Goal: Task Accomplishment & Management: Manage account settings

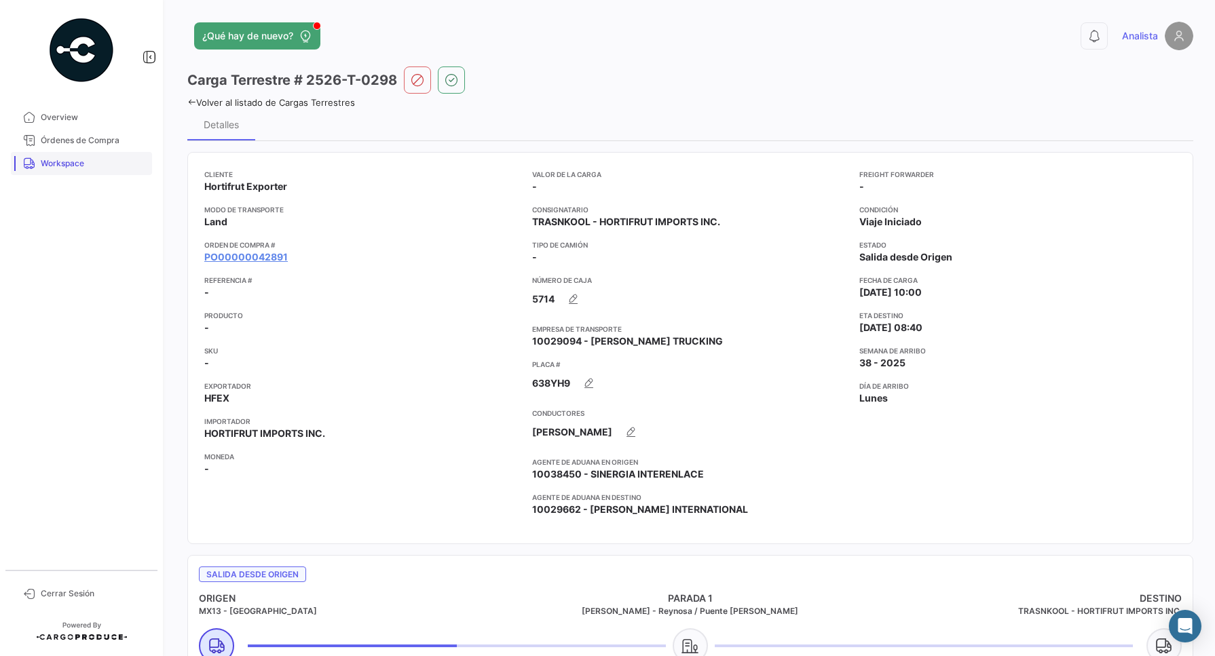
drag, startPoint x: 55, startPoint y: 164, endPoint x: 111, endPoint y: 174, distance: 56.4
click at [55, 164] on span "Workspace" at bounding box center [94, 163] width 106 height 12
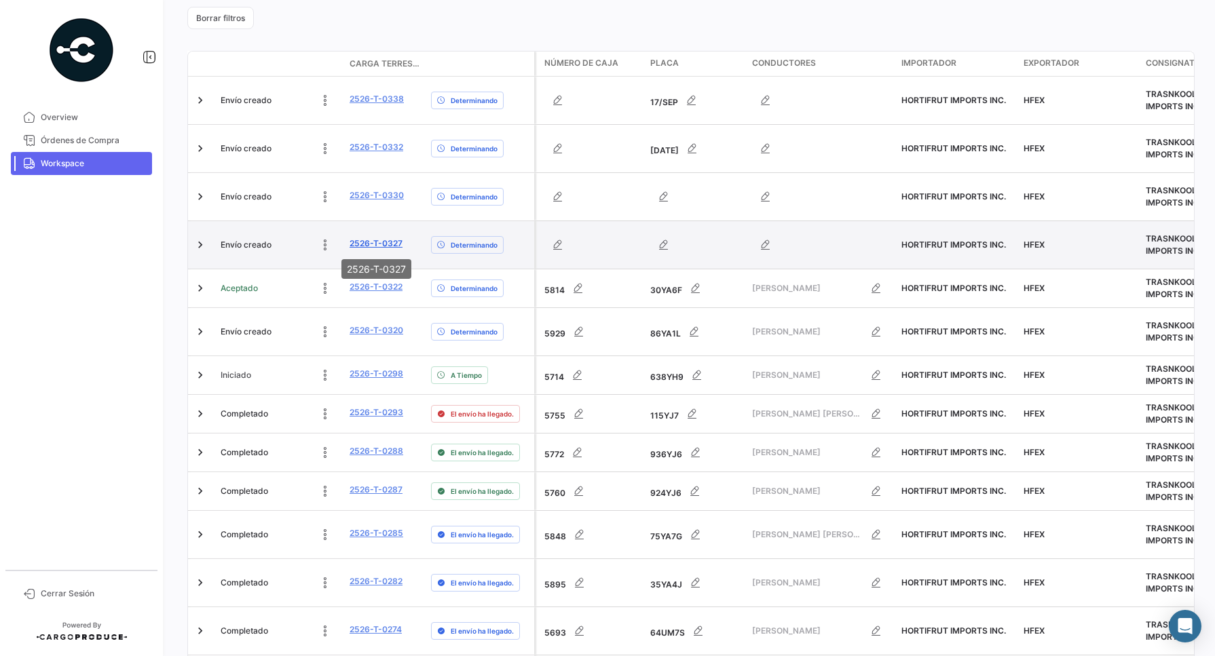
click at [384, 242] on link "2526-T-0327" at bounding box center [375, 244] width 53 height 12
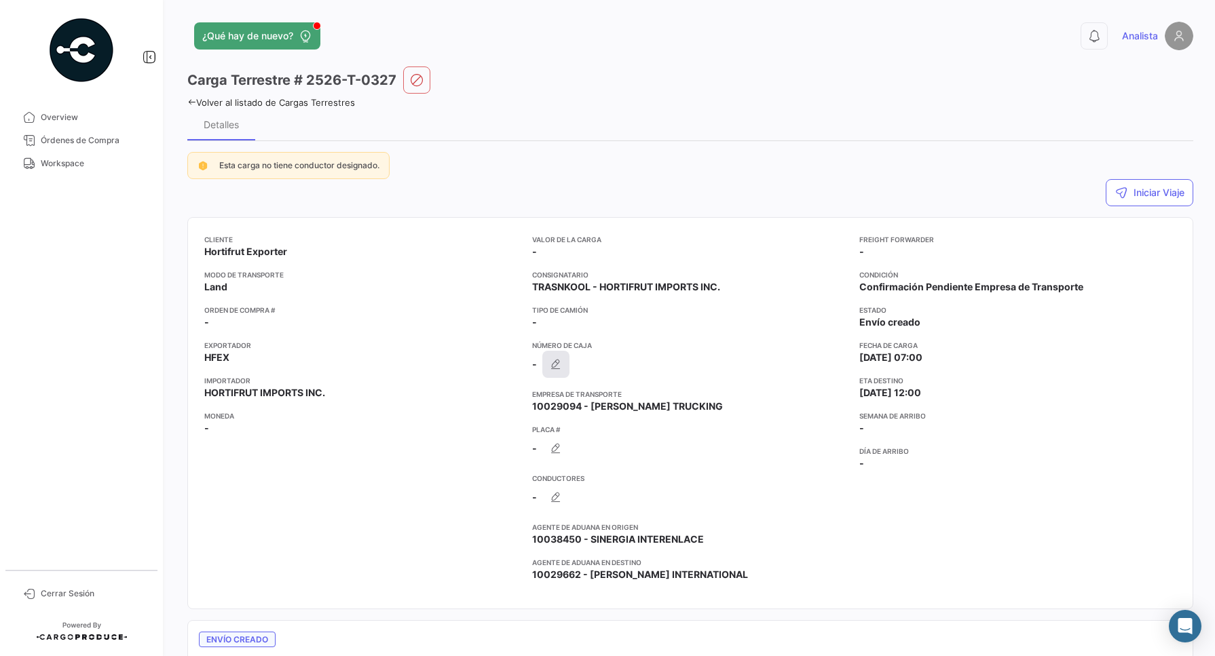
click at [561, 371] on button "button" at bounding box center [555, 364] width 27 height 27
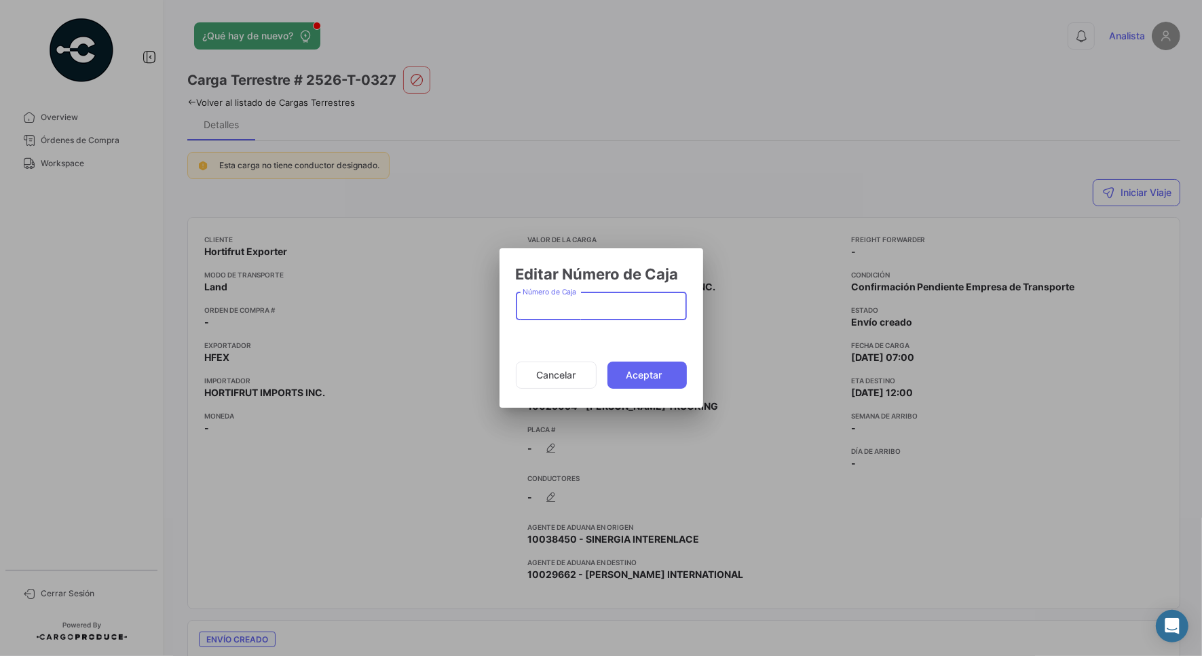
click at [565, 303] on input "Número de Caja" at bounding box center [601, 309] width 157 height 12
type input "5829"
click at [659, 371] on button "Aceptar" at bounding box center [646, 375] width 79 height 27
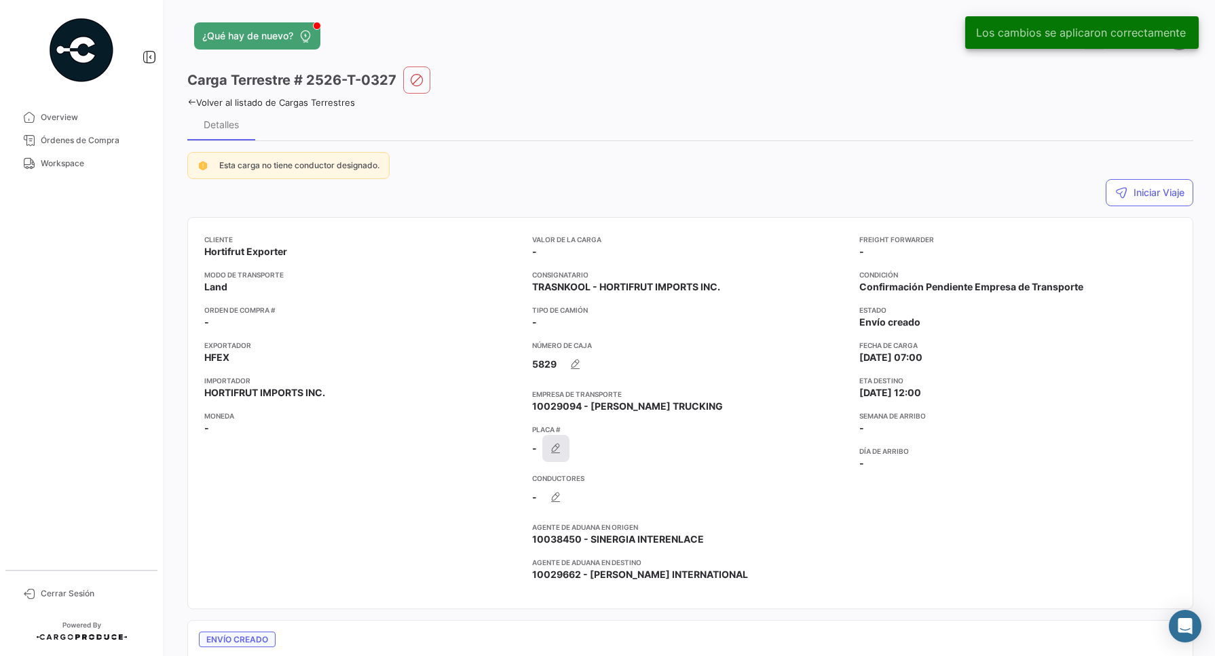
click at [557, 446] on icon "button" at bounding box center [556, 449] width 14 height 14
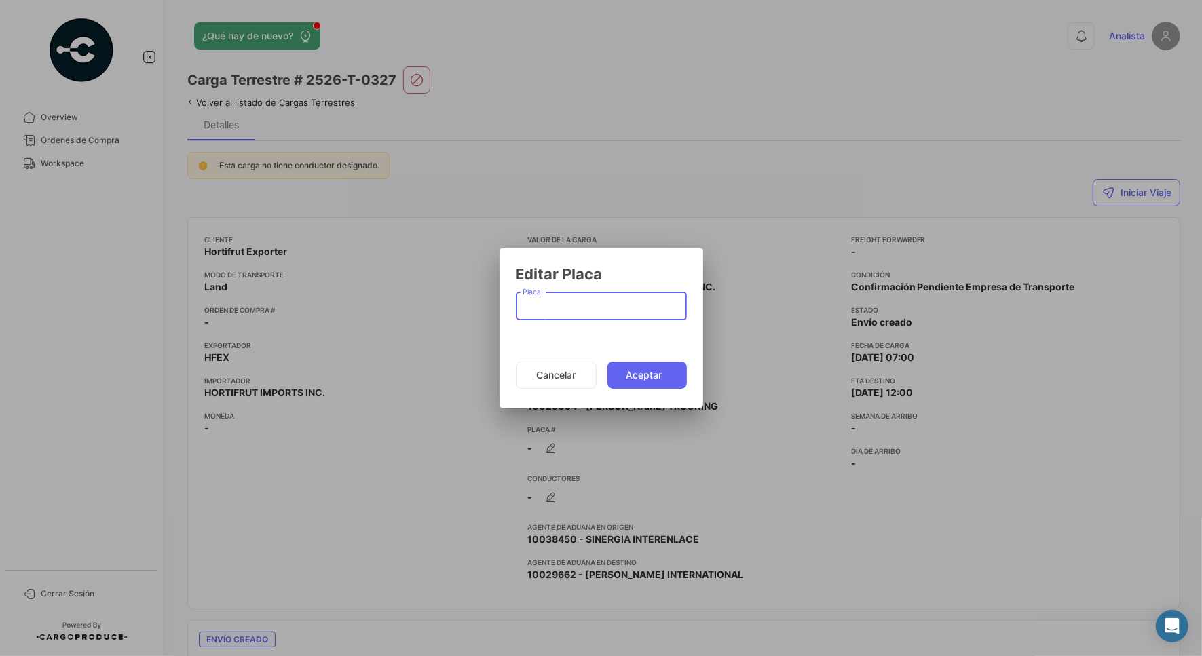
click at [540, 309] on input "Placa" at bounding box center [601, 309] width 157 height 12
type input "18YA6F"
click at [639, 381] on button "Aceptar" at bounding box center [646, 375] width 79 height 27
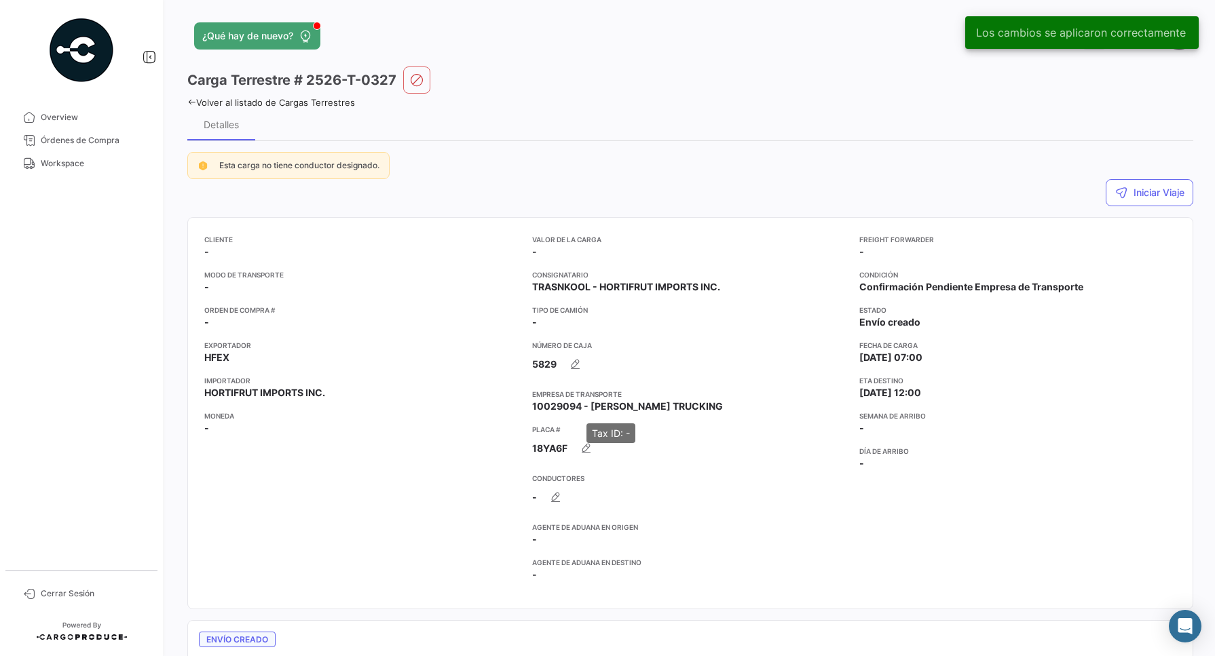
scroll to position [85, 0]
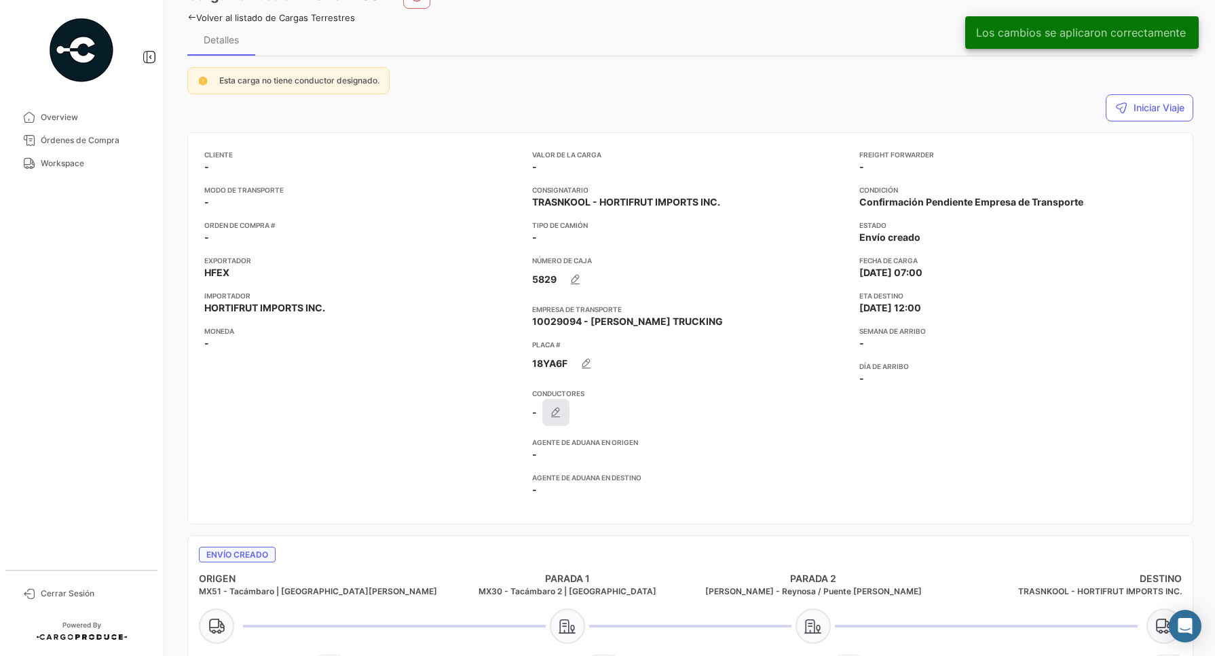
click at [554, 415] on icon "button" at bounding box center [556, 413] width 14 height 14
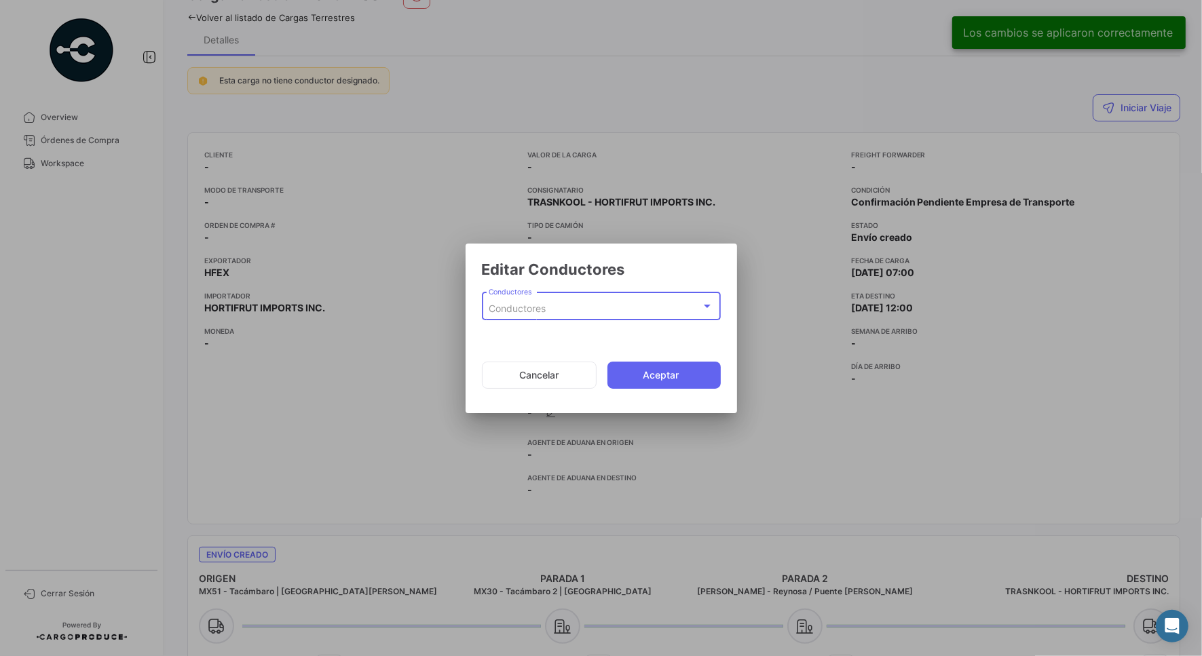
click at [554, 306] on div "Conductores" at bounding box center [595, 309] width 212 height 12
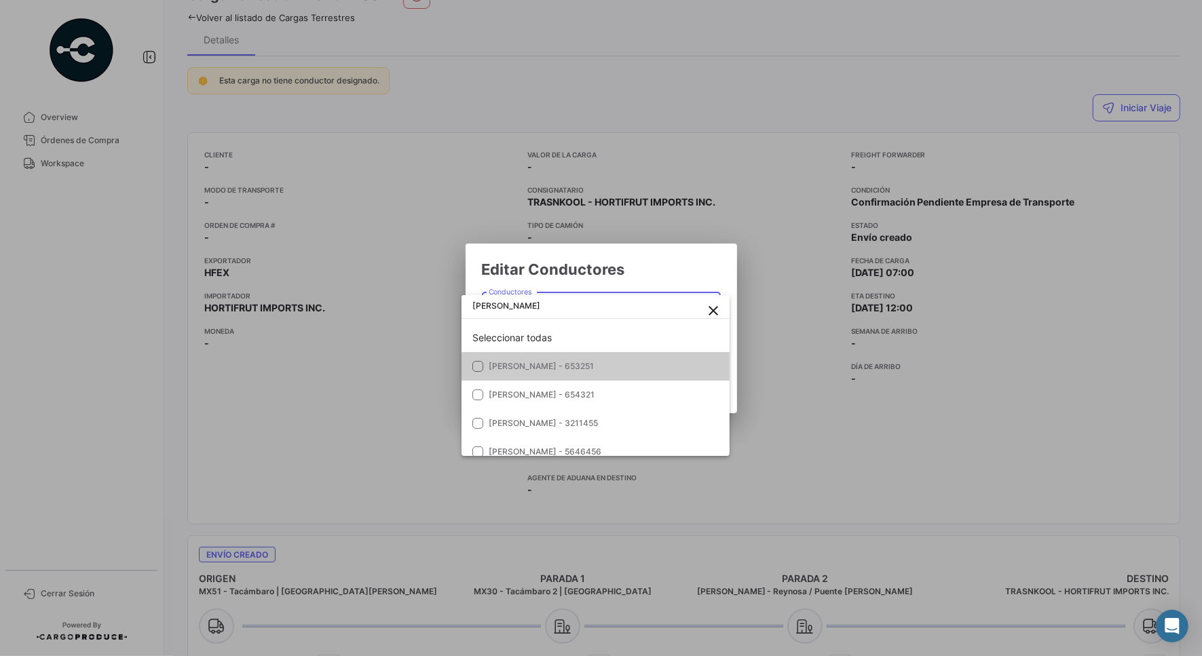
type input "[PERSON_NAME]"
click at [572, 373] on mat-option "[PERSON_NAME] - 653251" at bounding box center [595, 366] width 268 height 29
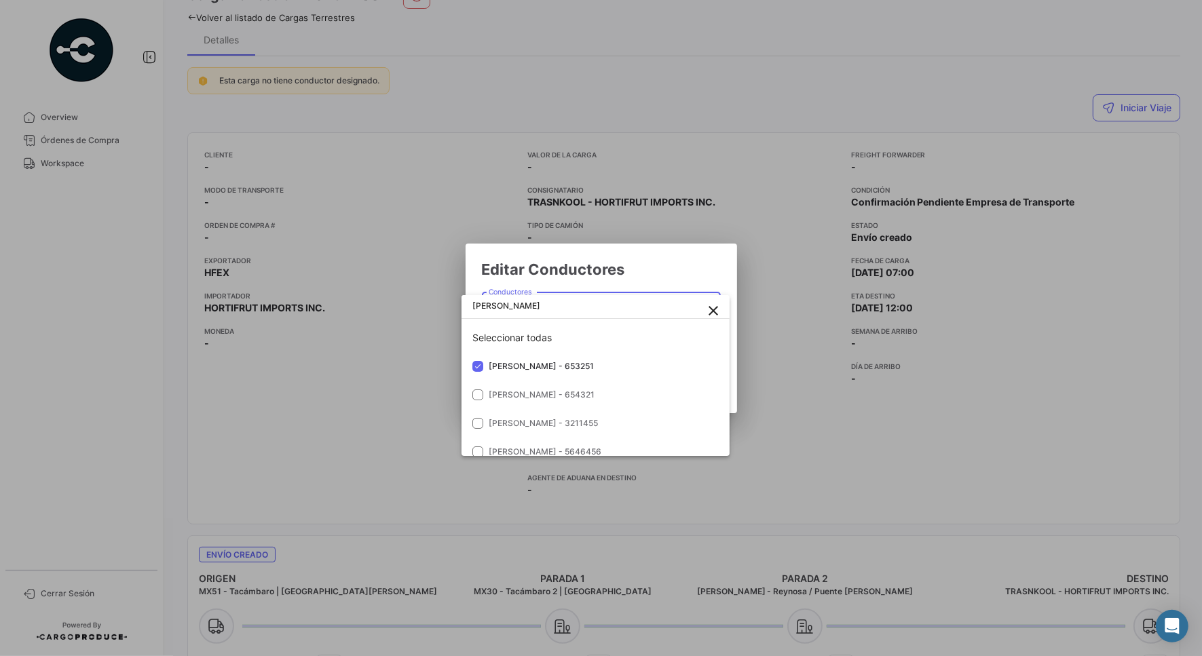
click at [677, 269] on div at bounding box center [601, 328] width 1202 height 656
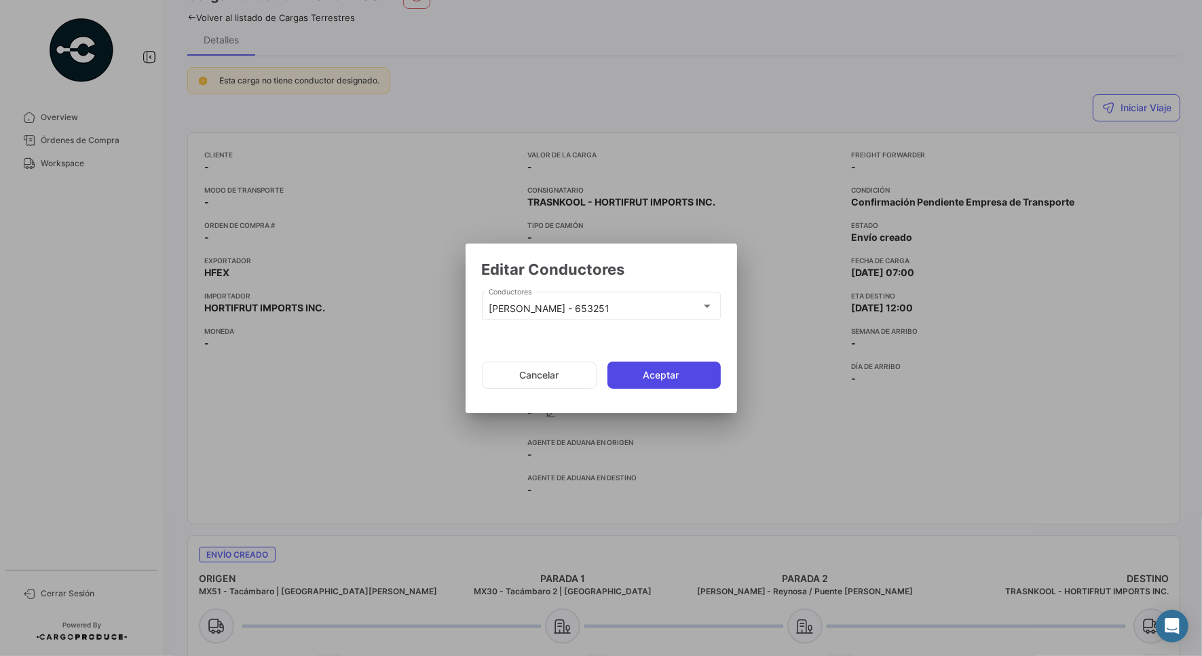
click at [666, 374] on button "Aceptar" at bounding box center [663, 375] width 113 height 27
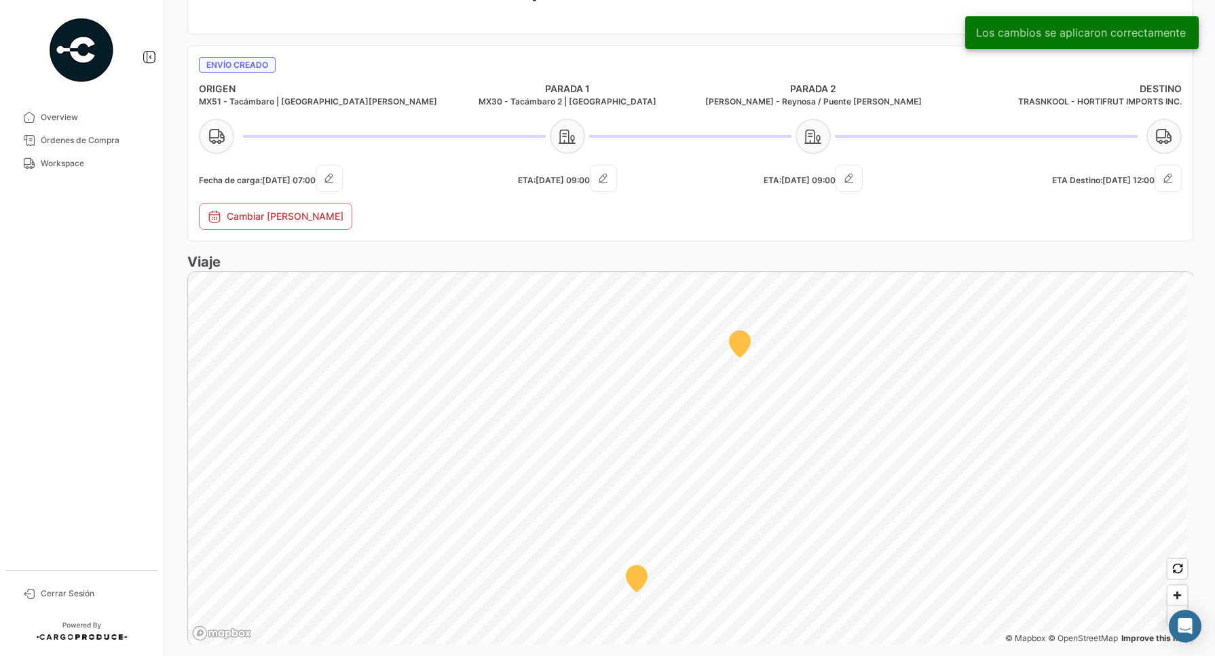
scroll to position [732, 0]
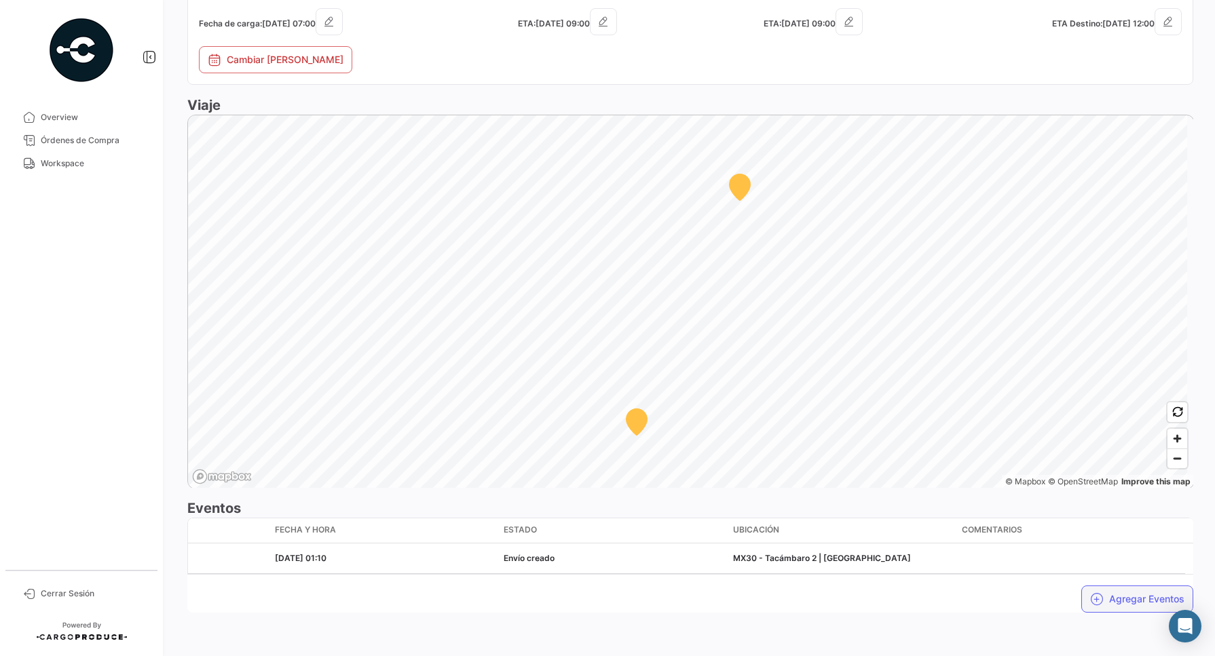
click at [1117, 597] on button "Agregar Eventos" at bounding box center [1137, 599] width 112 height 27
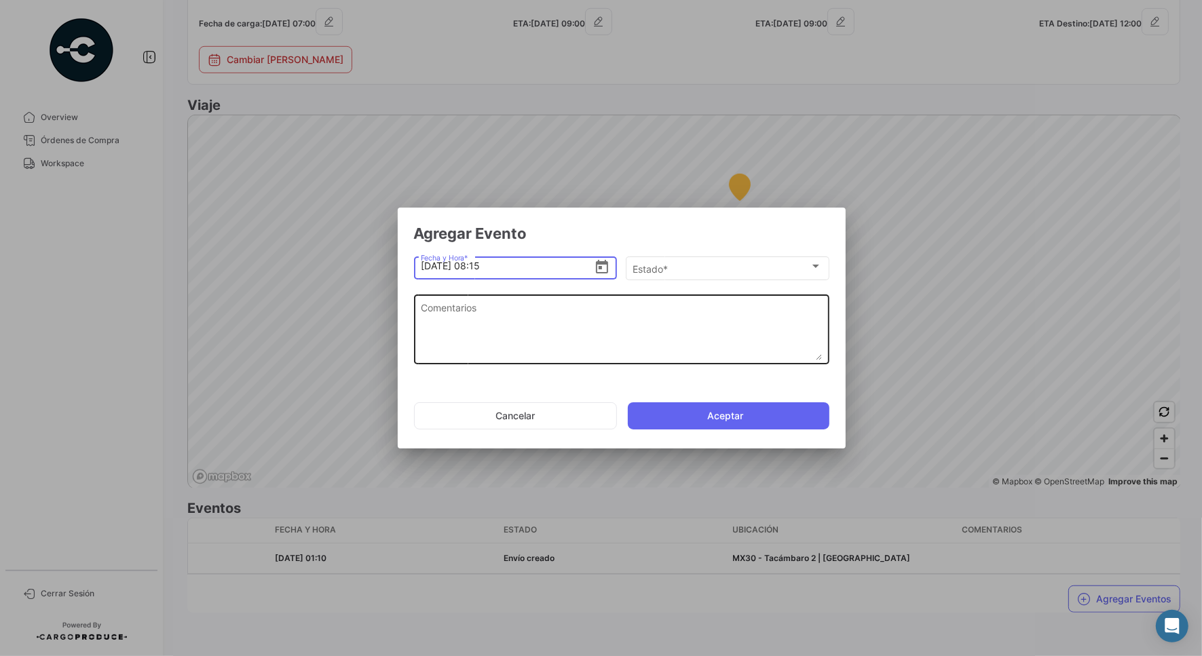
drag, startPoint x: 476, startPoint y: 265, endPoint x: 421, endPoint y: 328, distance: 83.7
click at [476, 265] on input "[DATE] 08:15" at bounding box center [507, 266] width 173 height 48
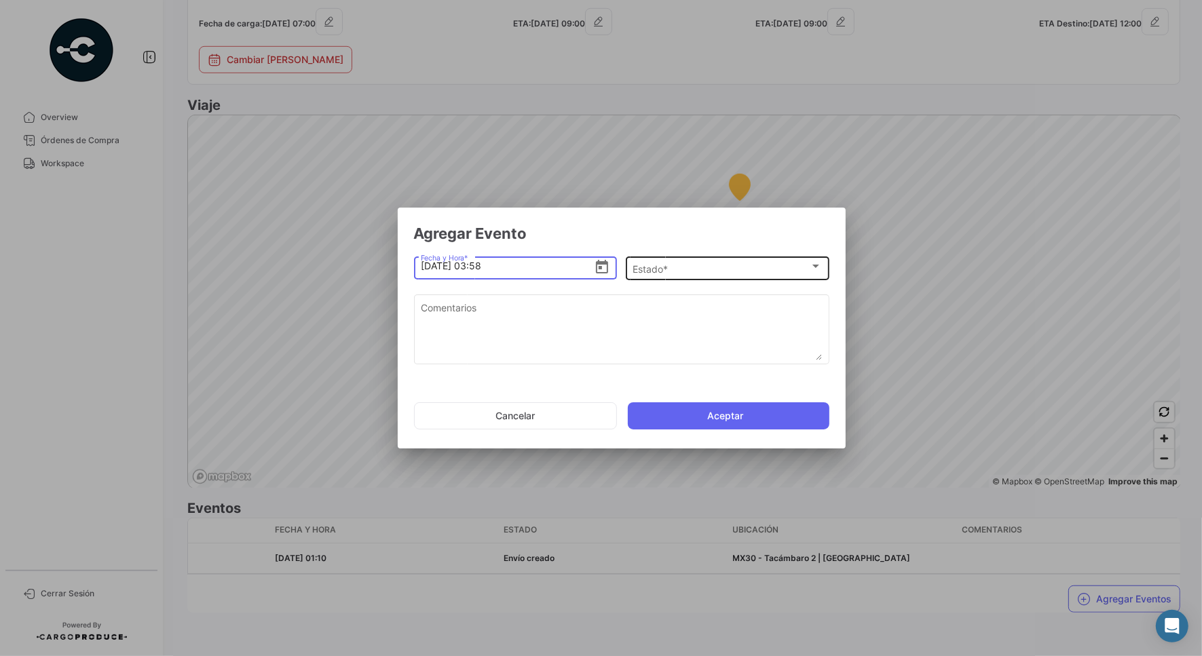
type input "[DATE] 03:58"
click at [669, 267] on span "Estado *" at bounding box center [651, 269] width 38 height 12
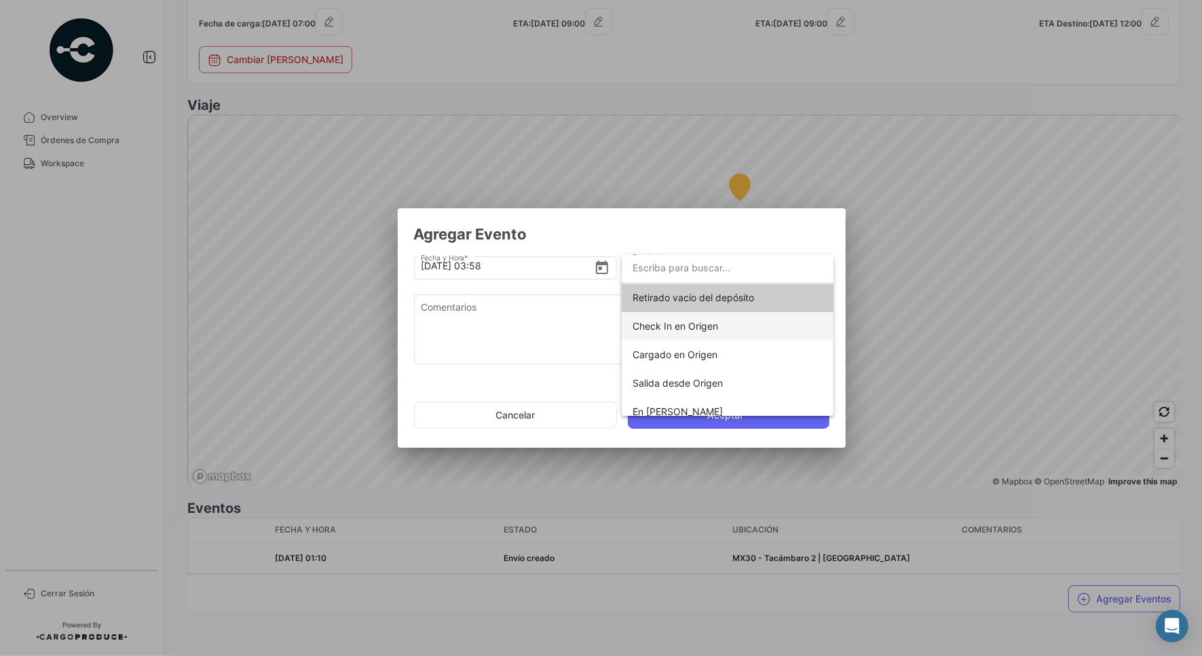
click at [668, 326] on span "Check In en Origen" at bounding box center [675, 326] width 86 height 12
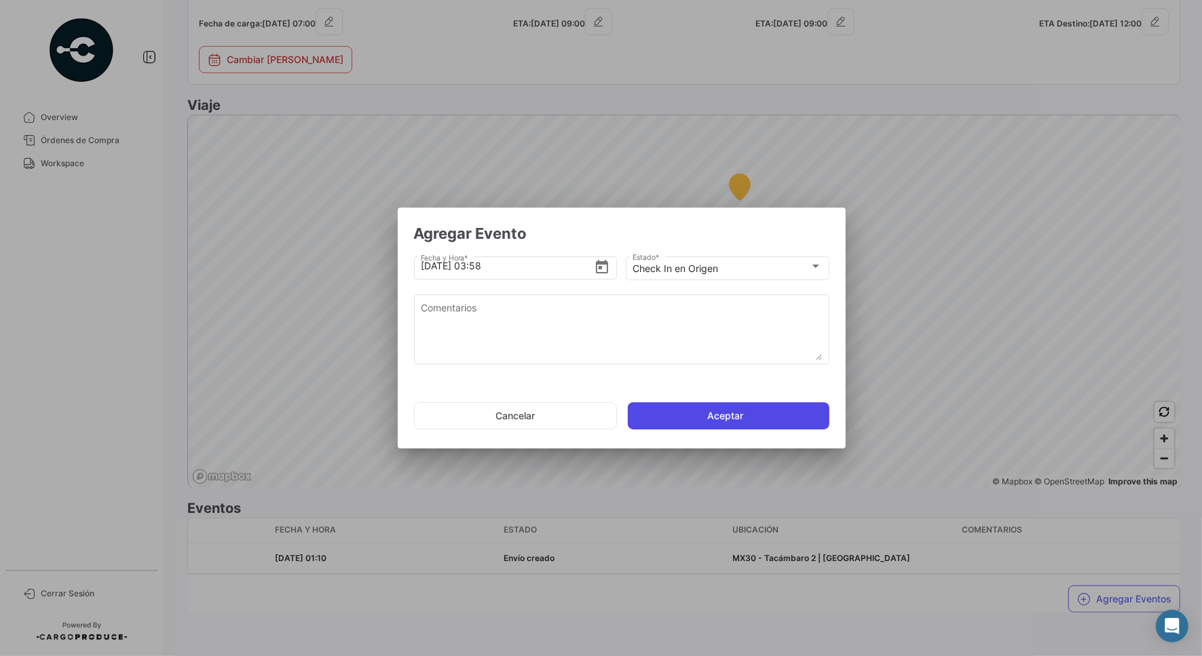
click at [727, 421] on button "Aceptar" at bounding box center [729, 415] width 202 height 27
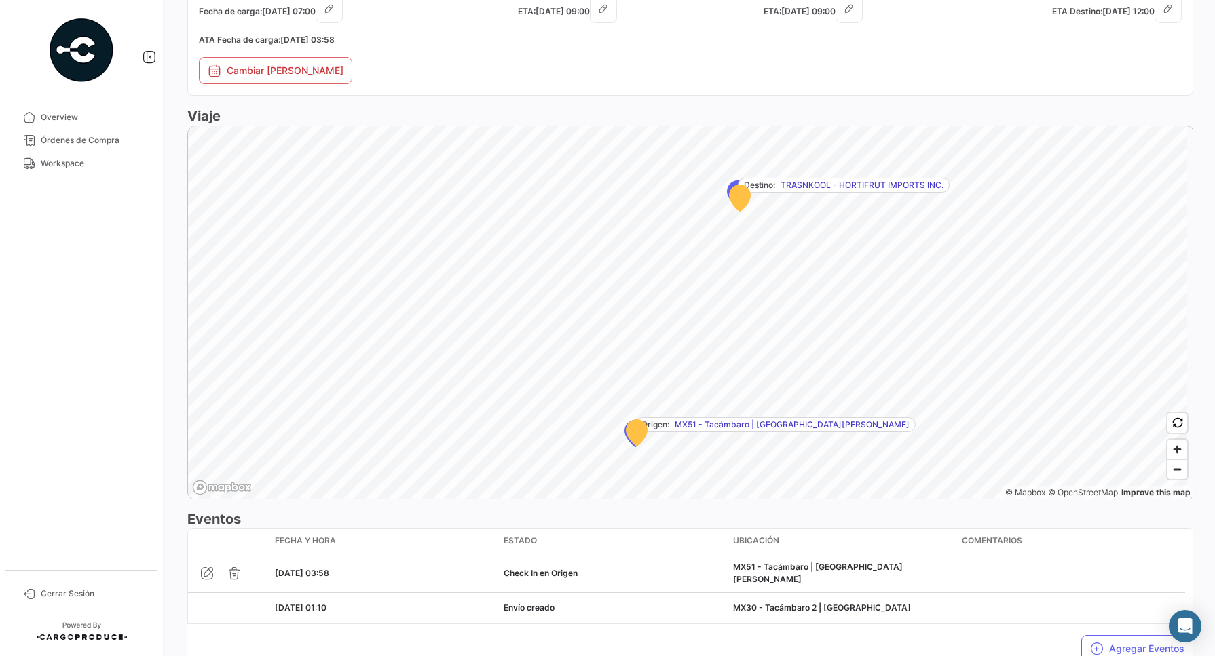
scroll to position [727, 0]
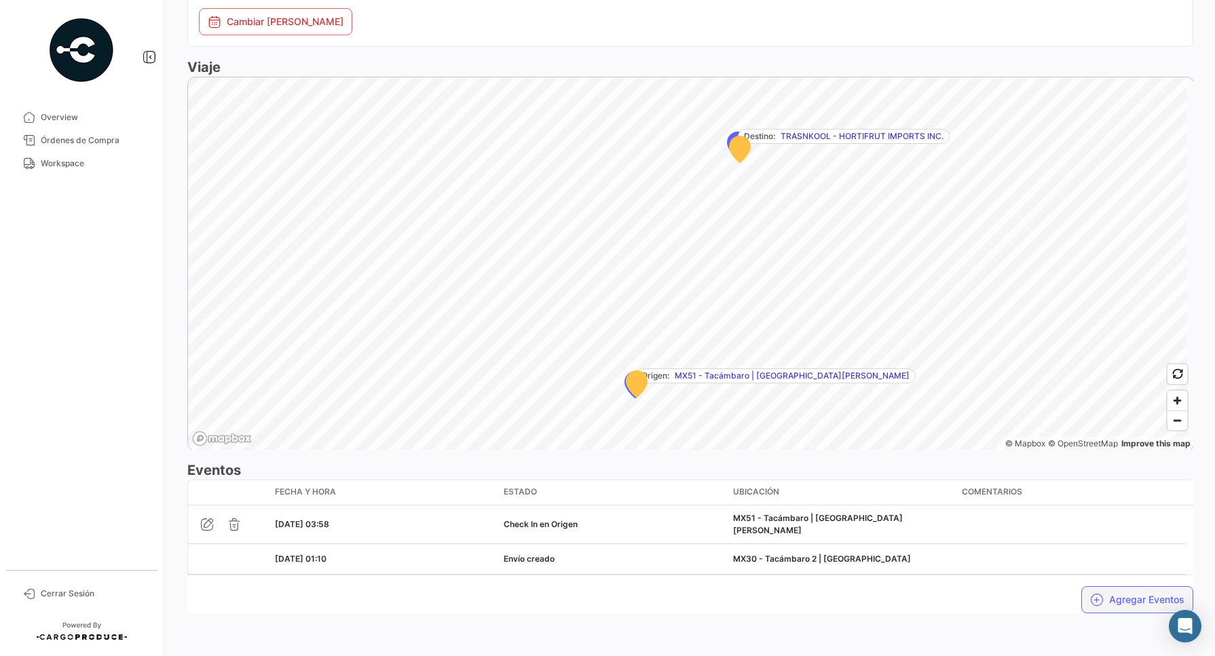
click at [1137, 601] on button "Agregar Eventos" at bounding box center [1137, 599] width 112 height 27
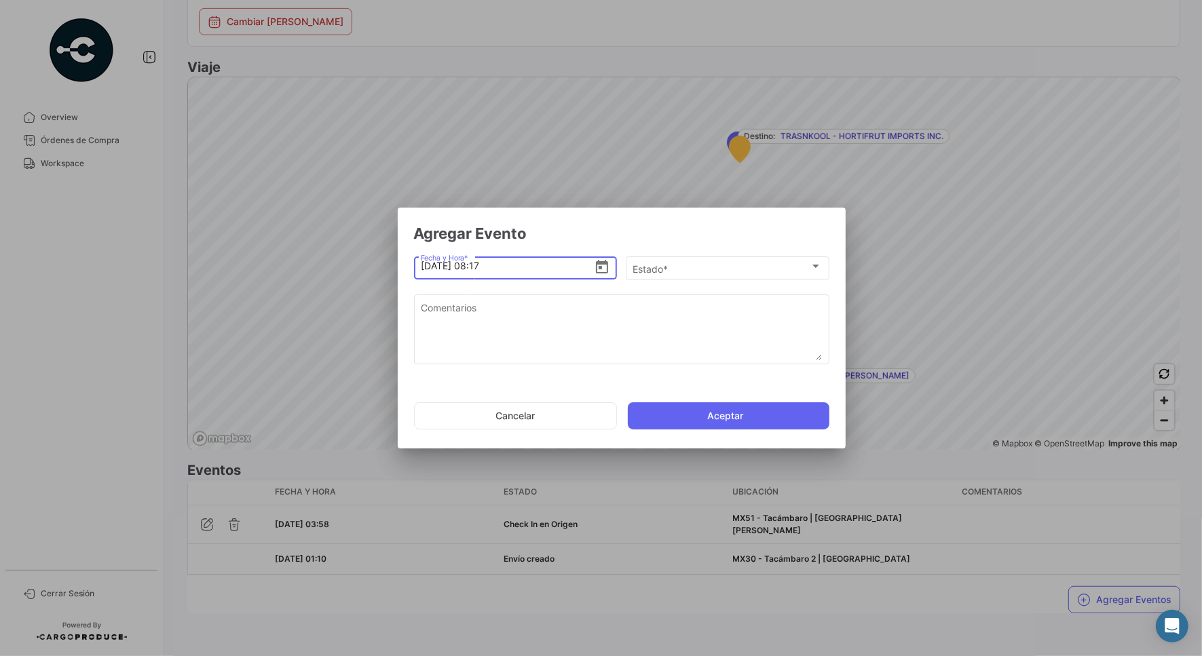
click at [477, 269] on input "[DATE] 08:17" at bounding box center [507, 266] width 173 height 48
type input "[DATE] 08:02"
click at [682, 268] on div "Estado *" at bounding box center [720, 269] width 177 height 12
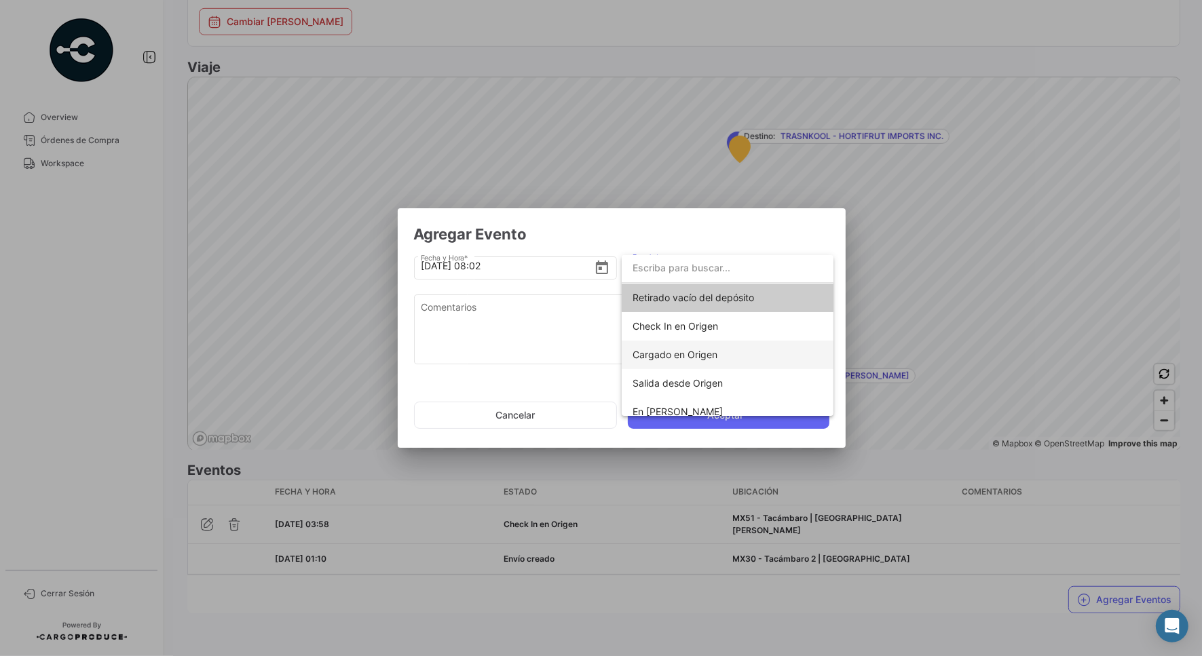
click at [673, 357] on span "Cargado en Origen" at bounding box center [674, 355] width 85 height 12
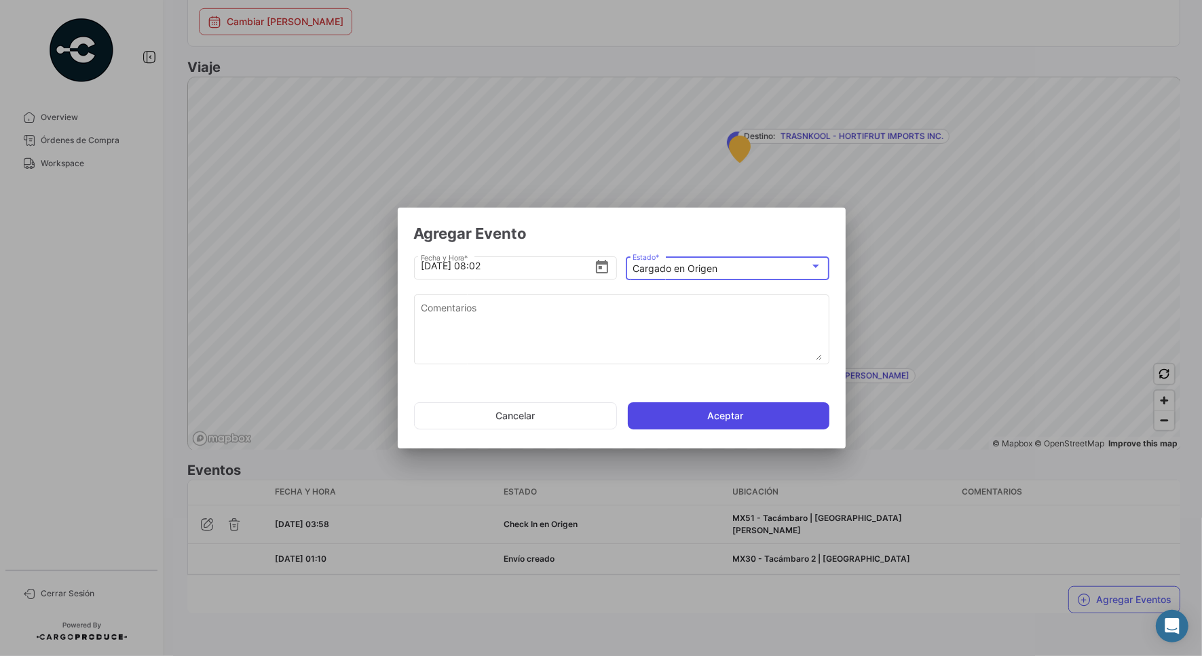
click at [693, 415] on button "Aceptar" at bounding box center [729, 415] width 202 height 27
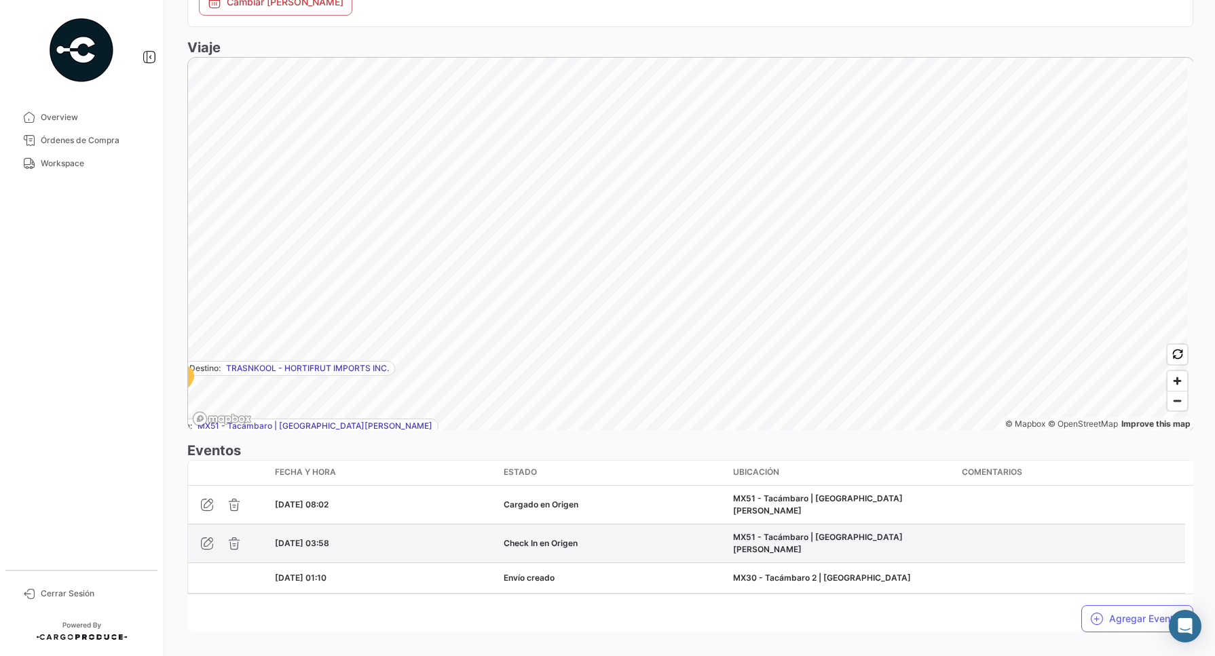
scroll to position [767, 0]
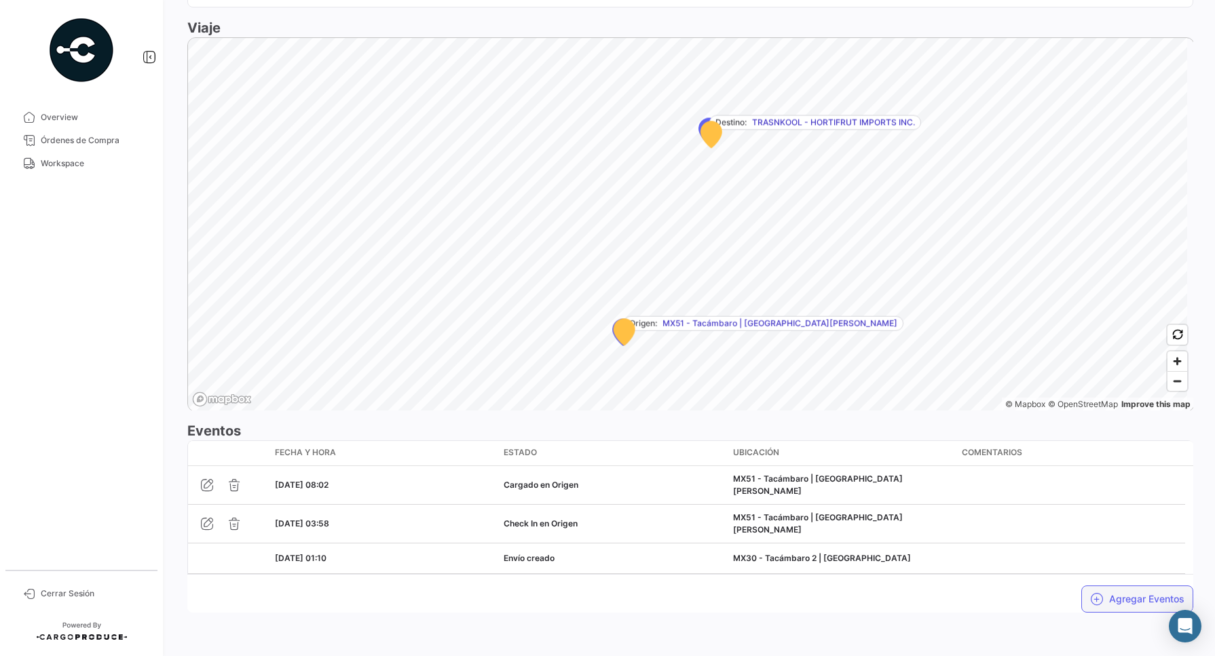
click at [1124, 605] on button "Agregar Eventos" at bounding box center [1137, 599] width 112 height 27
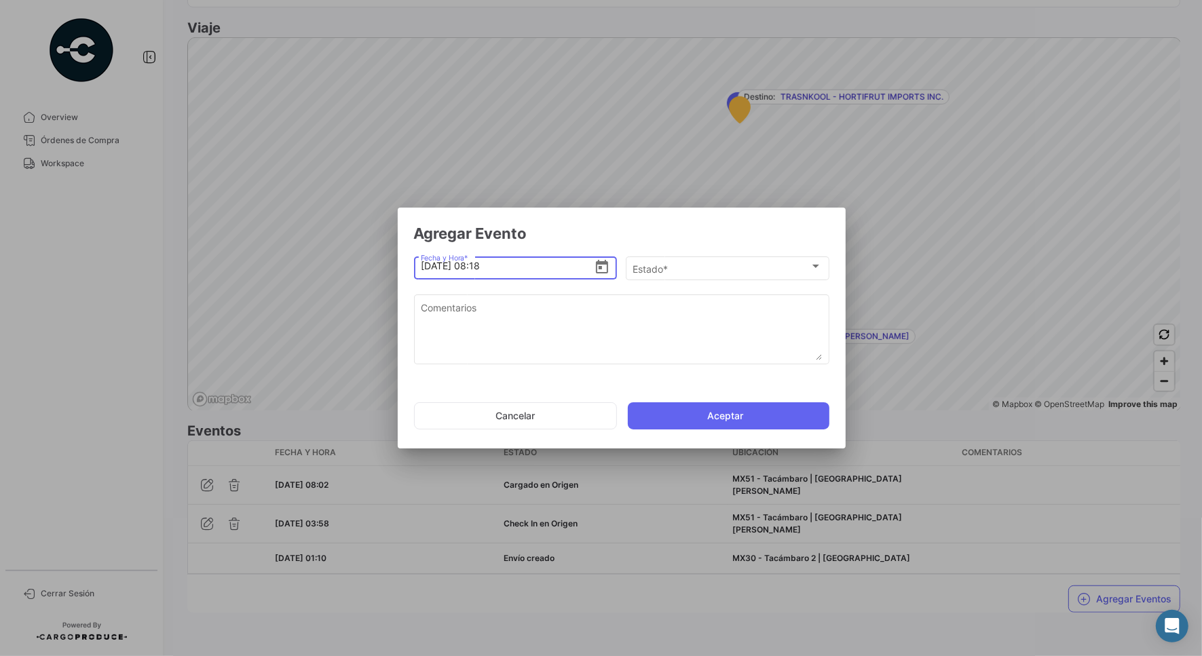
click at [506, 267] on input "[DATE] 08:18" at bounding box center [507, 266] width 173 height 48
type input "[DATE] 08:10"
click at [674, 269] on div "Estado *" at bounding box center [720, 269] width 177 height 12
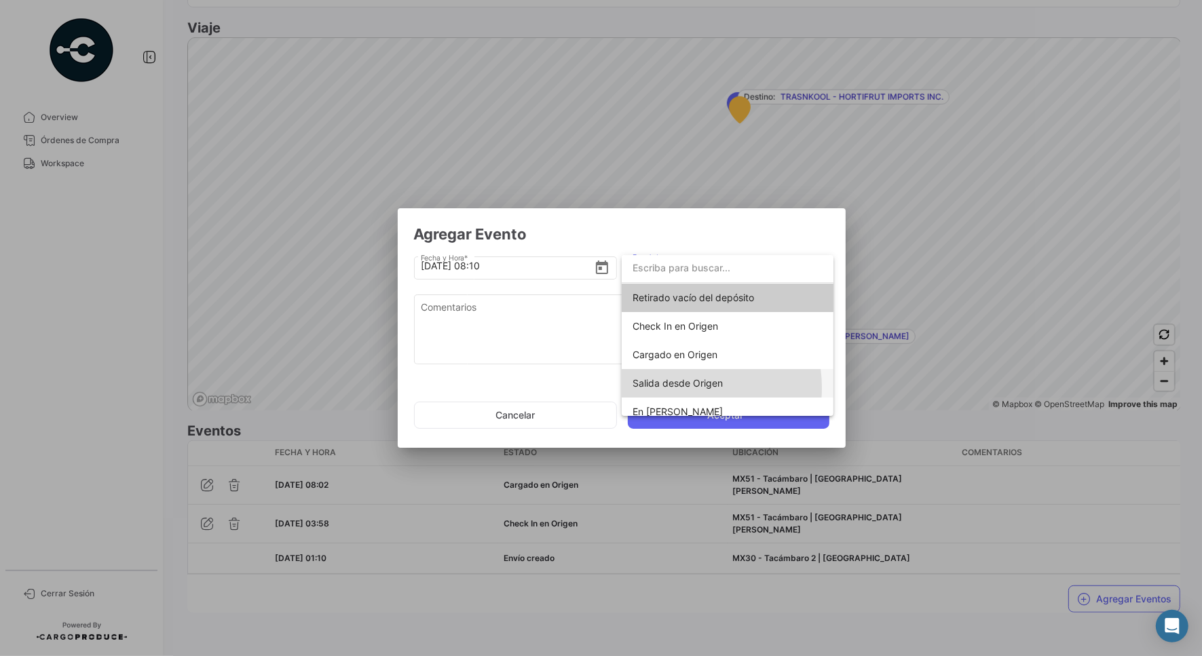
click at [681, 387] on span "Salida desde Origen" at bounding box center [677, 383] width 90 height 12
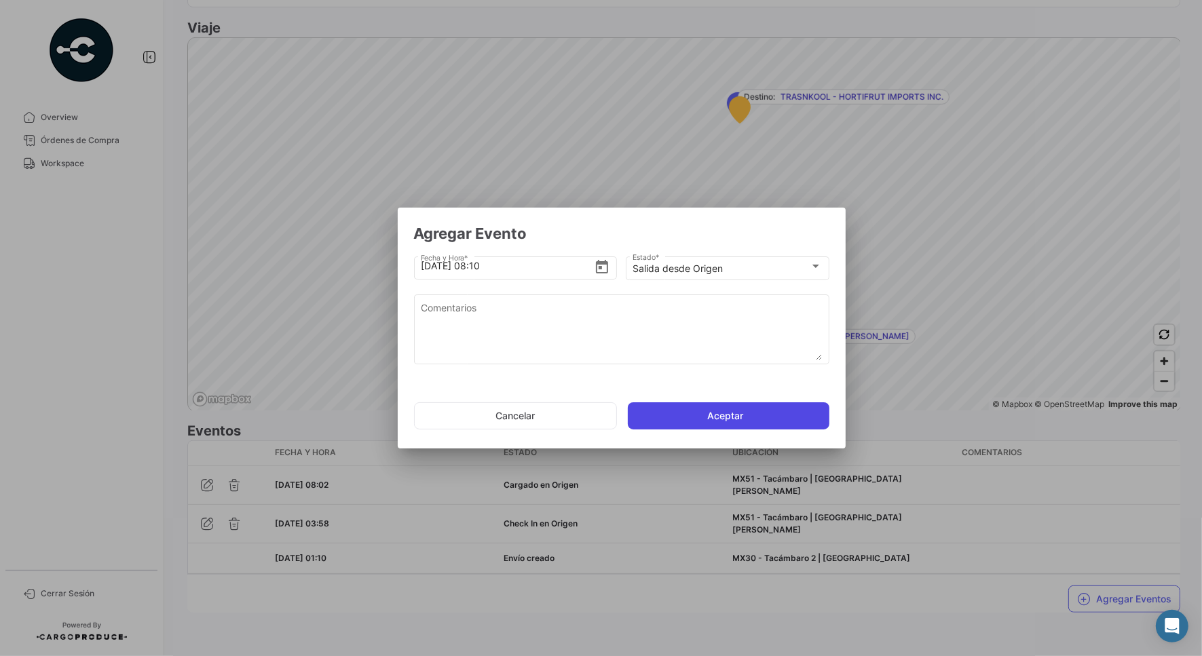
click at [735, 411] on button "Aceptar" at bounding box center [729, 415] width 202 height 27
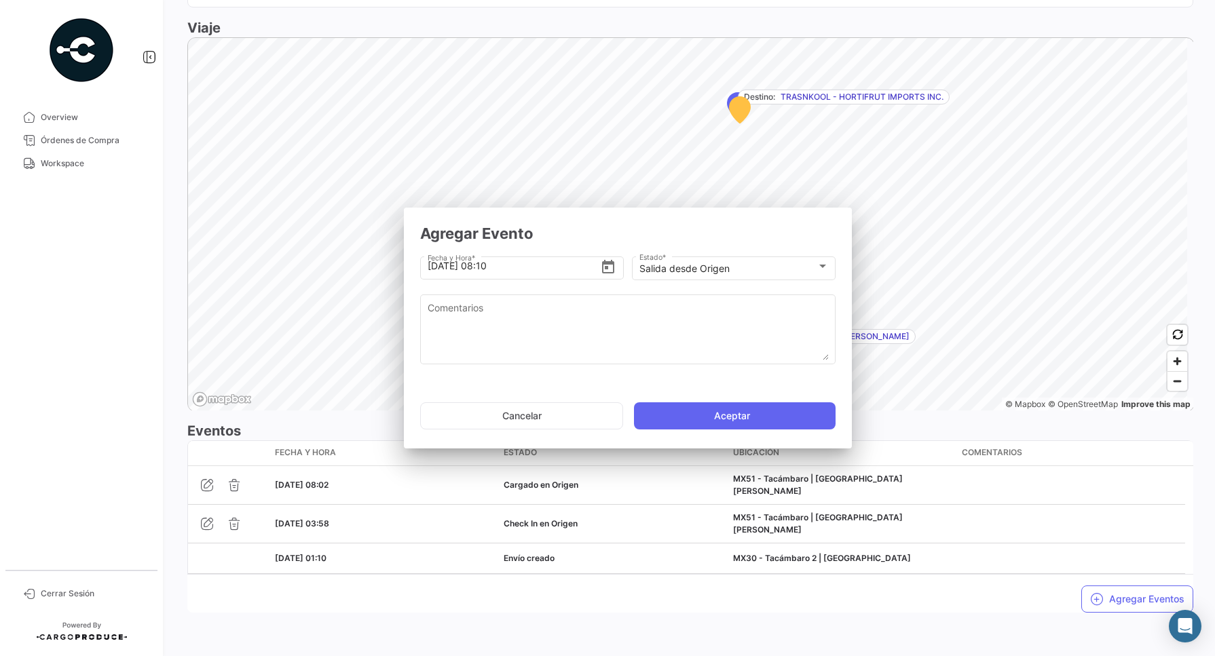
scroll to position [0, 0]
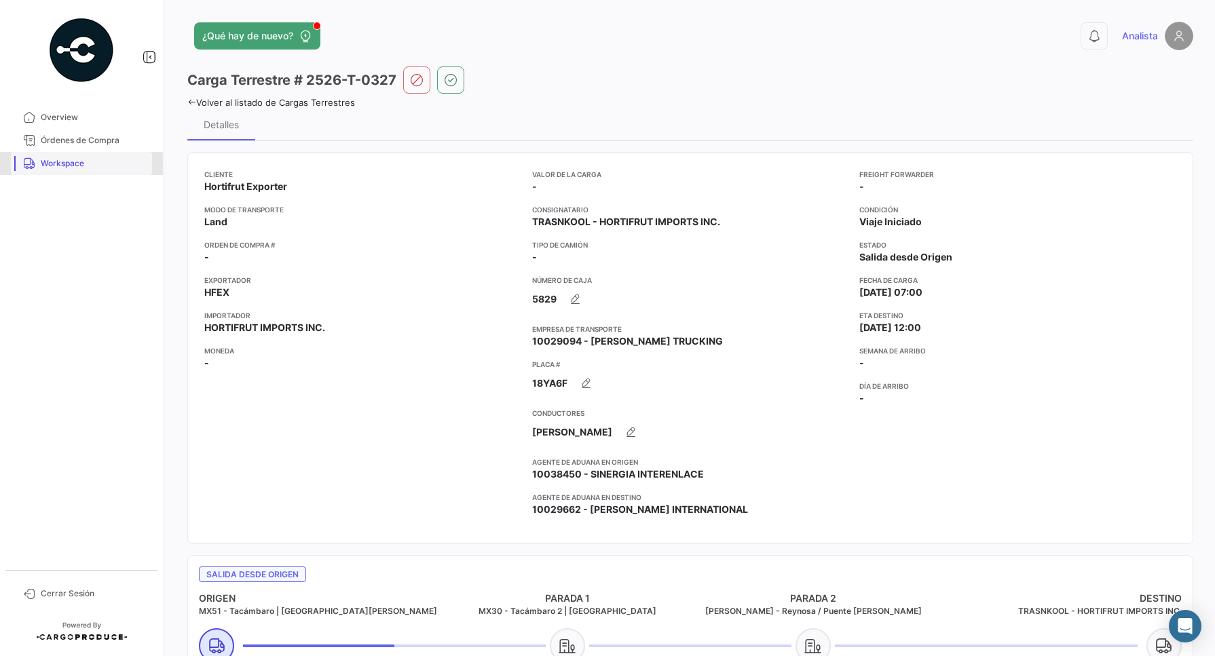
click at [52, 167] on span "Workspace" at bounding box center [94, 163] width 106 height 12
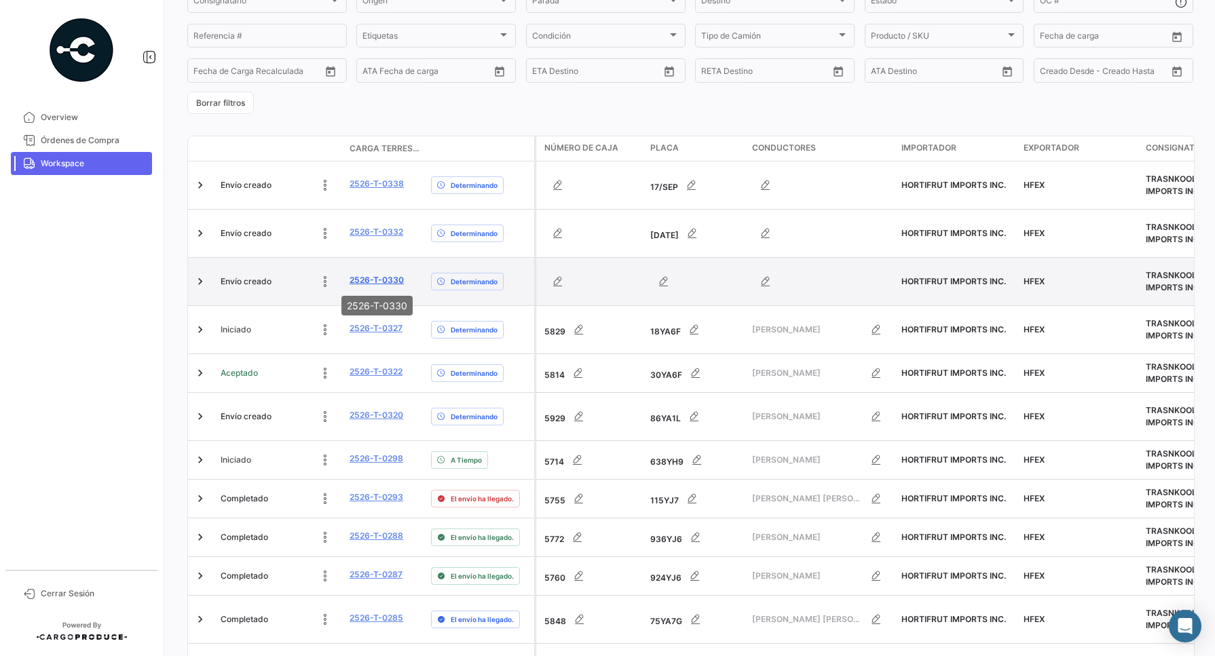
click at [374, 278] on link "2526-T-0330" at bounding box center [376, 280] width 54 height 12
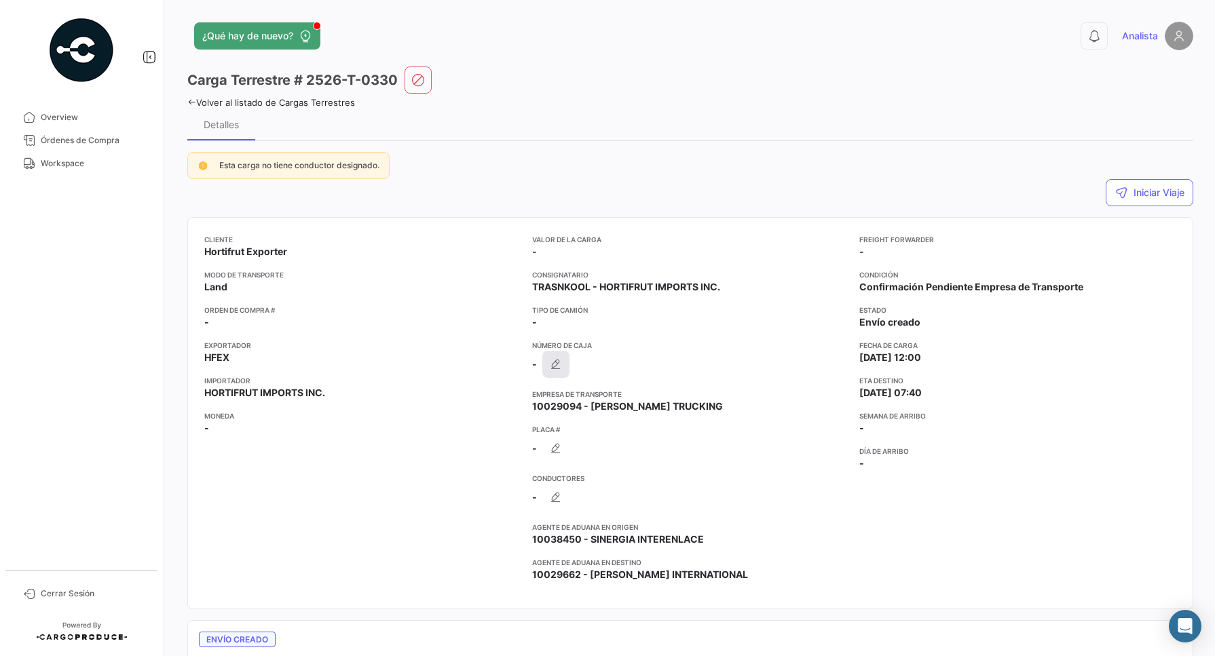
scroll to position [85, 0]
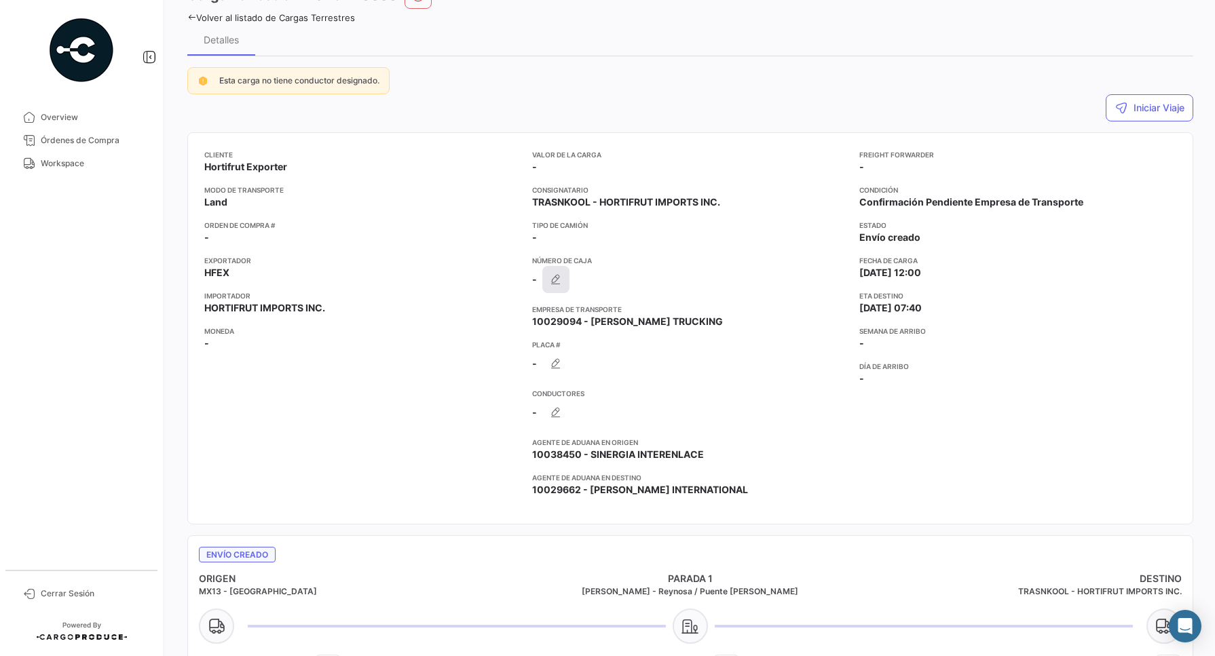
click at [555, 273] on icon "button" at bounding box center [556, 280] width 14 height 14
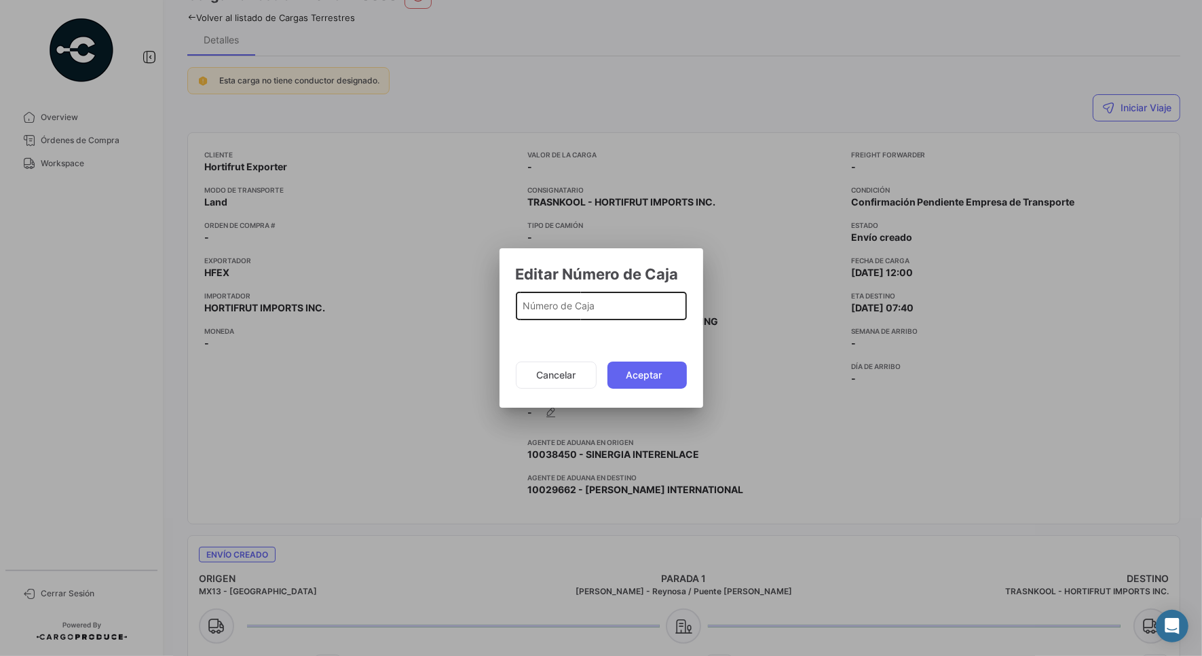
click at [577, 307] on input "Número de Caja" at bounding box center [601, 309] width 157 height 12
type input "5659"
click at [638, 368] on button "Aceptar" at bounding box center [646, 375] width 79 height 27
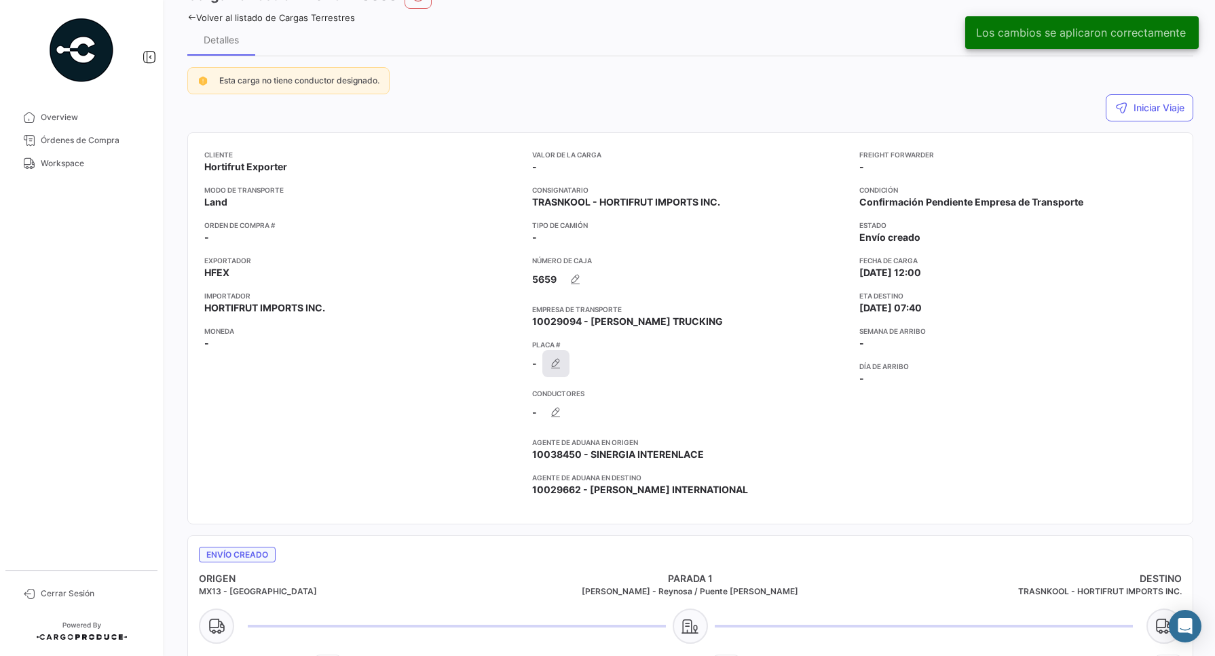
click at [554, 364] on icon "button" at bounding box center [556, 364] width 14 height 14
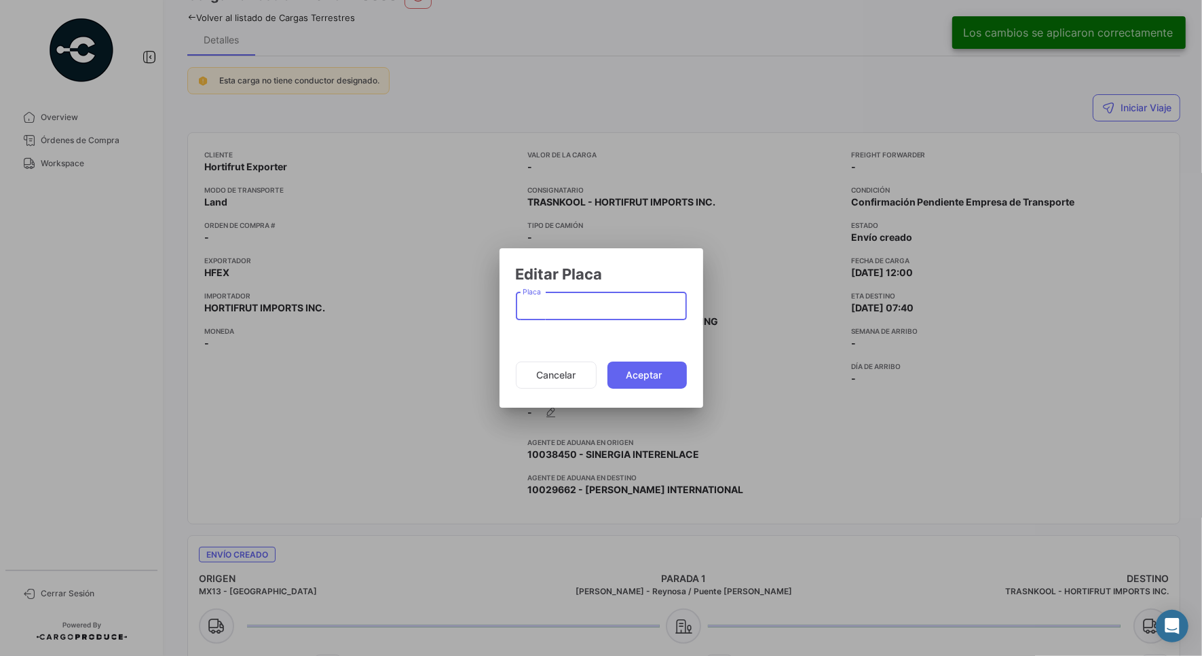
click at [539, 305] on input "Placa" at bounding box center [601, 309] width 157 height 12
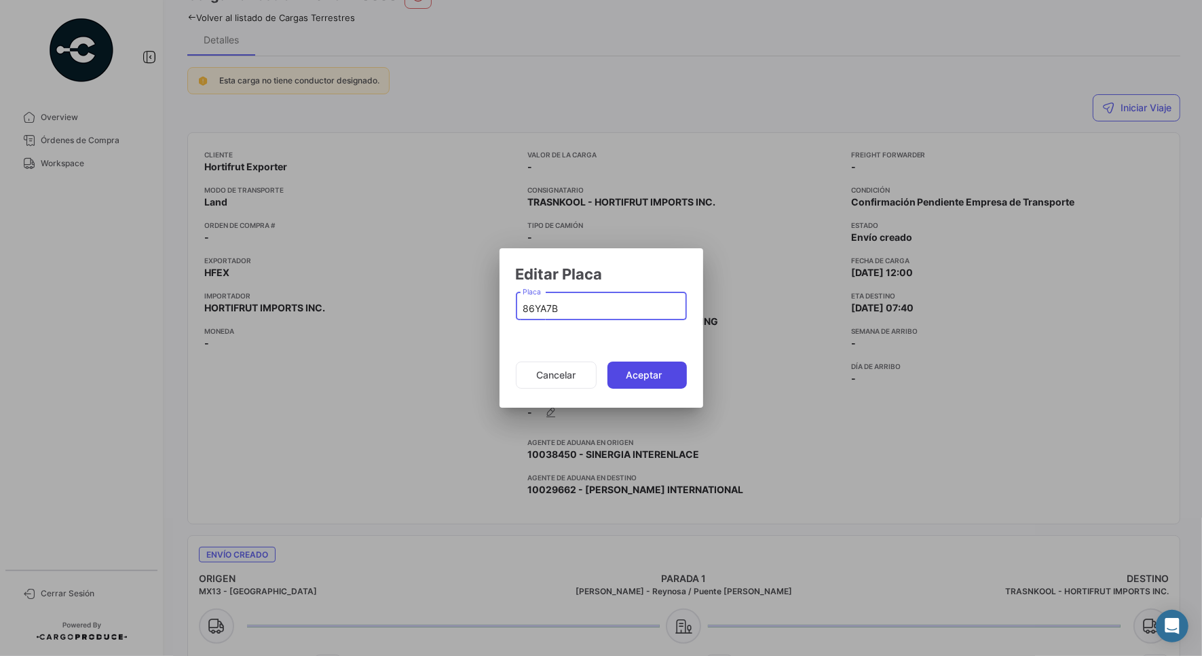
type input "86YA7B"
click at [659, 380] on button "Aceptar" at bounding box center [646, 375] width 79 height 27
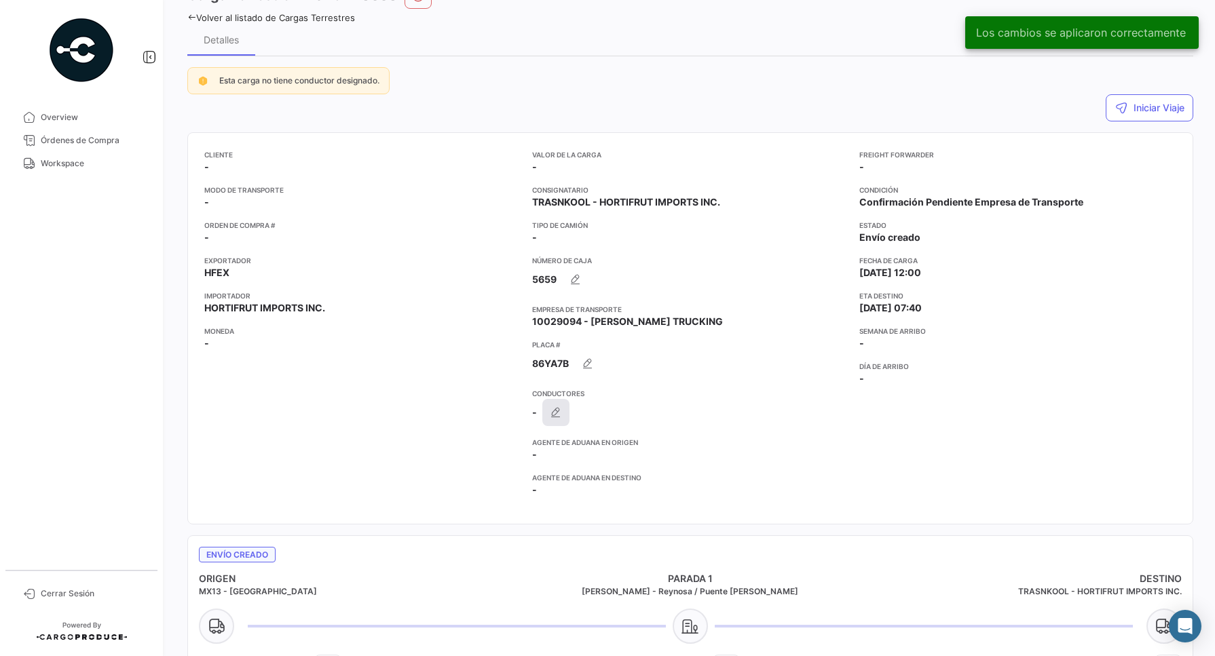
click at [558, 416] on icon "button" at bounding box center [556, 413] width 14 height 14
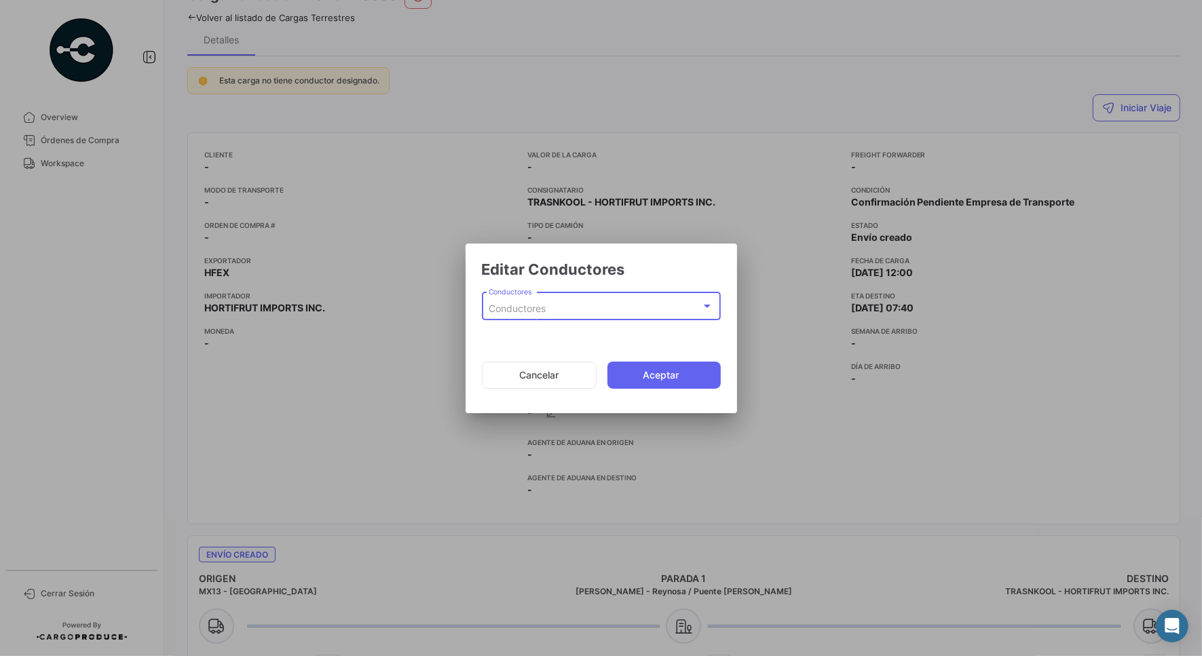
click at [531, 303] on span "Conductores" at bounding box center [517, 309] width 57 height 12
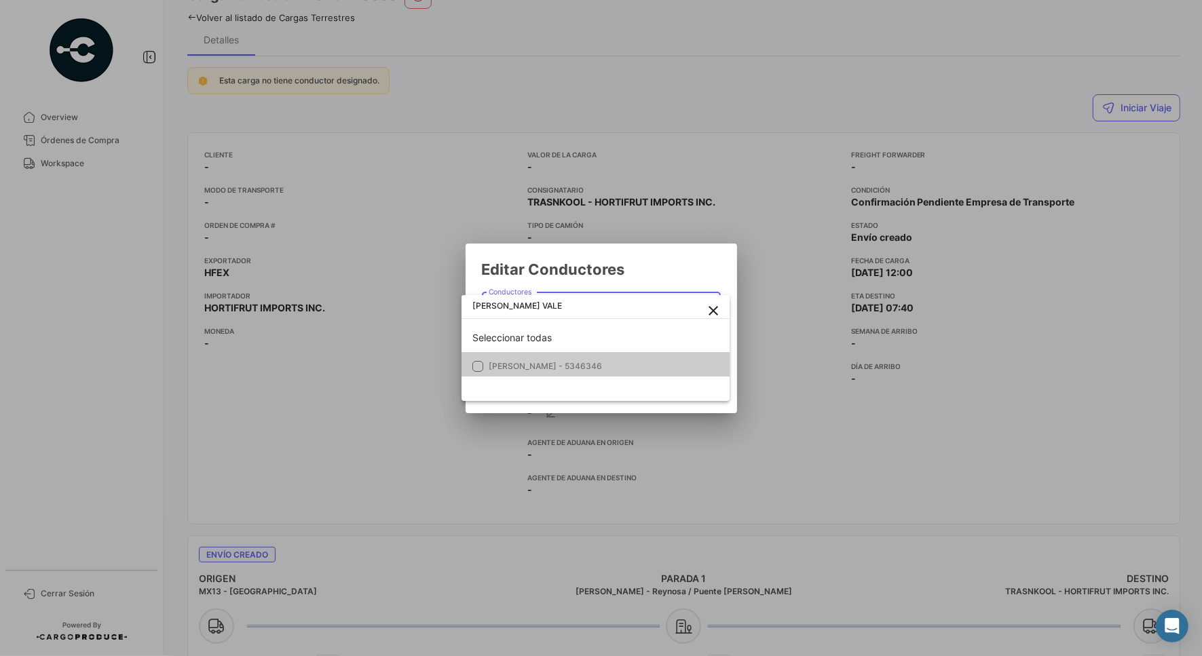
type input "[PERSON_NAME] VALE"
click at [573, 362] on span "[PERSON_NAME] - 5346346" at bounding box center [545, 366] width 113 height 10
click at [674, 260] on div at bounding box center [601, 328] width 1202 height 656
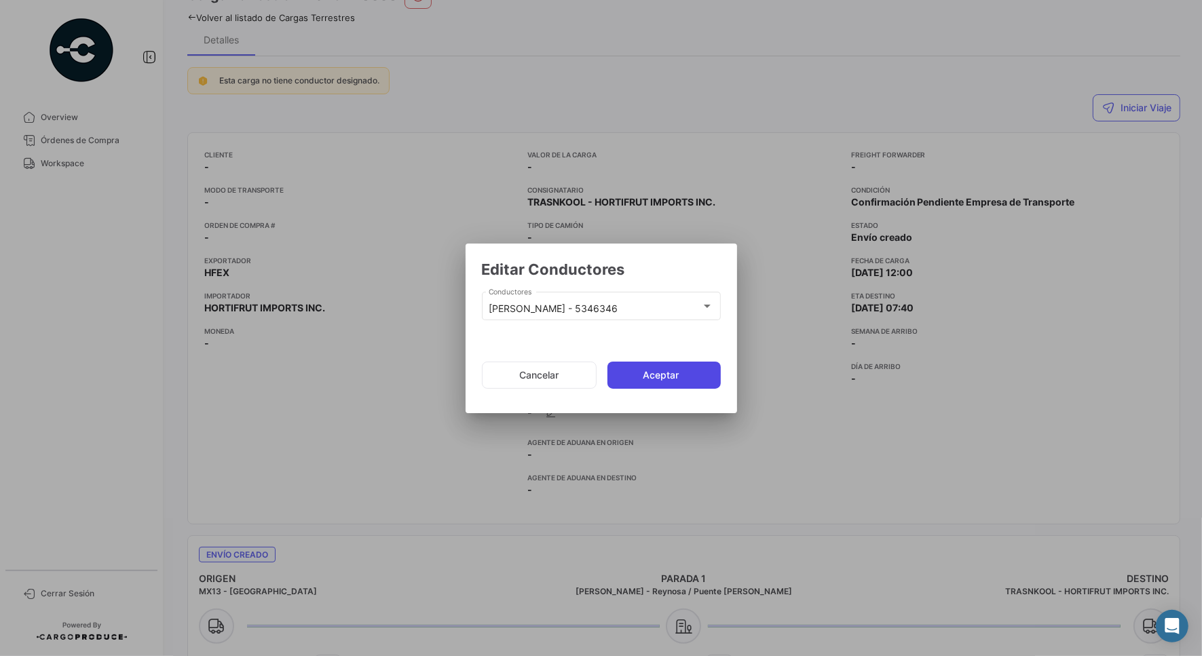
click at [645, 373] on button "Aceptar" at bounding box center [663, 375] width 113 height 27
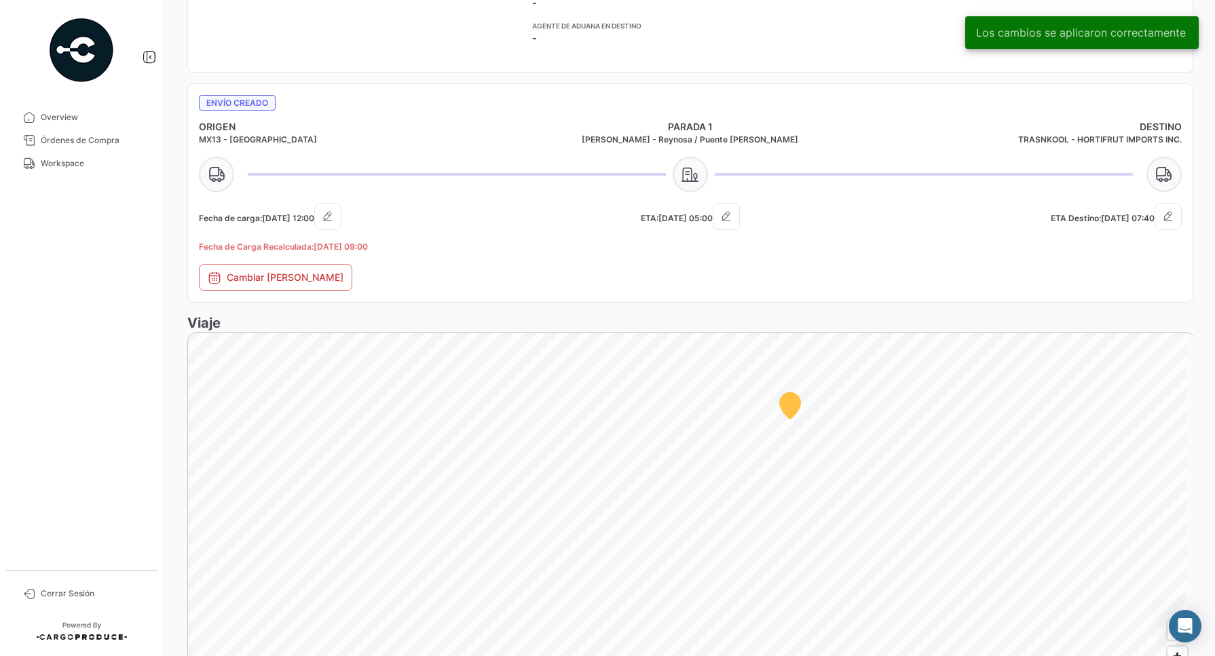
scroll to position [755, 0]
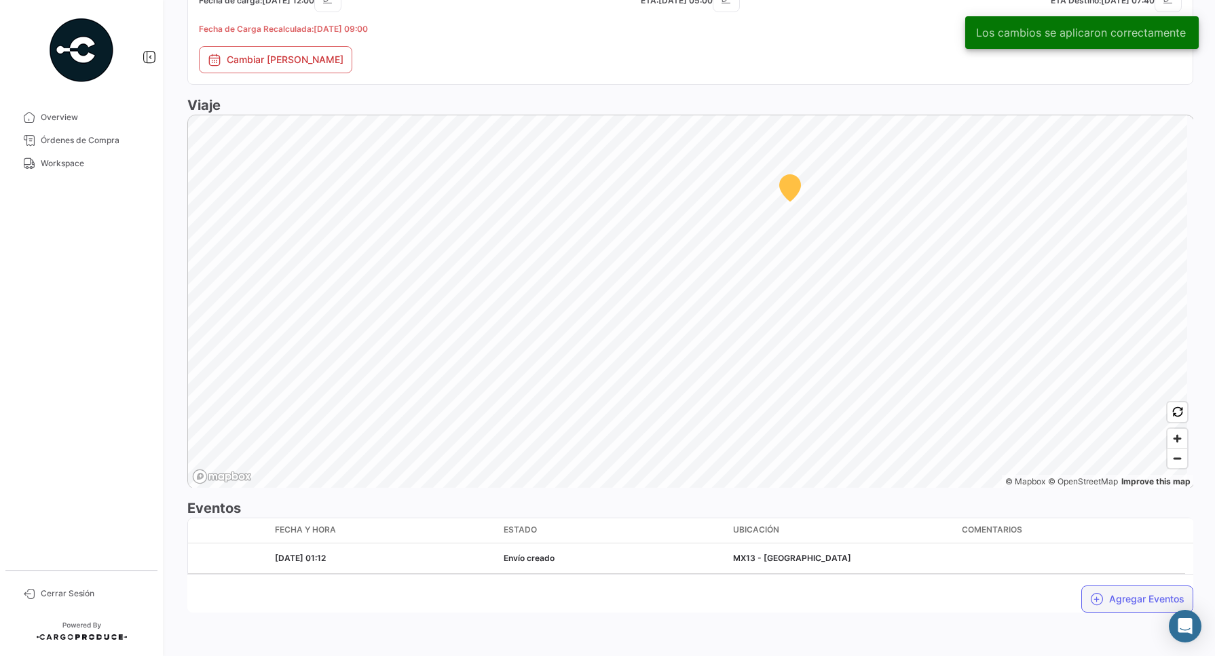
click at [1113, 596] on button "Agregar Eventos" at bounding box center [1137, 599] width 112 height 27
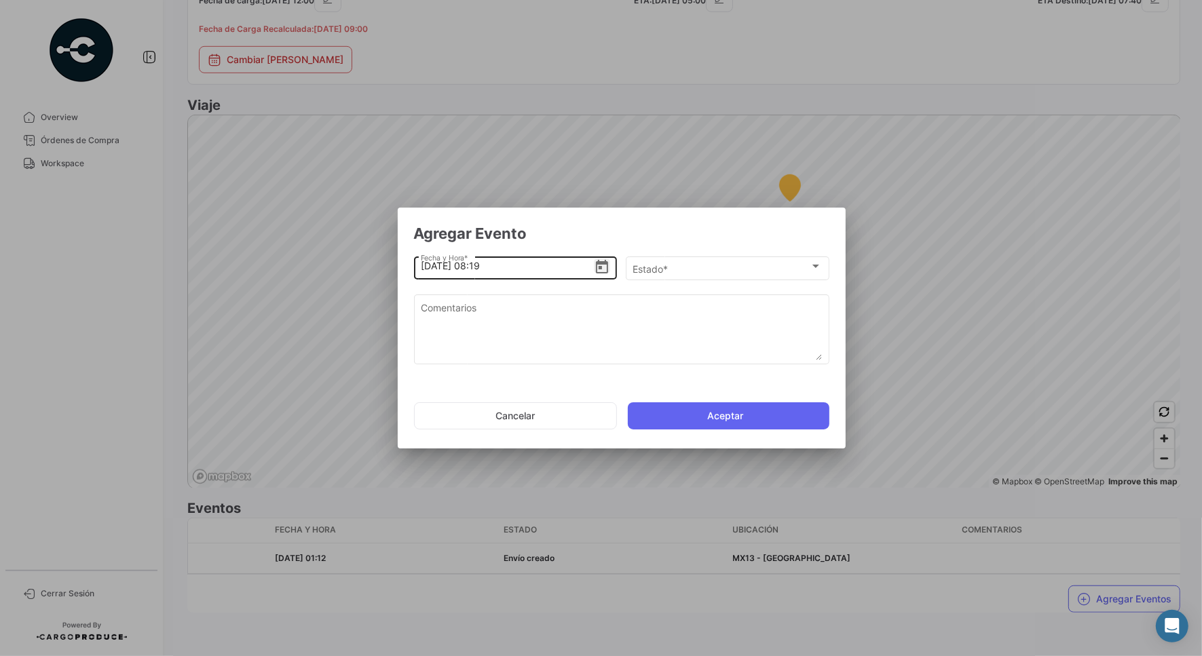
click at [608, 266] on icon "Open calendar" at bounding box center [602, 267] width 16 height 16
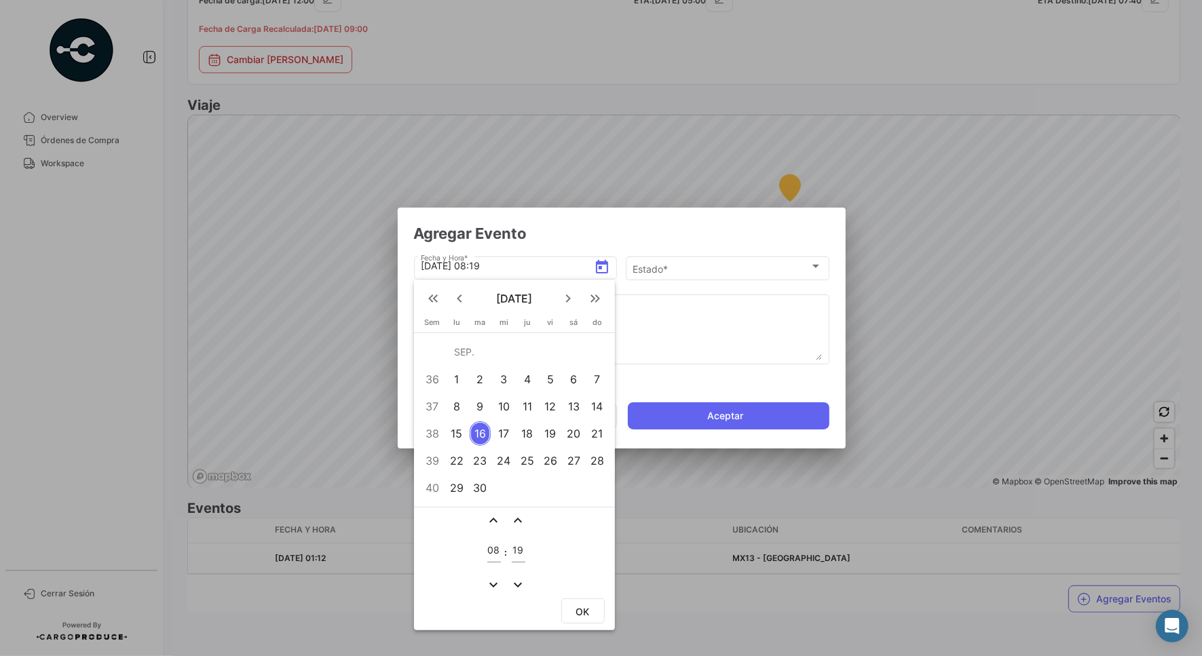
click at [459, 438] on div "15" at bounding box center [456, 433] width 21 height 24
click at [478, 266] on div at bounding box center [601, 328] width 1202 height 656
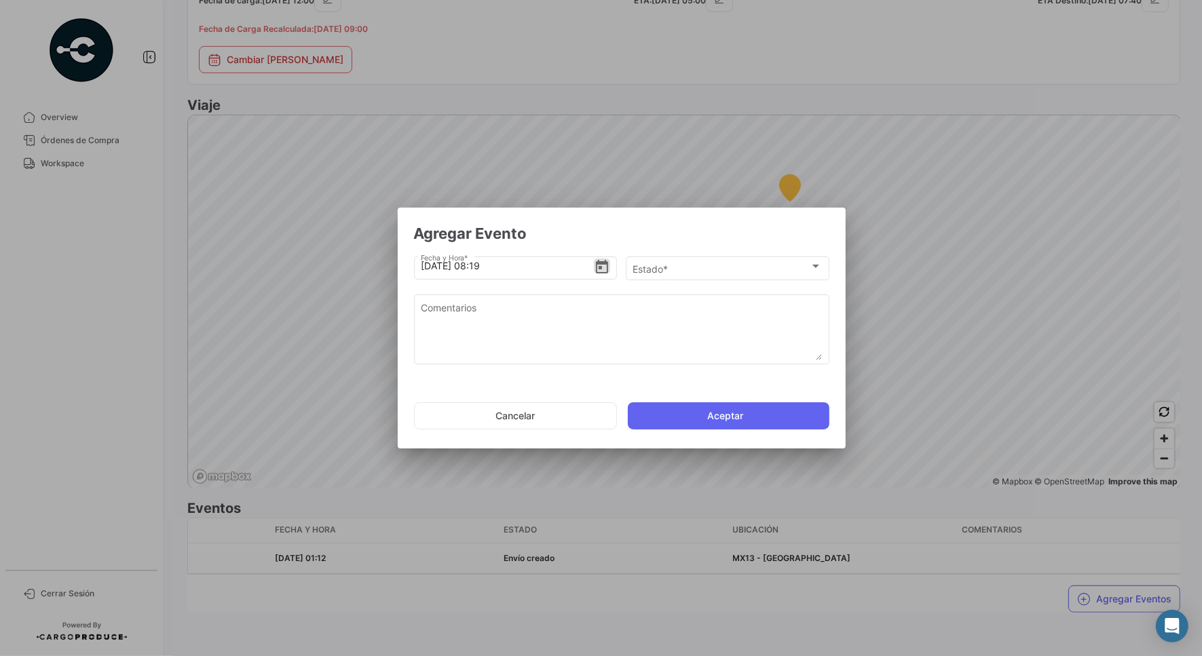
click at [478, 266] on input "[DATE] 08:19" at bounding box center [507, 266] width 173 height 48
type input "[DATE] 21:29"
click at [702, 272] on div "Estado *" at bounding box center [720, 269] width 177 height 12
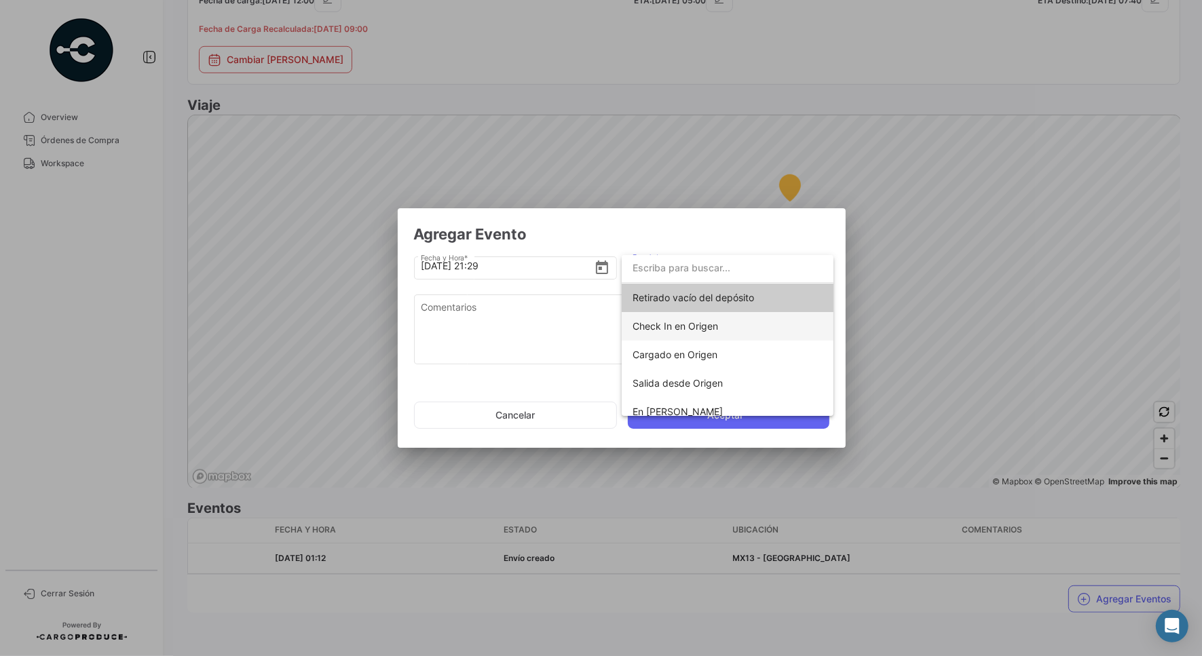
click at [677, 330] on span "Check In en Origen" at bounding box center [675, 326] width 86 height 12
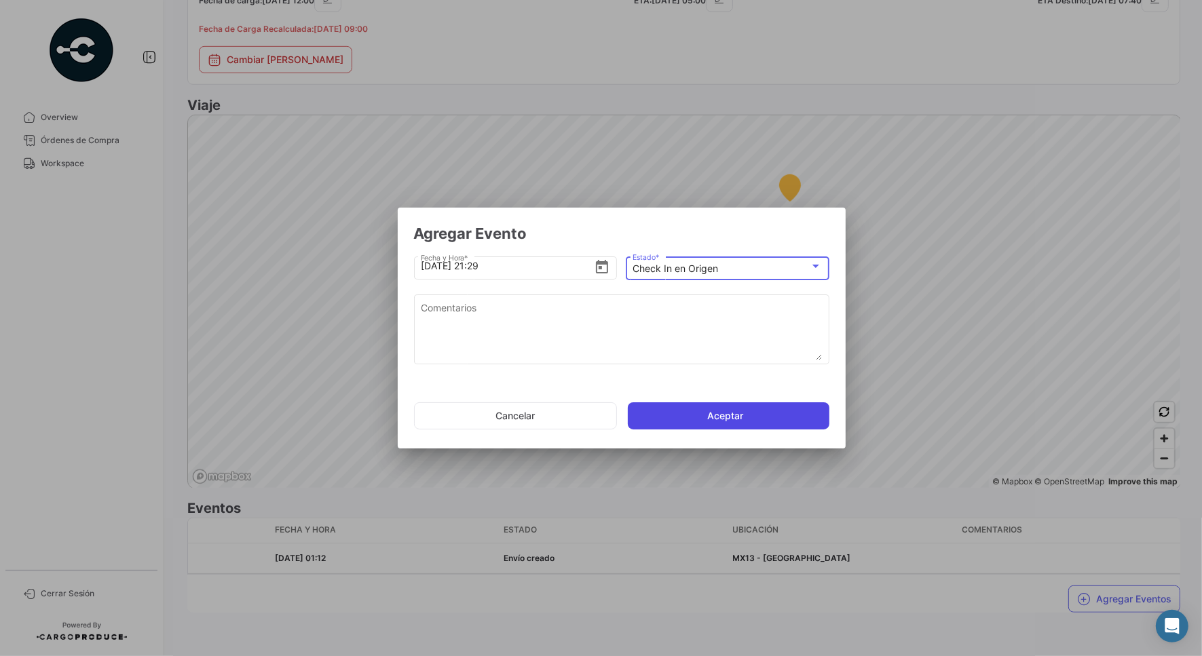
click at [700, 409] on button "Aceptar" at bounding box center [729, 415] width 202 height 27
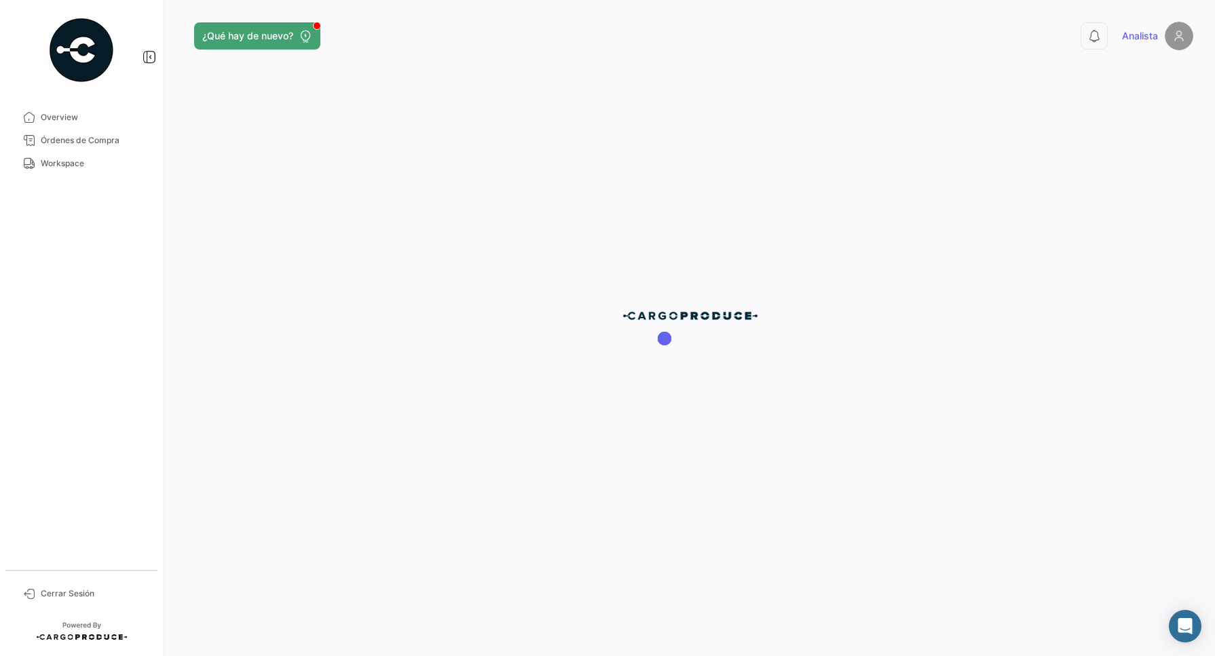
scroll to position [0, 0]
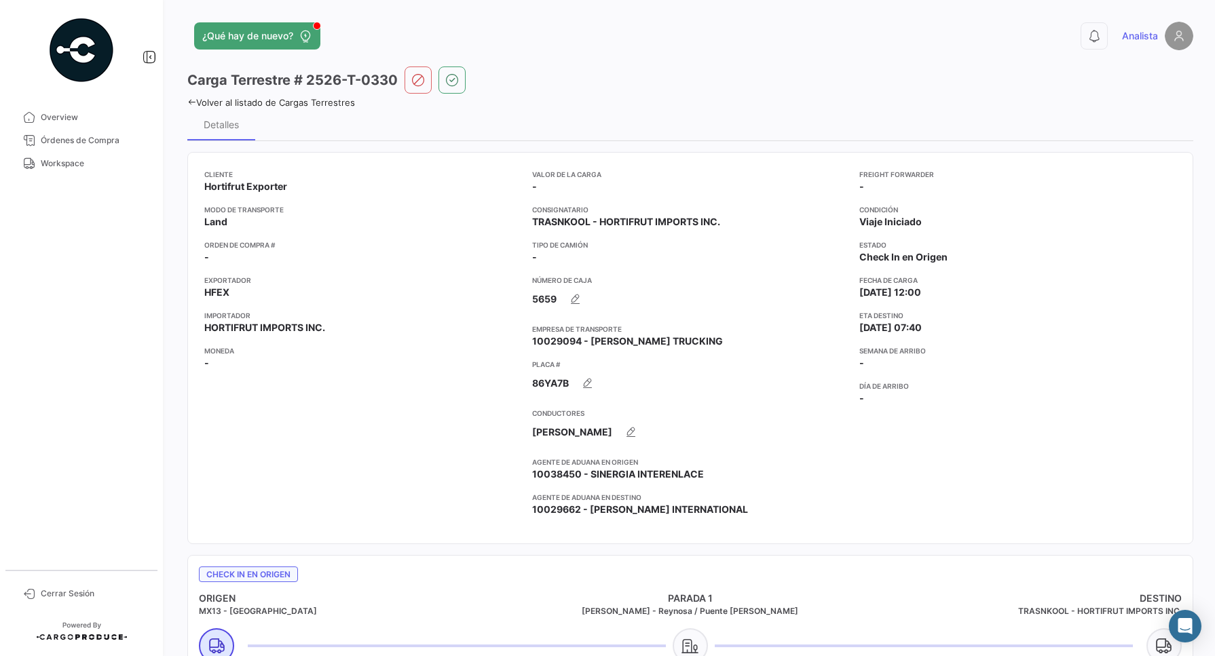
click at [1052, 270] on div "Freight Forwarder - Condición Viaje Iniciado Estado Check In en Origen Fecha de…" at bounding box center [1017, 348] width 317 height 358
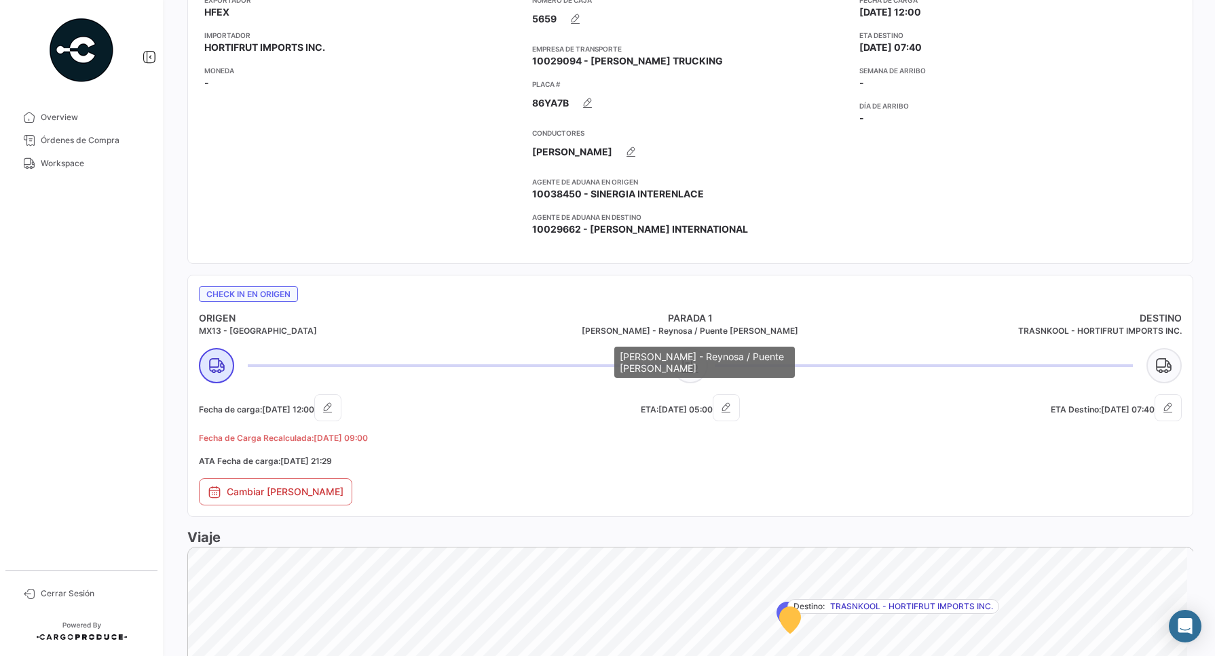
scroll to position [157, 0]
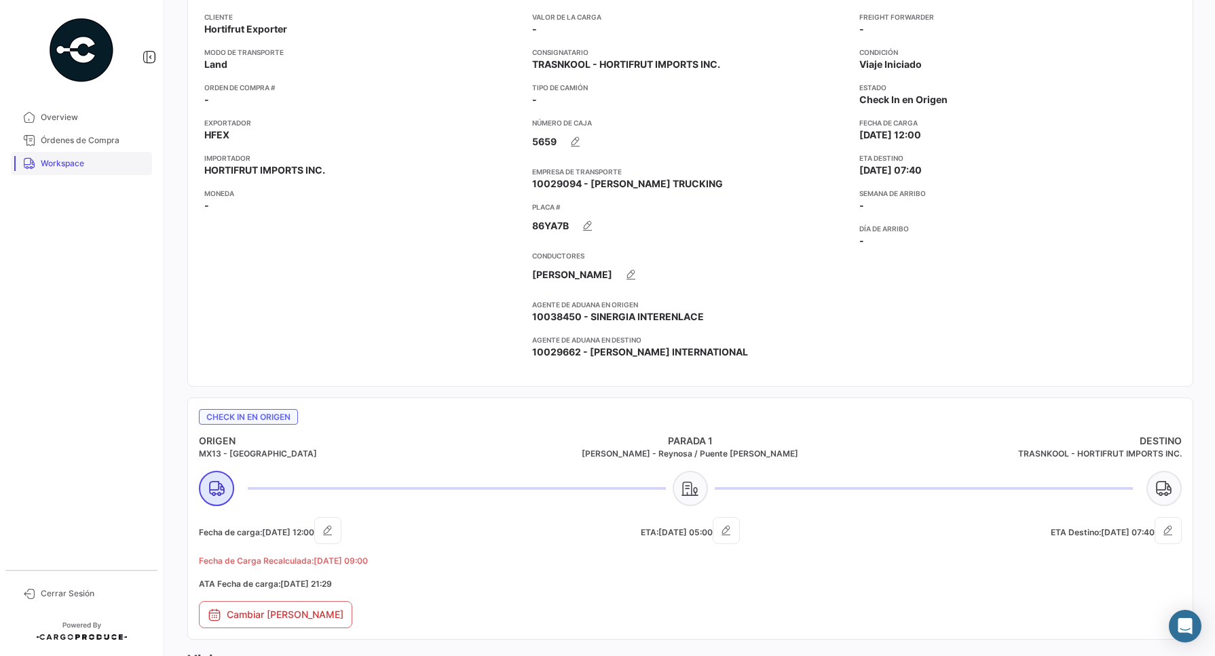
click at [78, 154] on link "Workspace" at bounding box center [81, 163] width 141 height 23
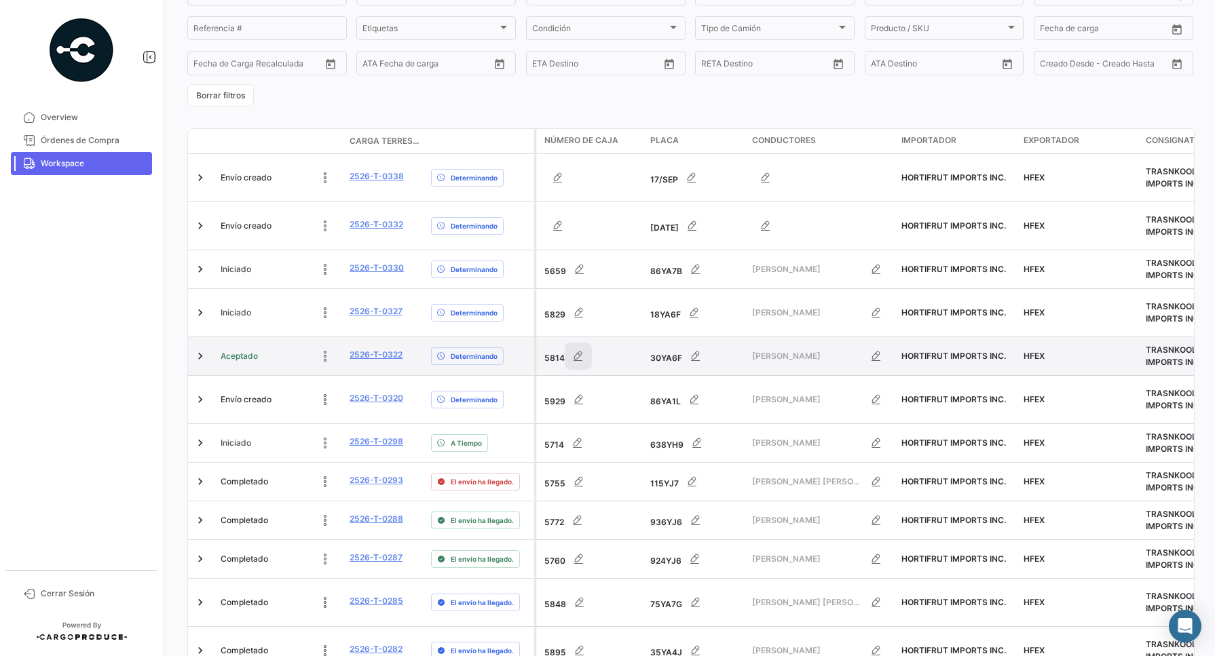
click at [575, 358] on icon "button" at bounding box center [578, 356] width 14 height 14
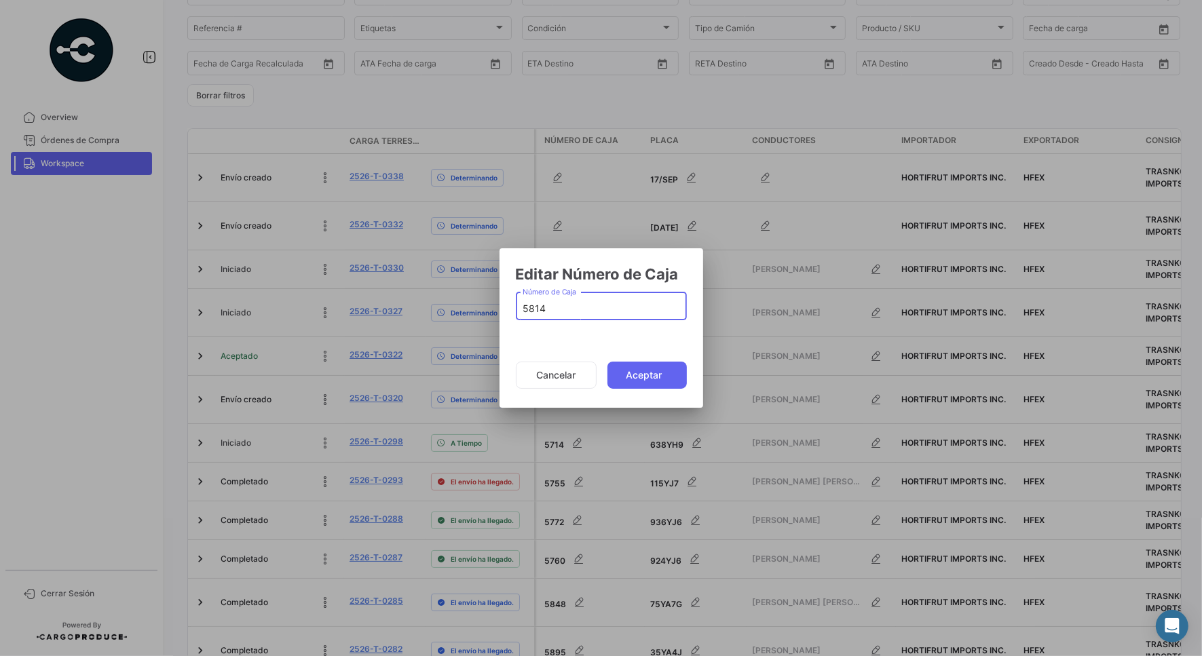
click at [545, 293] on div "5814 Número de Caja" at bounding box center [601, 304] width 157 height 31
drag, startPoint x: 504, startPoint y: 322, endPoint x: 472, endPoint y: 331, distance: 33.1
click at [472, 331] on div "Editar Número de Caja 5814 Número de Caja Cancelar Aceptar" at bounding box center [601, 328] width 1202 height 656
type input "5929"
click at [631, 375] on button "Aceptar" at bounding box center [646, 375] width 79 height 27
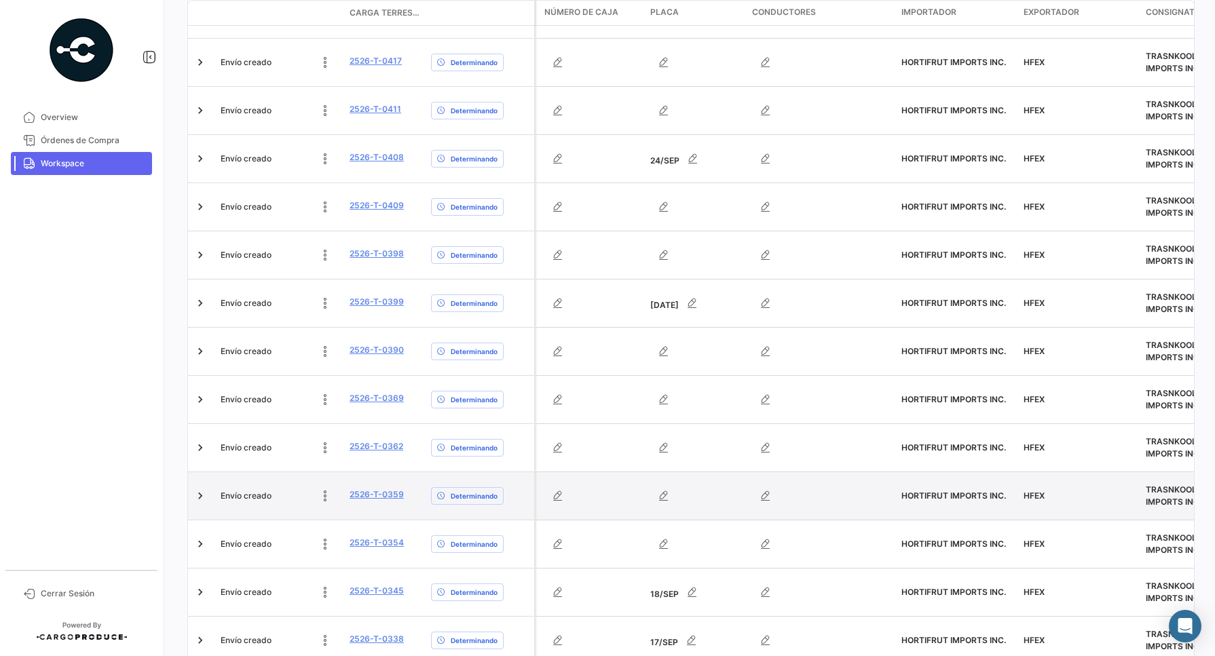
scroll to position [715, 0]
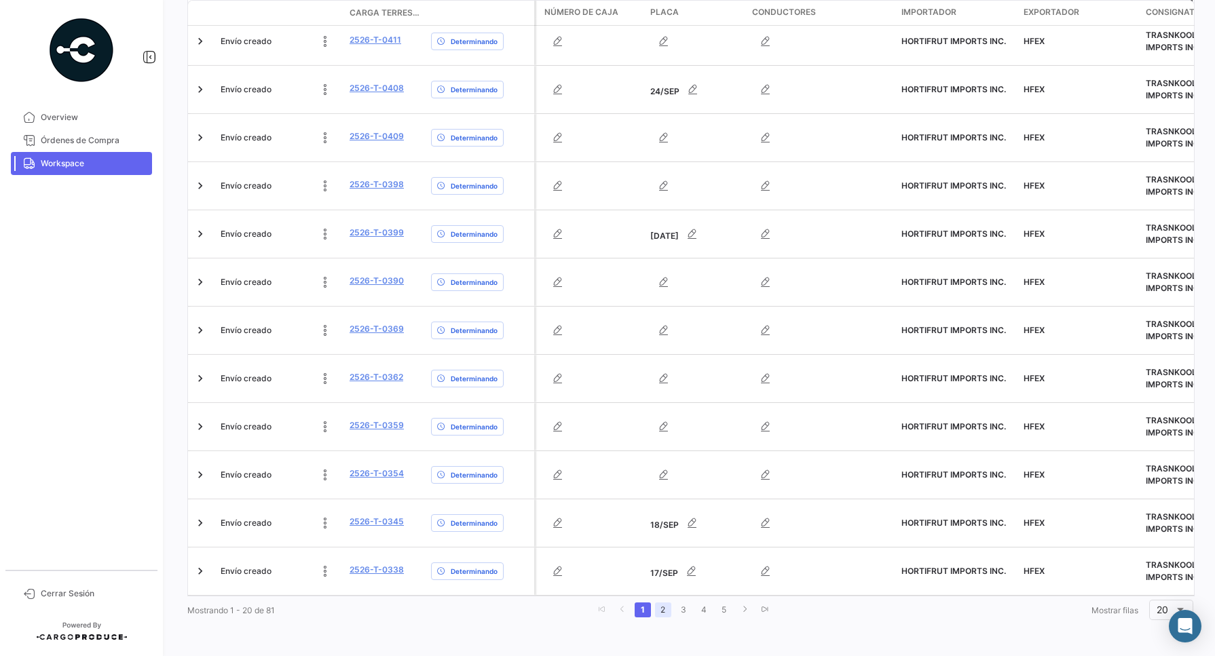
click at [659, 615] on link "2" at bounding box center [663, 610] width 16 height 15
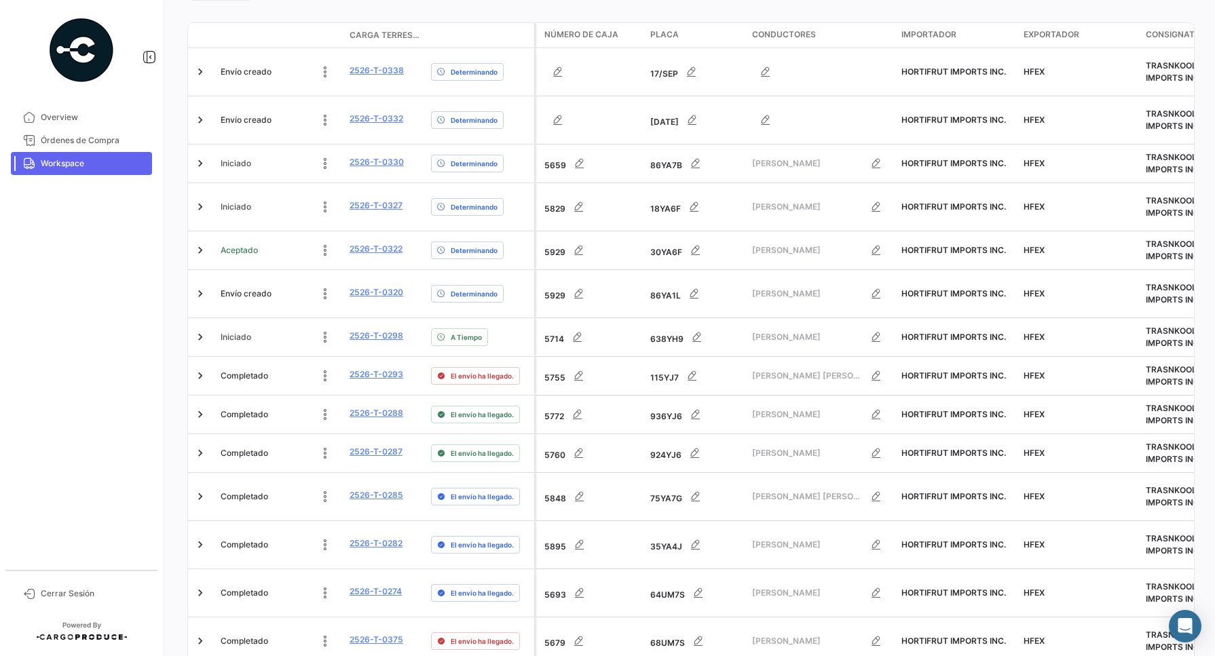
scroll to position [262, 0]
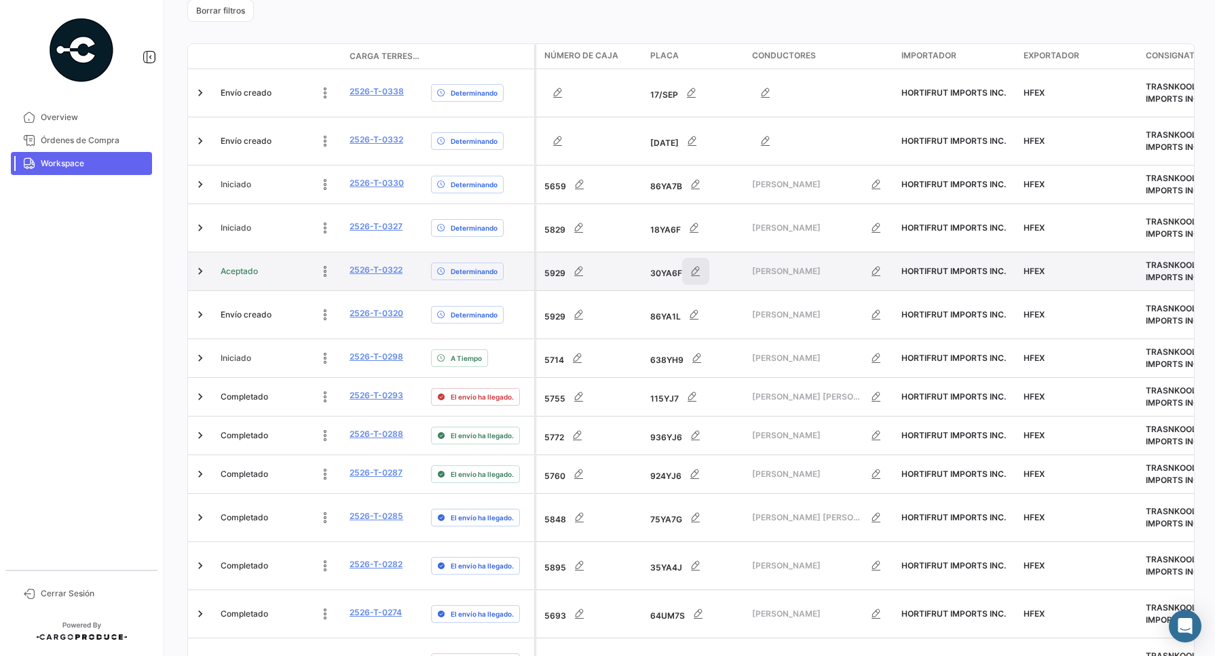
click at [696, 271] on icon "button" at bounding box center [696, 272] width 14 height 14
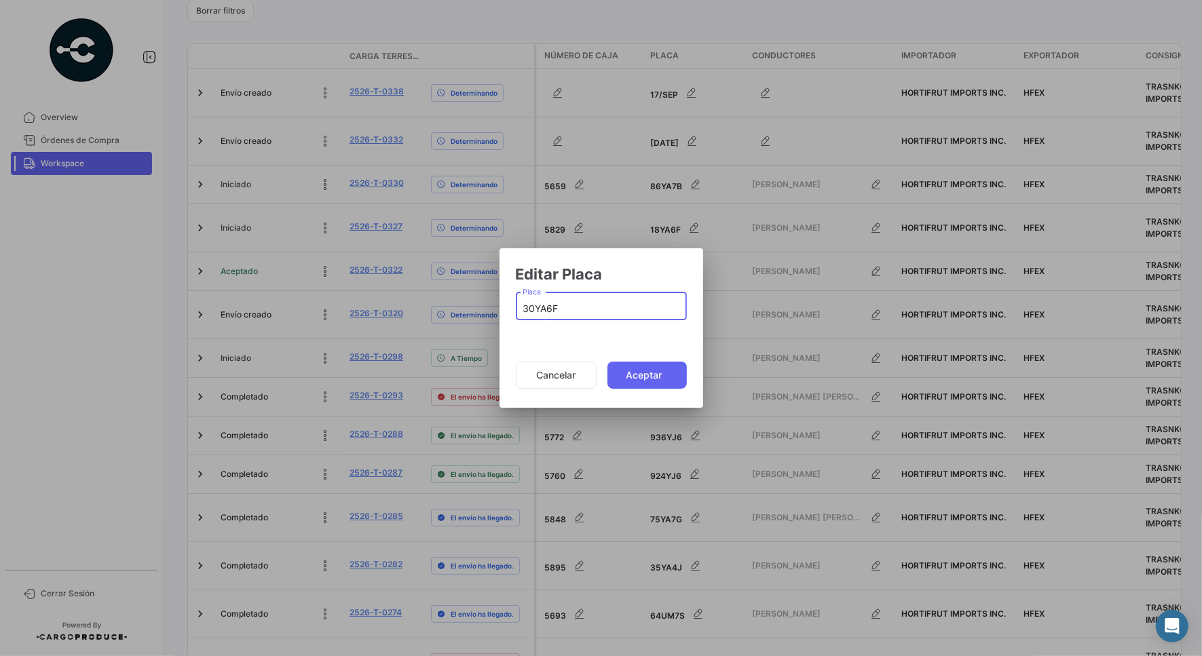
drag, startPoint x: 594, startPoint y: 313, endPoint x: 438, endPoint y: 322, distance: 156.4
click at [438, 322] on div "Editar Placa 30YA6F Placa Cancelar Aceptar" at bounding box center [601, 328] width 1202 height 656
type input "89YA1L"
click at [636, 374] on button "Aceptar" at bounding box center [646, 375] width 79 height 27
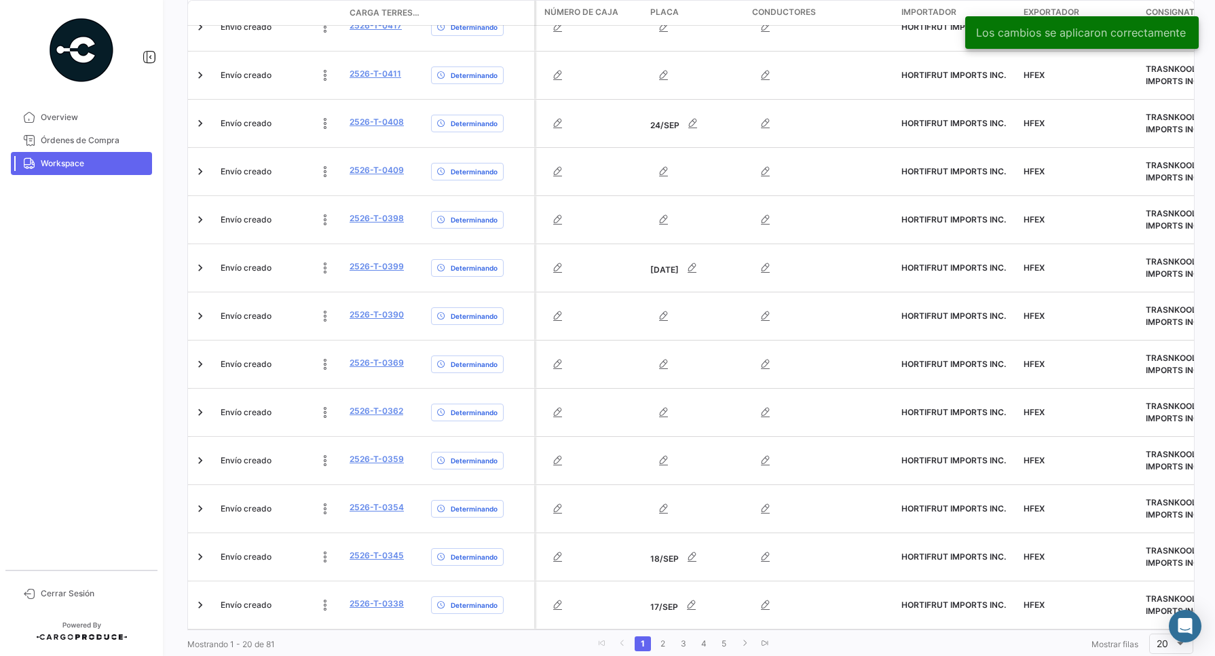
scroll to position [715, 0]
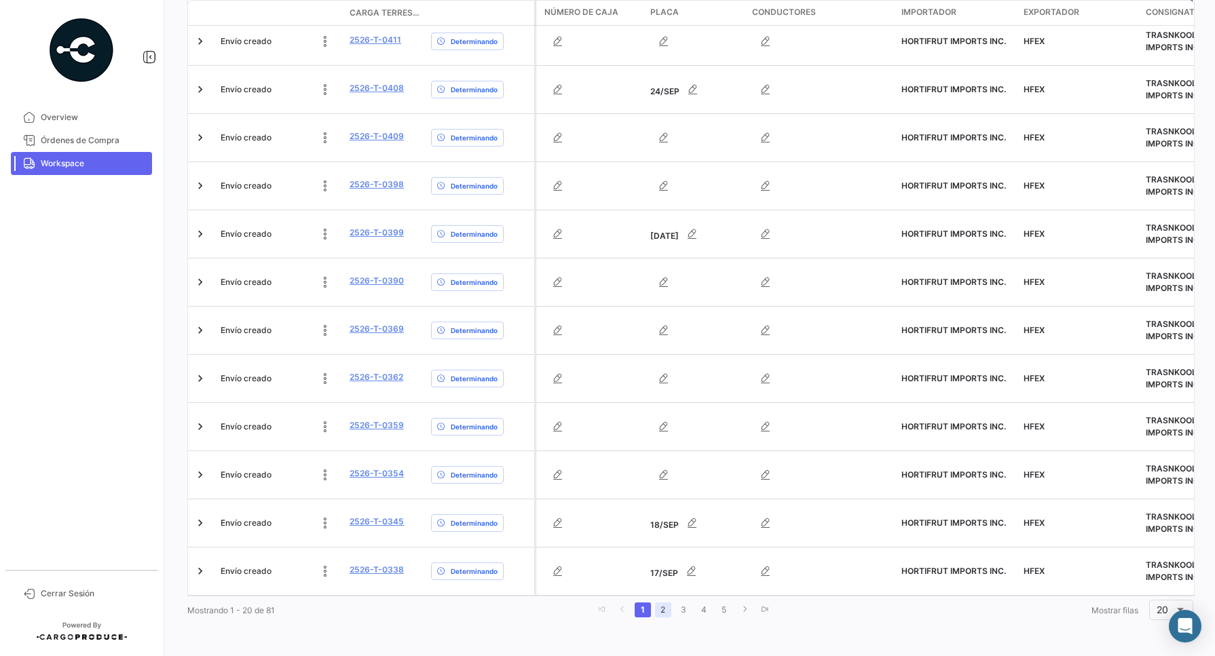
click at [658, 611] on link "2" at bounding box center [663, 610] width 16 height 15
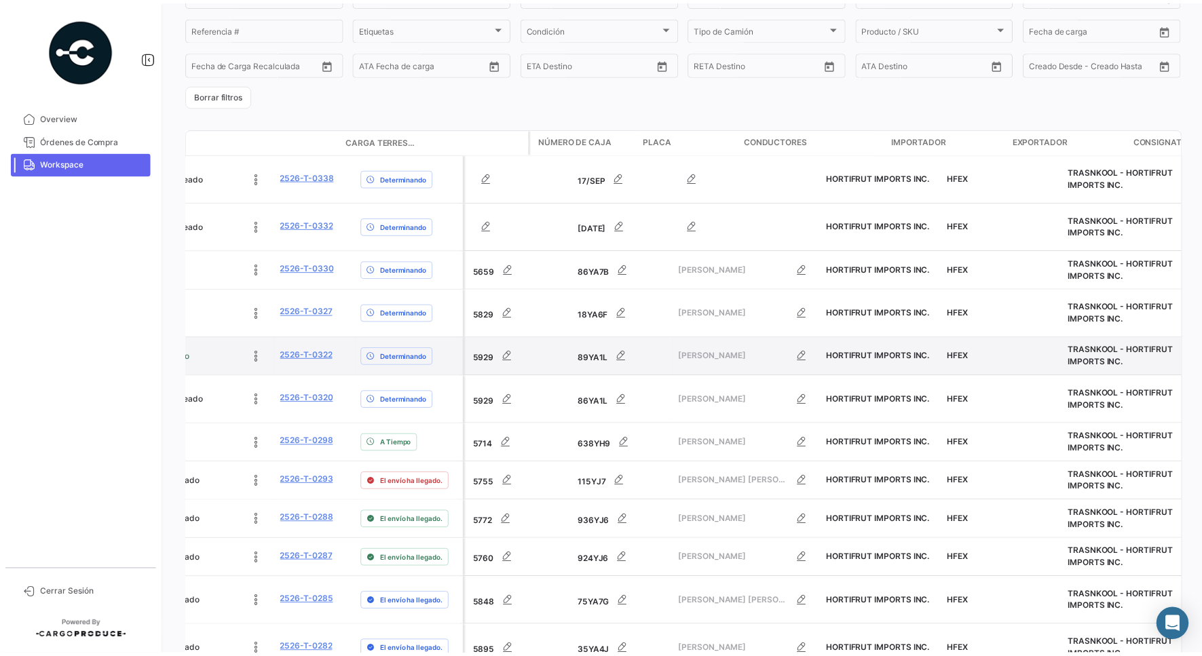
scroll to position [0, 0]
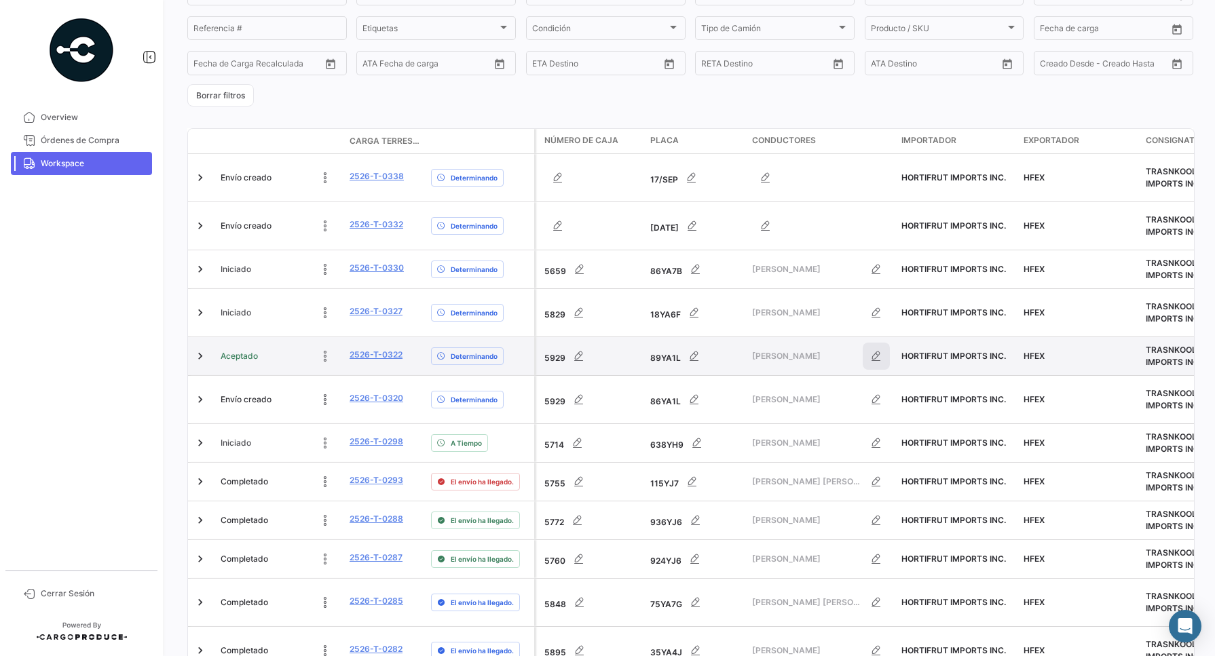
click at [873, 362] on icon "button" at bounding box center [876, 356] width 14 height 14
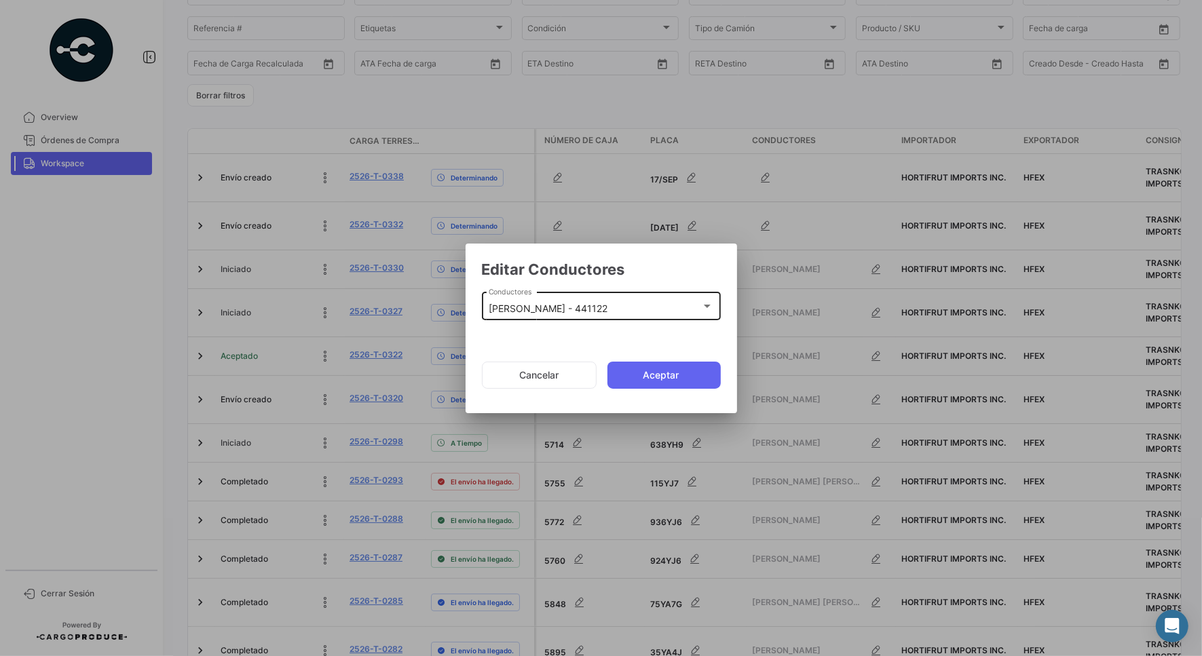
click at [577, 309] on mat-select-trigger "[PERSON_NAME] - 441122" at bounding box center [548, 309] width 119 height 12
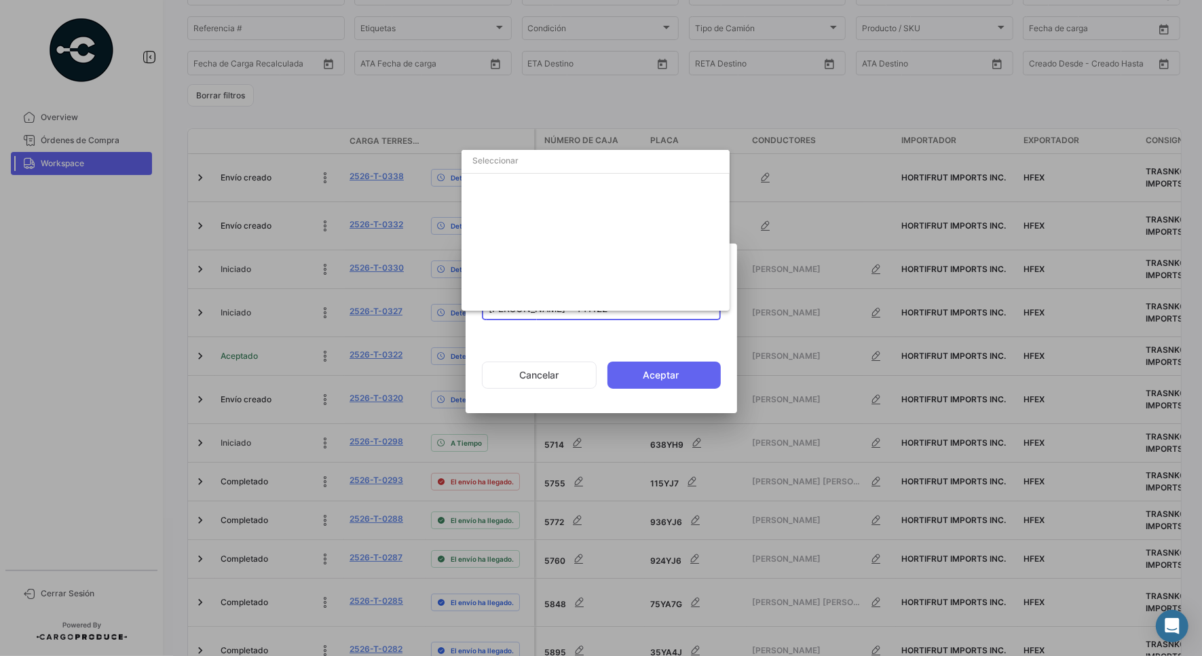
scroll to position [4975, 0]
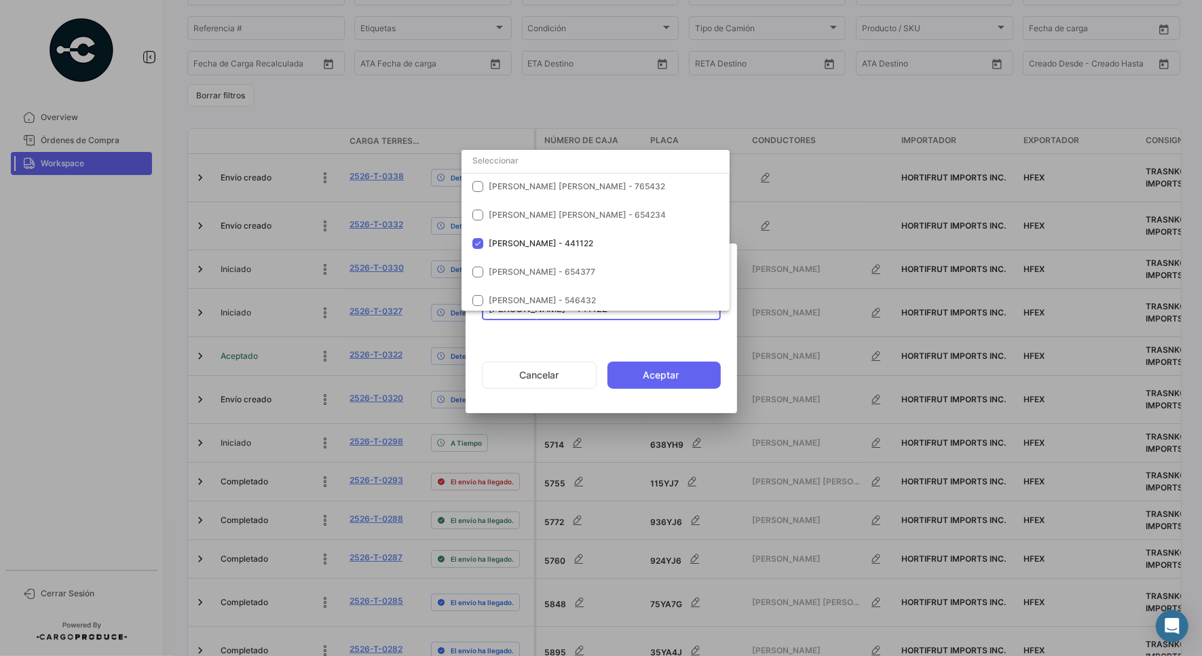
click at [500, 166] on input "dropdown search" at bounding box center [595, 161] width 268 height 24
drag, startPoint x: 479, startPoint y: 242, endPoint x: 489, endPoint y: 242, distance: 10.2
click at [479, 242] on mat-pseudo-checkbox at bounding box center [477, 243] width 11 height 11
click at [537, 159] on input "dropdown search" at bounding box center [595, 161] width 268 height 24
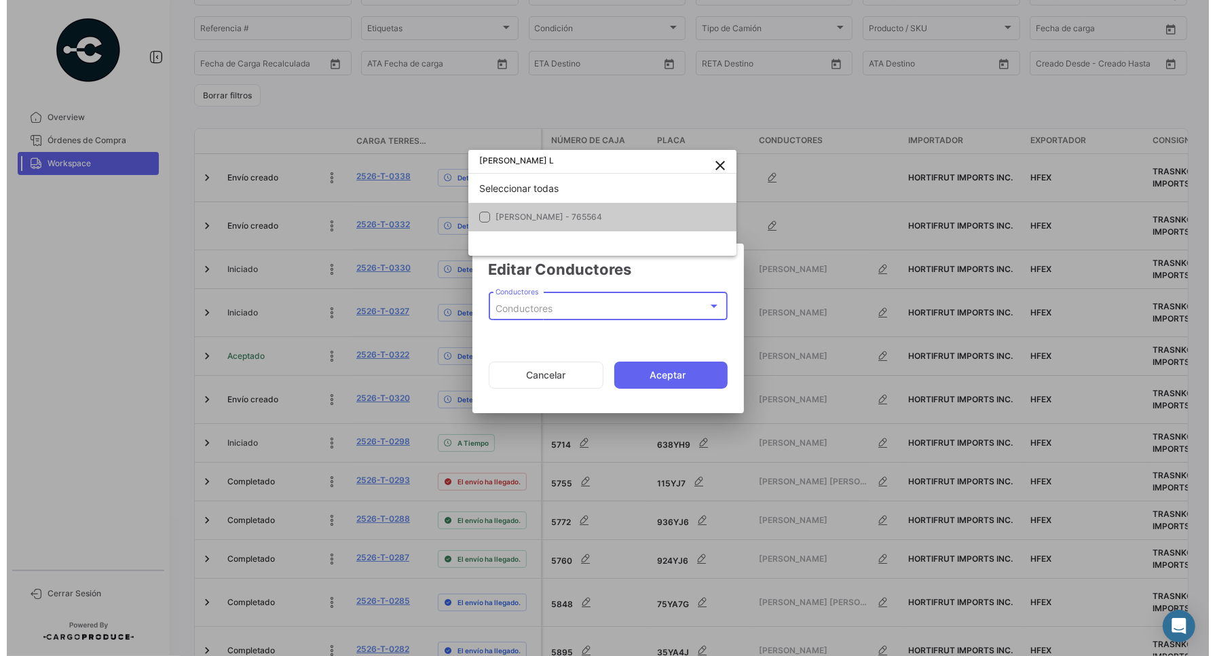
scroll to position [0, 0]
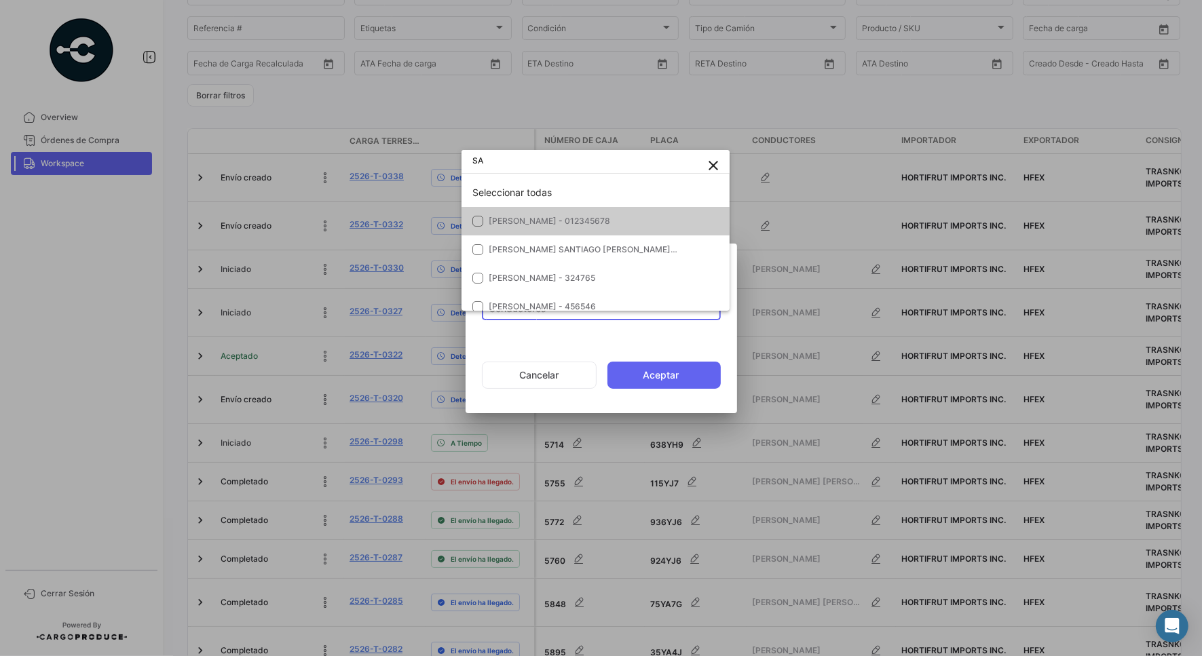
type input "S"
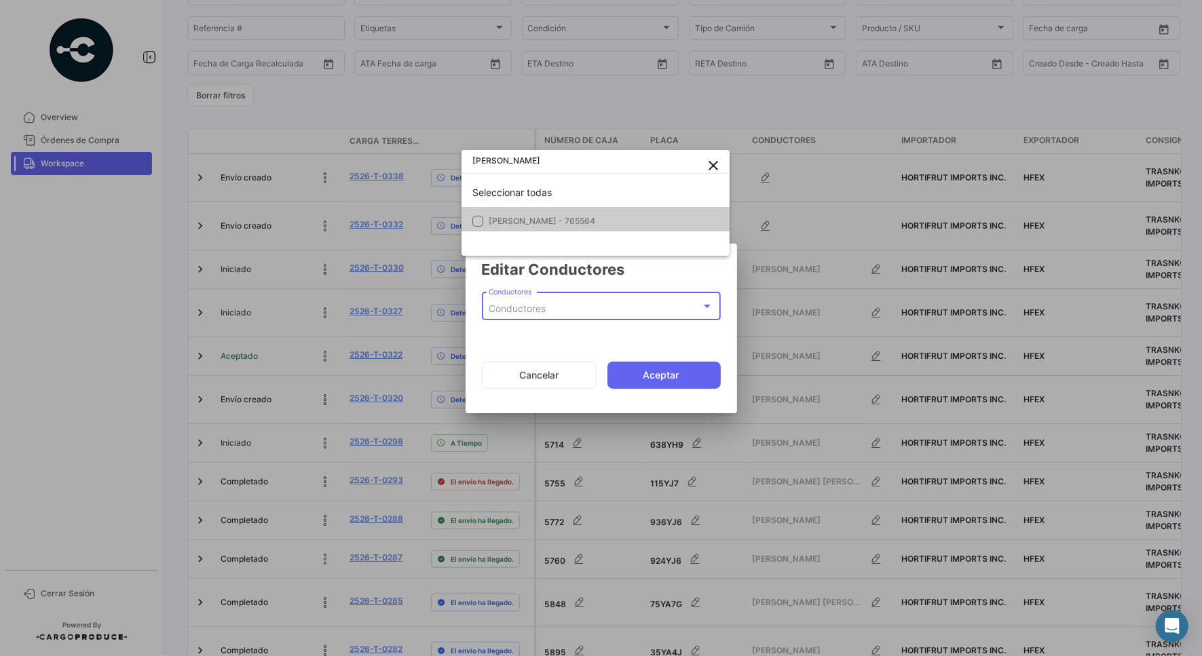
type input "[PERSON_NAME]"
click at [476, 226] on mat-pseudo-checkbox at bounding box center [477, 221] width 11 height 11
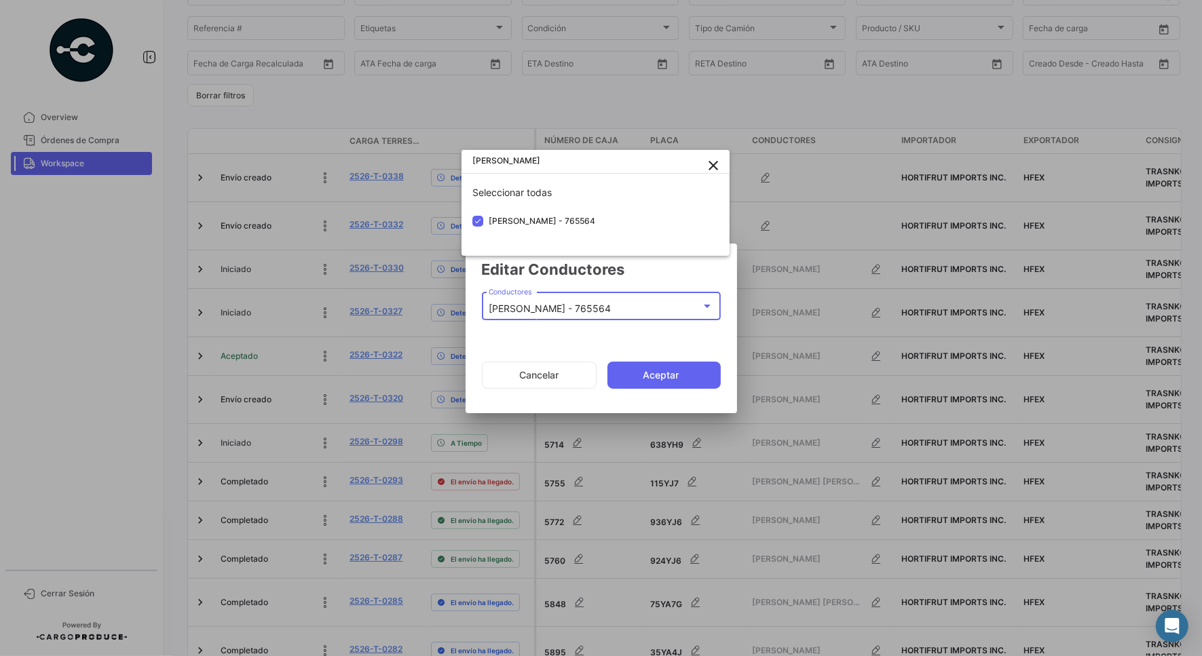
click at [666, 374] on div at bounding box center [601, 328] width 1202 height 656
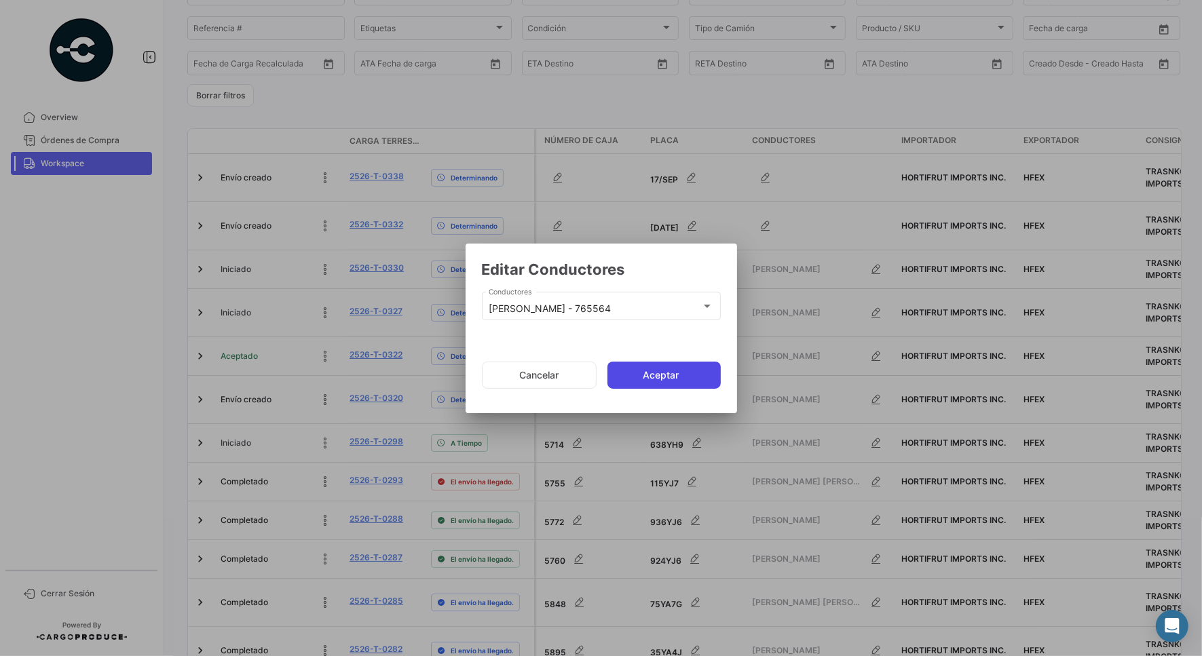
click at [662, 377] on button "Aceptar" at bounding box center [663, 375] width 113 height 27
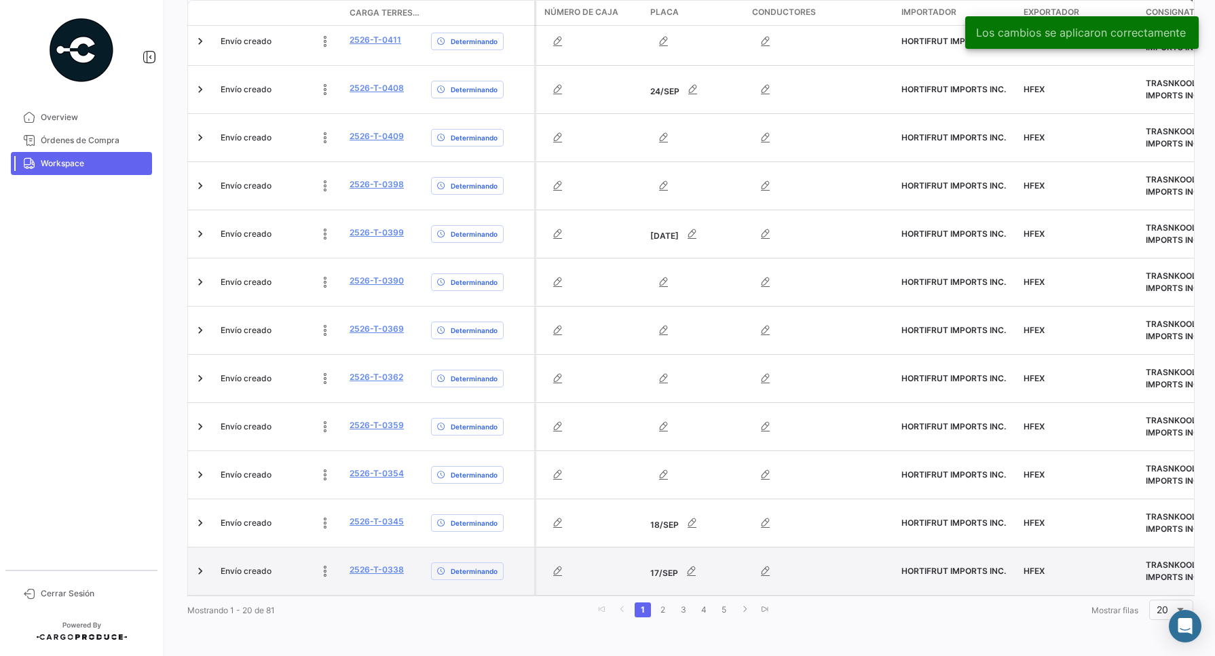
scroll to position [715, 0]
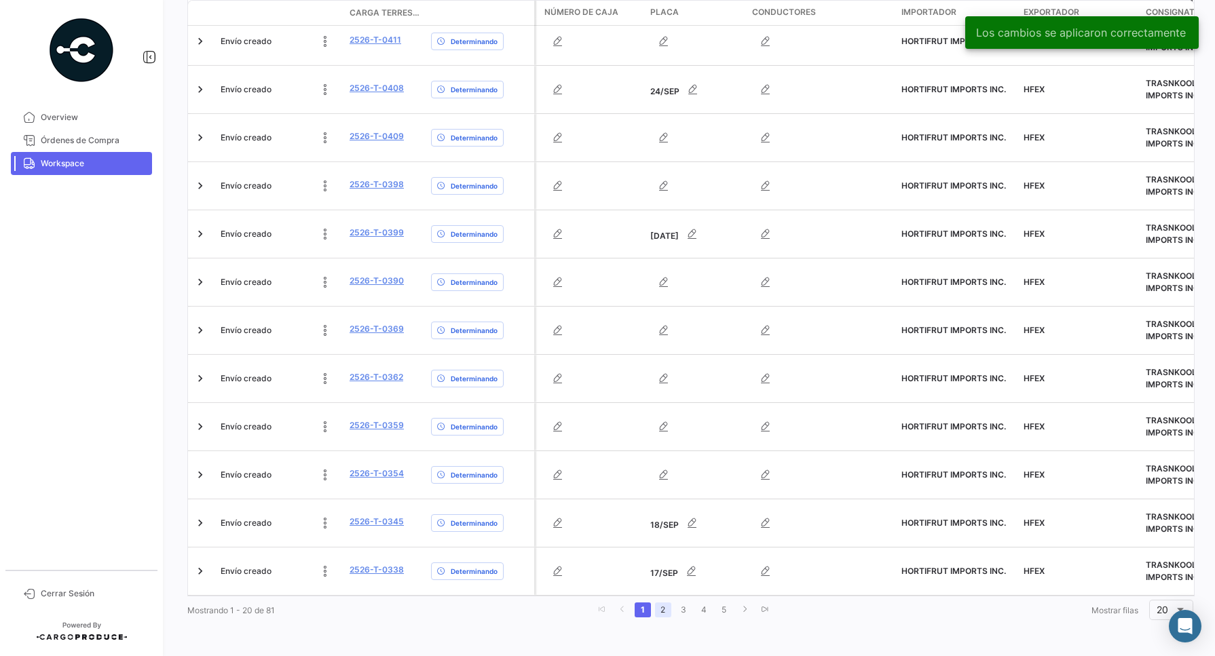
click at [657, 609] on link "2" at bounding box center [663, 610] width 16 height 15
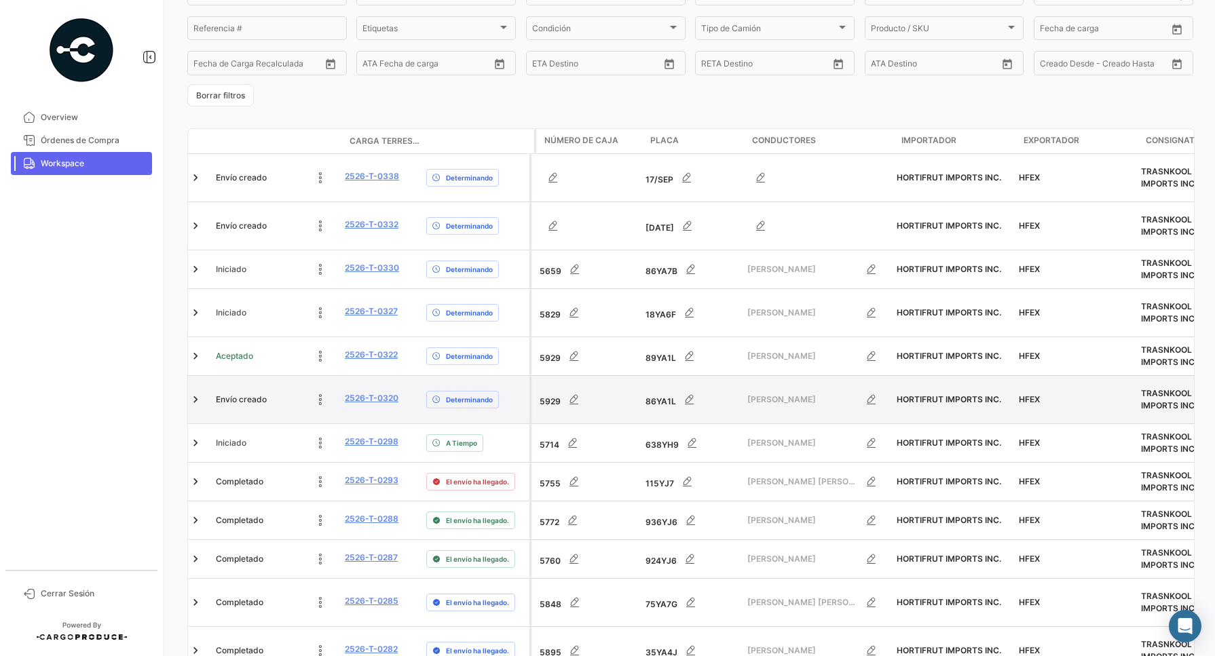
scroll to position [0, 0]
click at [582, 405] on icon "button" at bounding box center [579, 400] width 14 height 14
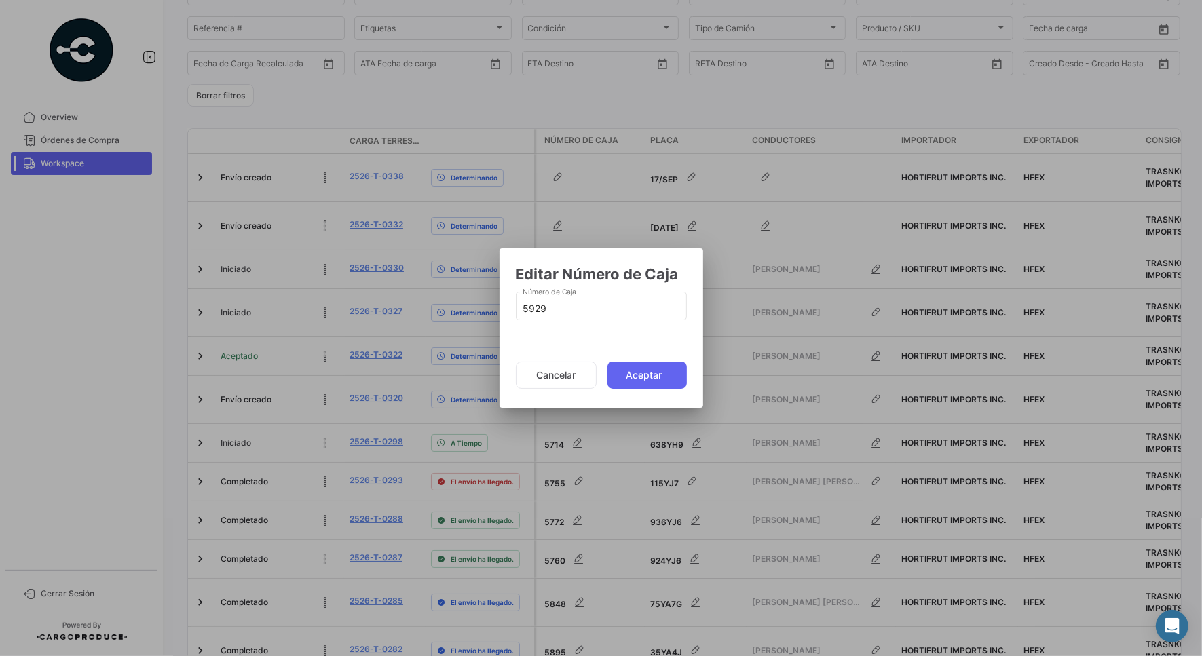
drag, startPoint x: 570, startPoint y: 301, endPoint x: 449, endPoint y: 316, distance: 122.5
click at [449, 316] on div "Editar Número de Caja 5929 Número de Caja Cancelar Aceptar" at bounding box center [601, 328] width 1202 height 656
drag, startPoint x: 449, startPoint y: 316, endPoint x: 528, endPoint y: 307, distance: 79.9
click at [528, 307] on input "5929" at bounding box center [601, 309] width 157 height 12
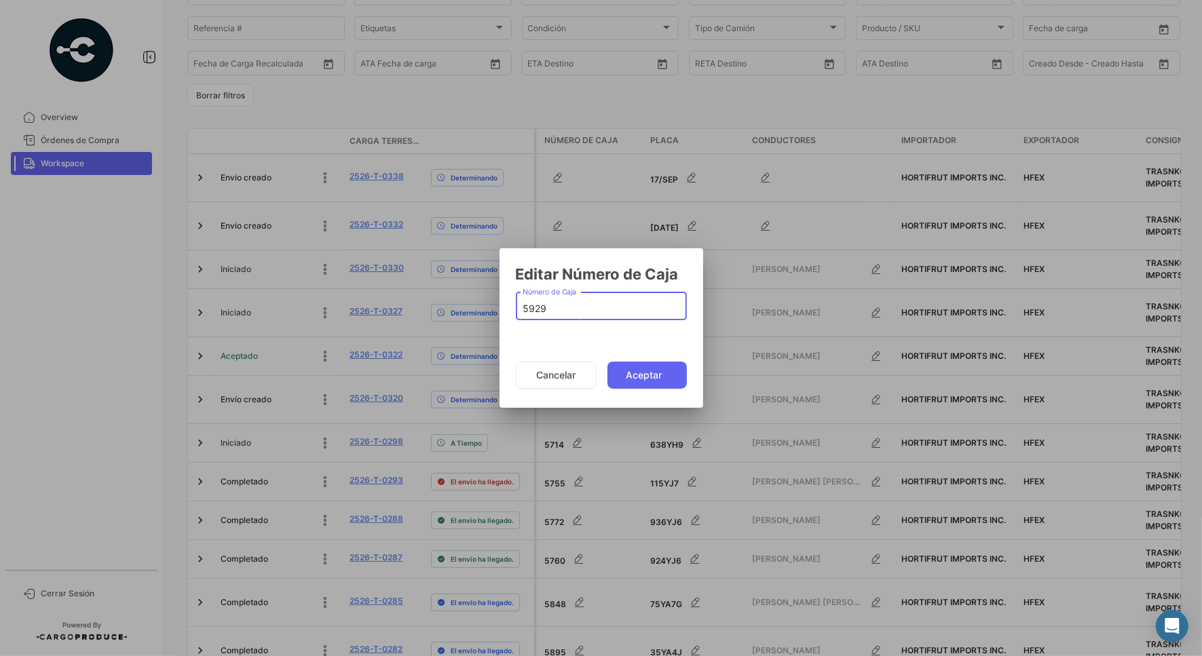
click at [528, 307] on input "5929" at bounding box center [601, 309] width 157 height 12
type input "5814"
click at [636, 378] on button "Aceptar" at bounding box center [646, 375] width 79 height 27
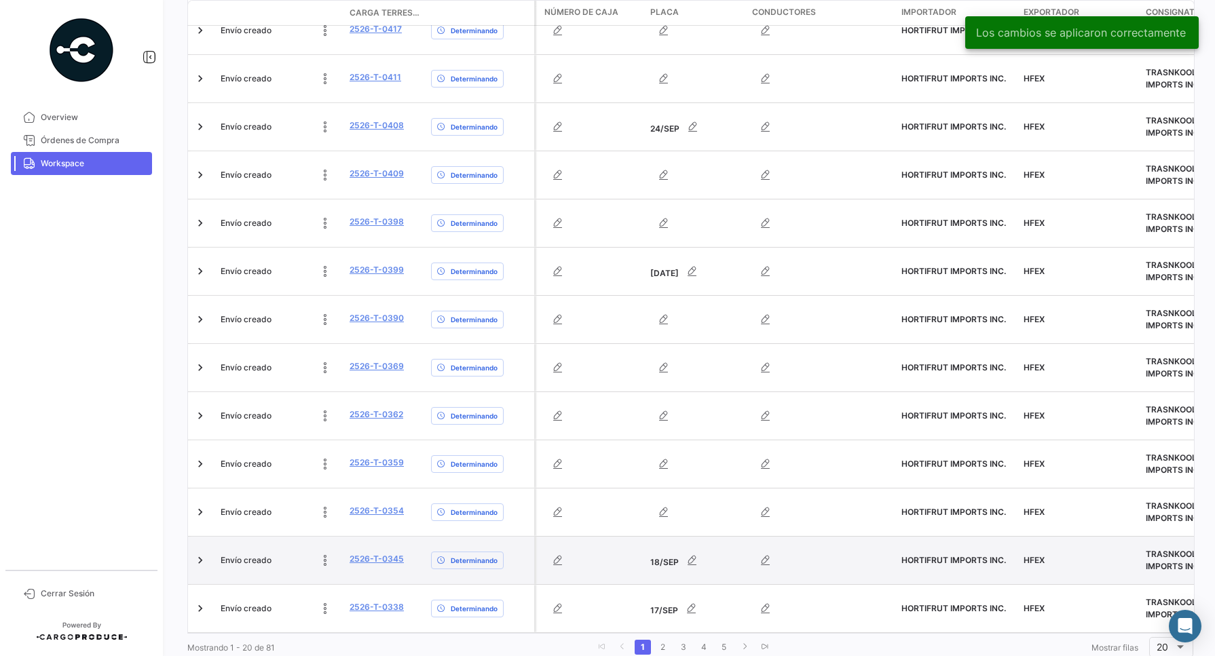
scroll to position [715, 0]
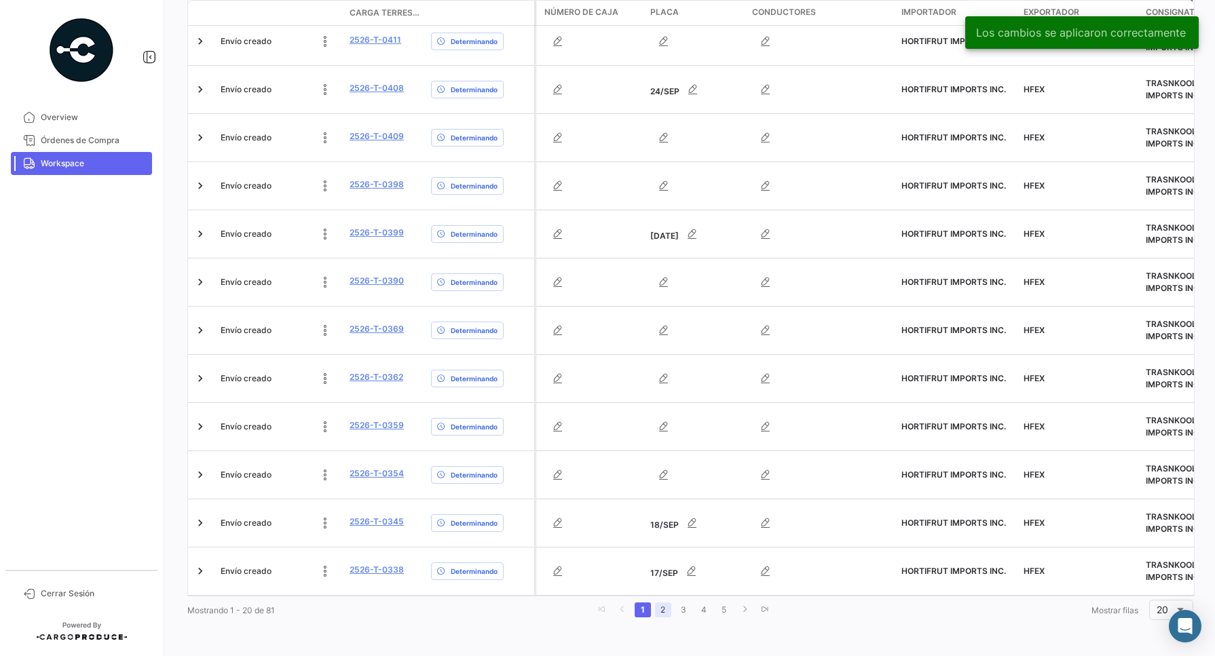
click at [663, 611] on link "2" at bounding box center [663, 610] width 16 height 15
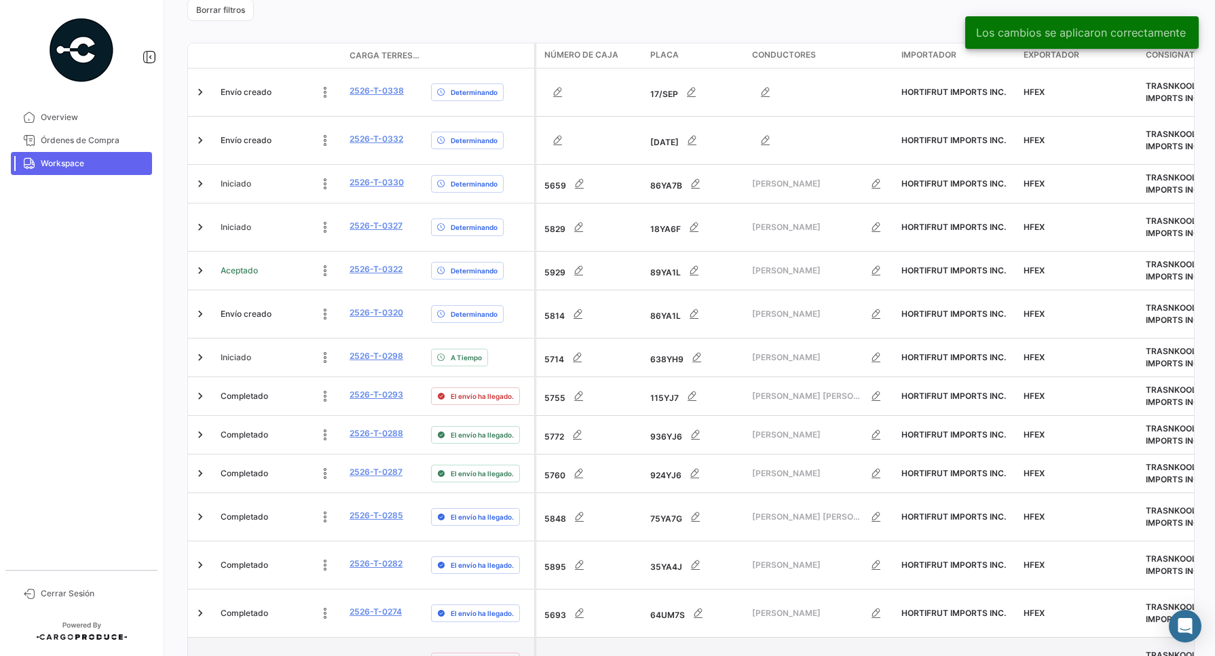
scroll to position [262, 0]
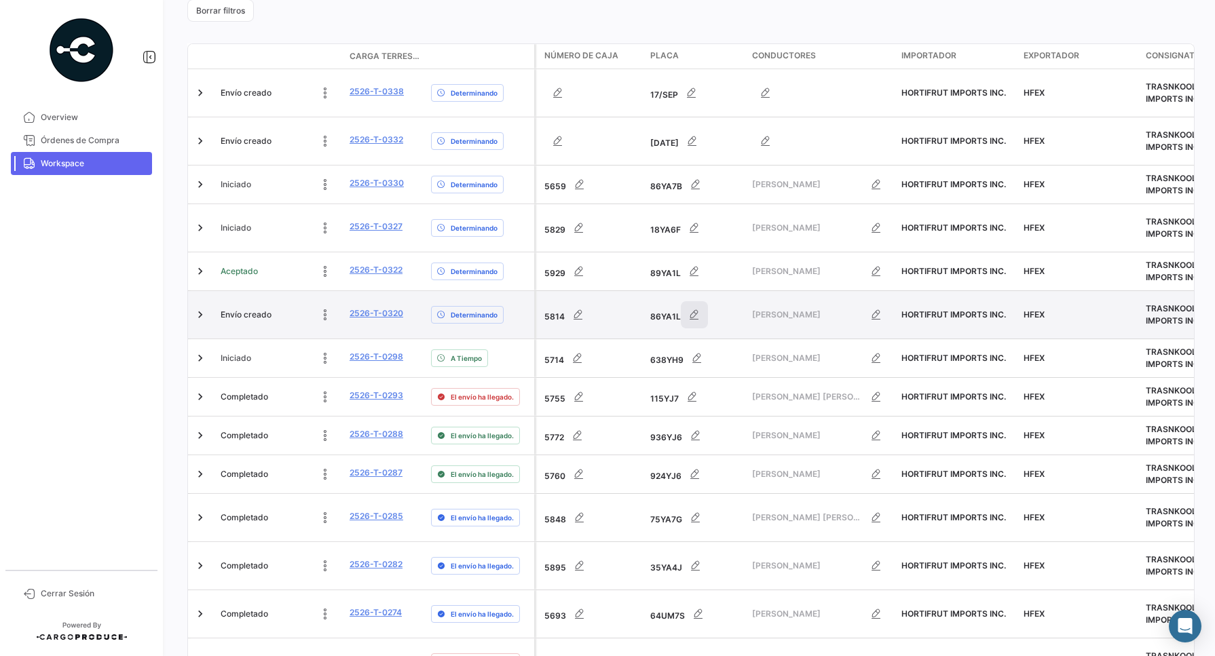
click at [699, 314] on icon "button" at bounding box center [694, 315] width 14 height 14
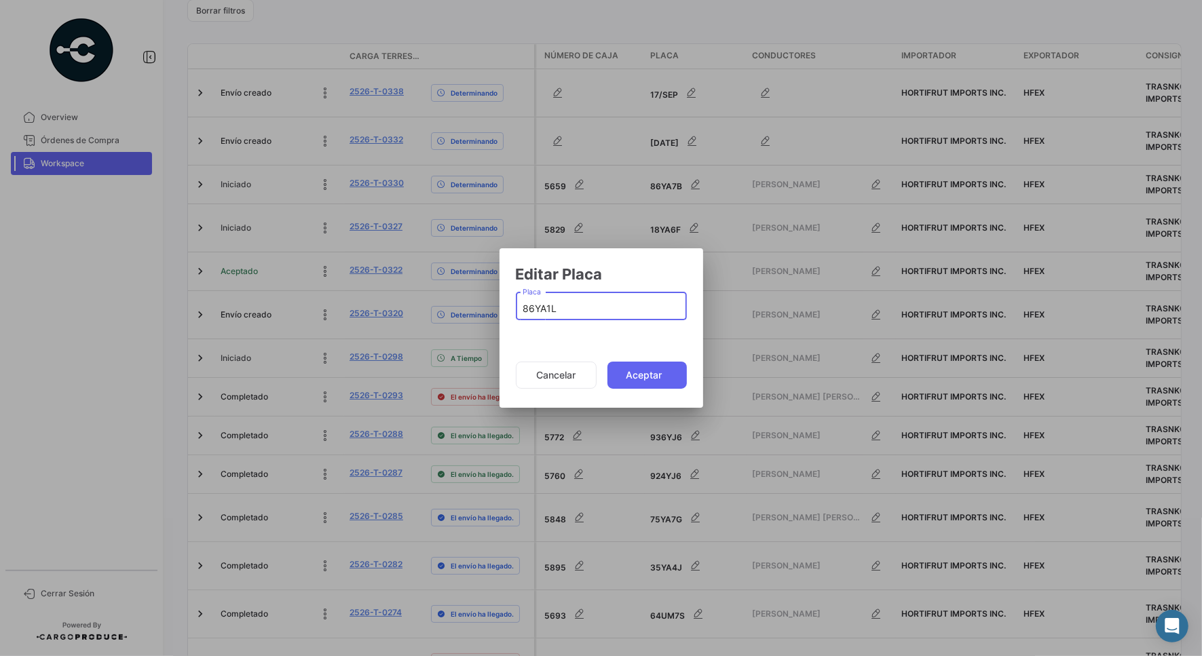
drag, startPoint x: 563, startPoint y: 309, endPoint x: 382, endPoint y: 320, distance: 181.6
click at [382, 320] on div "Editar Placa 86YA1L Placa Cancelar Aceptar" at bounding box center [601, 328] width 1202 height 656
type input "30YA6F"
click at [640, 371] on button "Aceptar" at bounding box center [646, 375] width 79 height 27
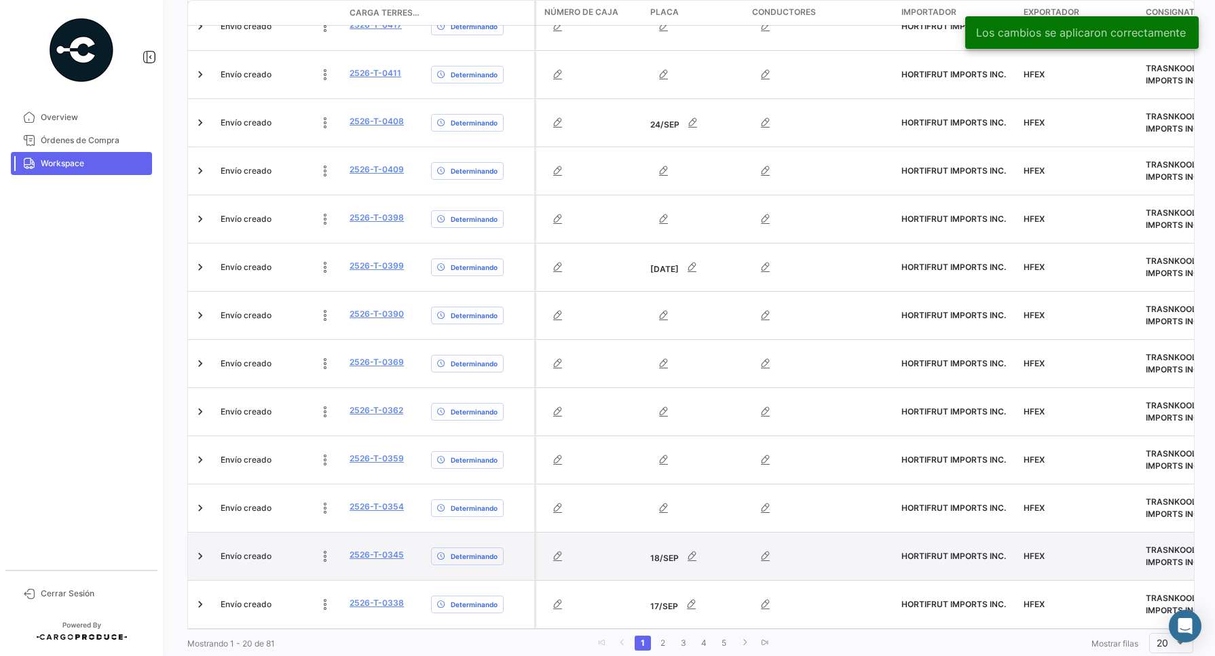
scroll to position [715, 0]
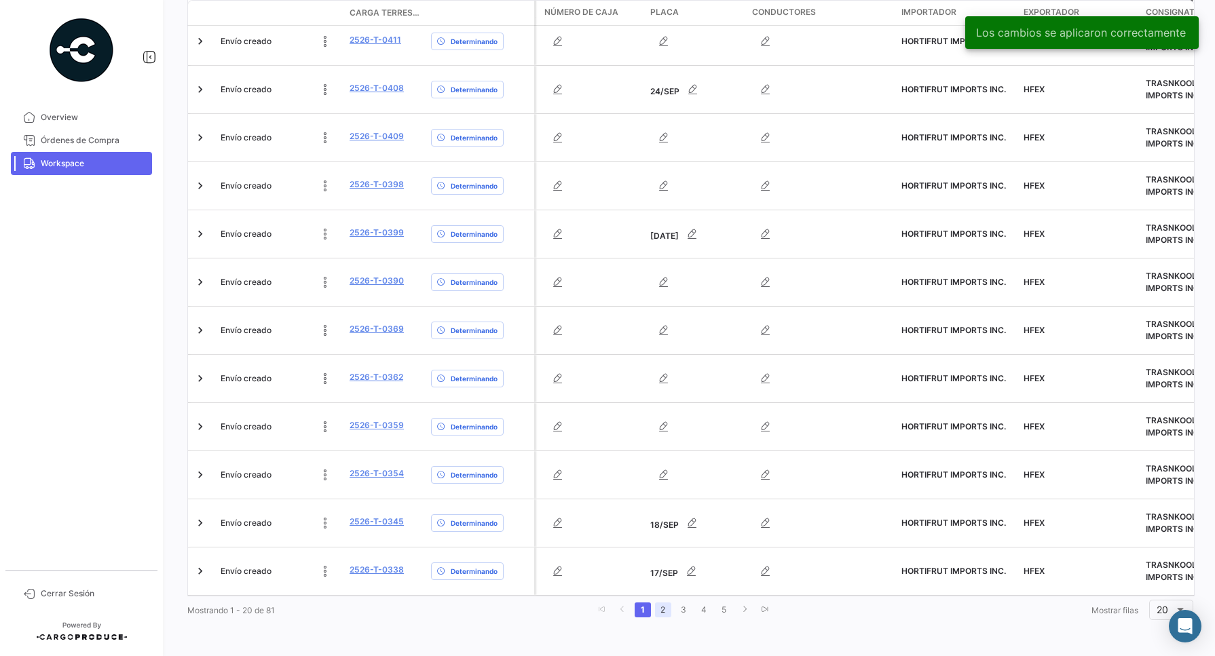
click at [666, 612] on link "2" at bounding box center [663, 610] width 16 height 15
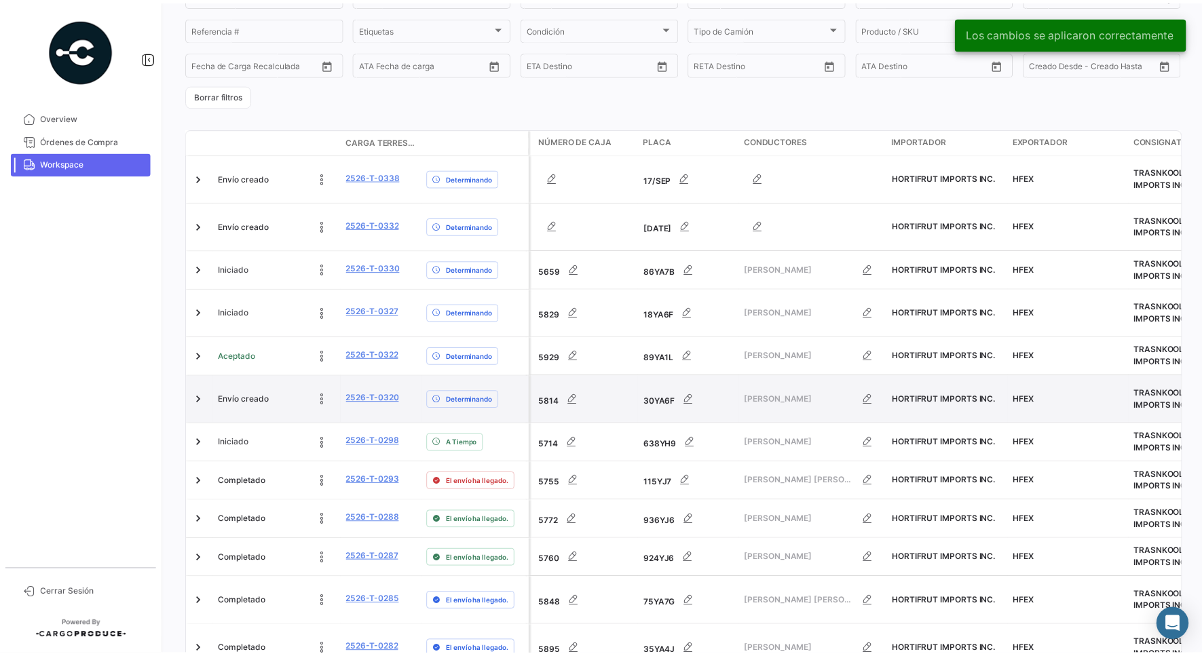
scroll to position [262, 0]
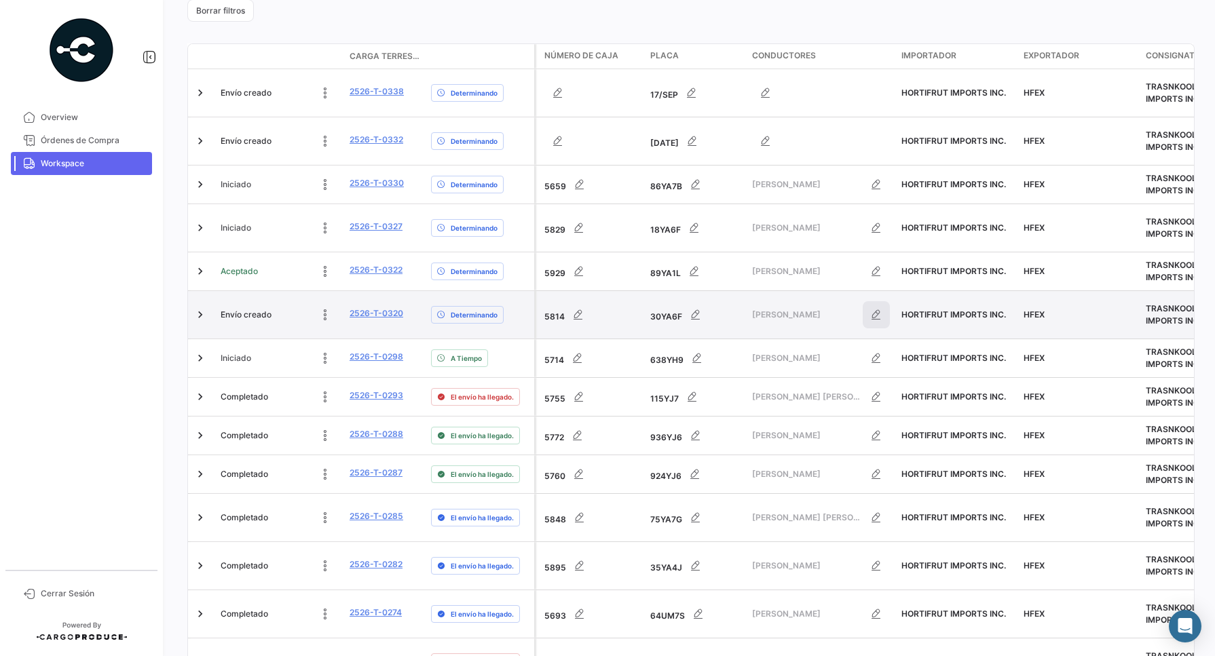
click at [879, 316] on icon "button" at bounding box center [876, 315] width 14 height 14
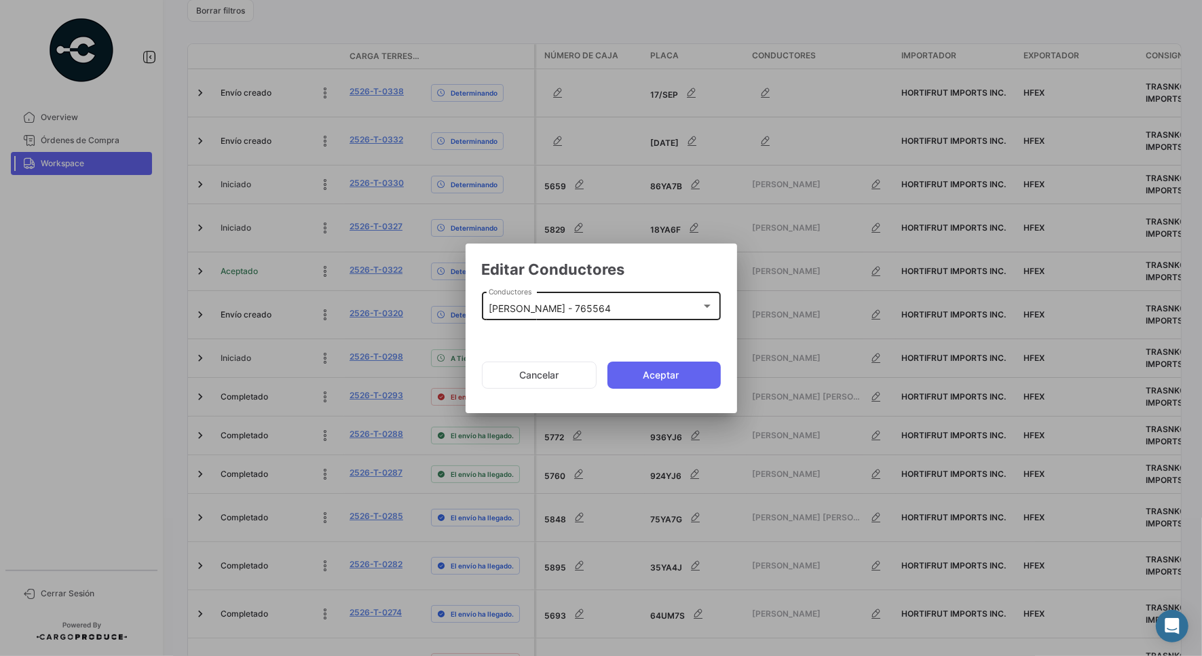
click at [611, 307] on mat-select-trigger "[PERSON_NAME] - 765564" at bounding box center [550, 309] width 122 height 12
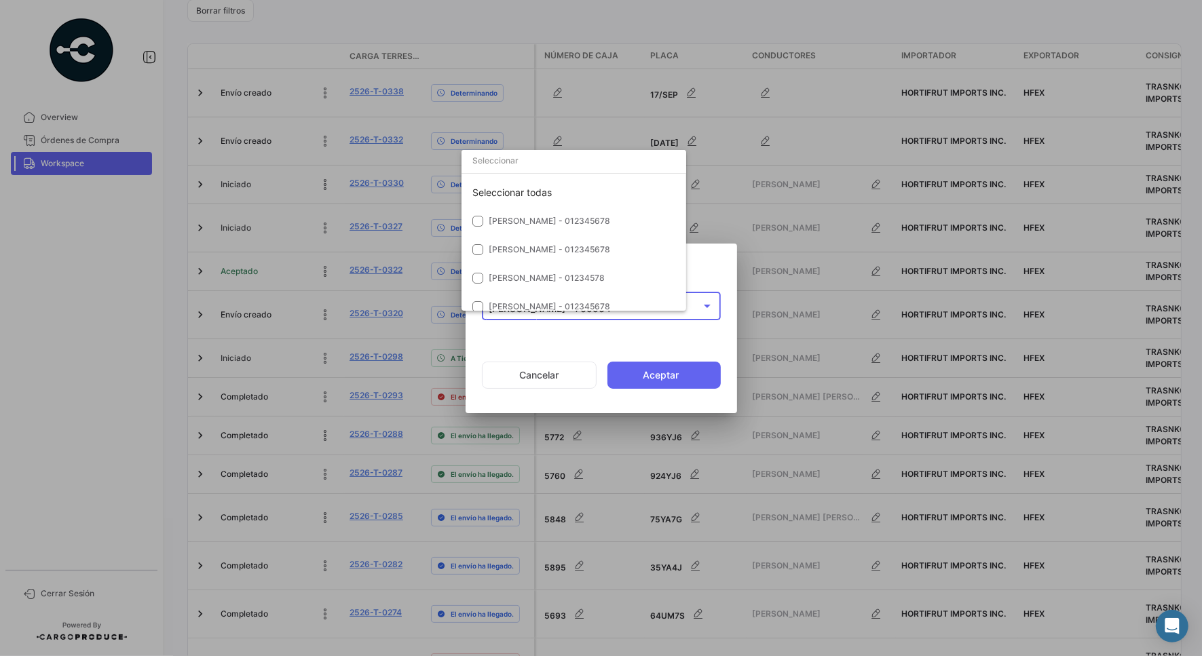
scroll to position [4340, 0]
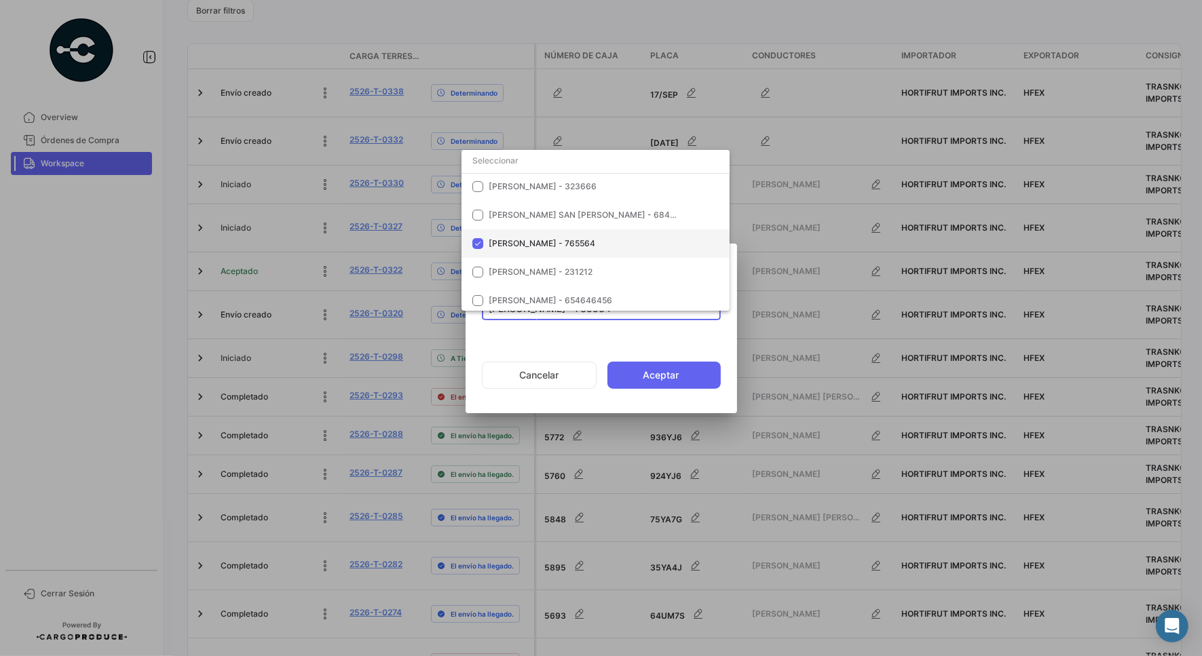
click at [478, 244] on mat-pseudo-checkbox at bounding box center [477, 243] width 11 height 11
click at [520, 164] on input "dropdown search" at bounding box center [595, 161] width 268 height 24
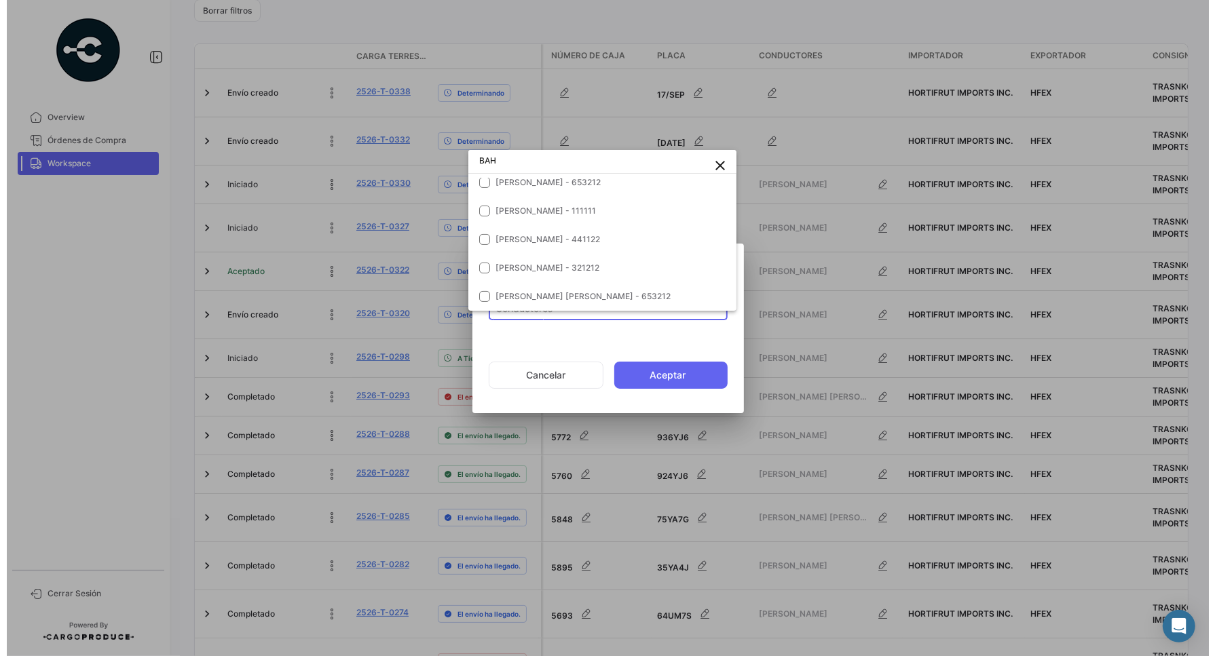
scroll to position [0, 0]
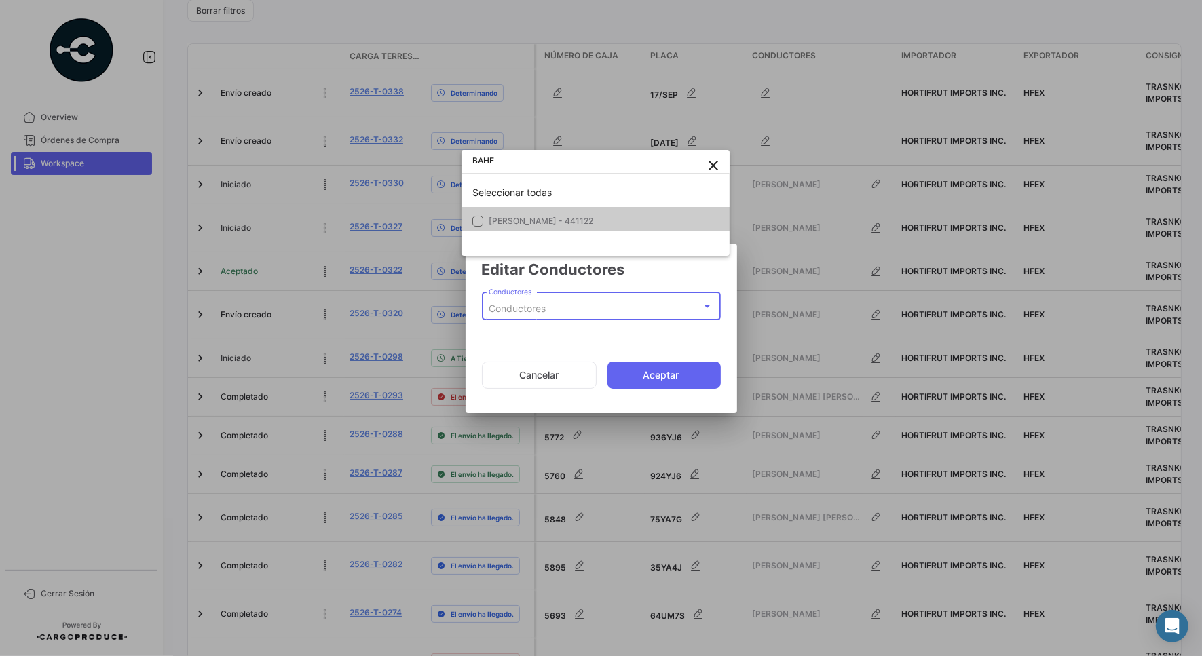
type input "BAHE"
click at [475, 224] on mat-pseudo-checkbox at bounding box center [477, 221] width 11 height 11
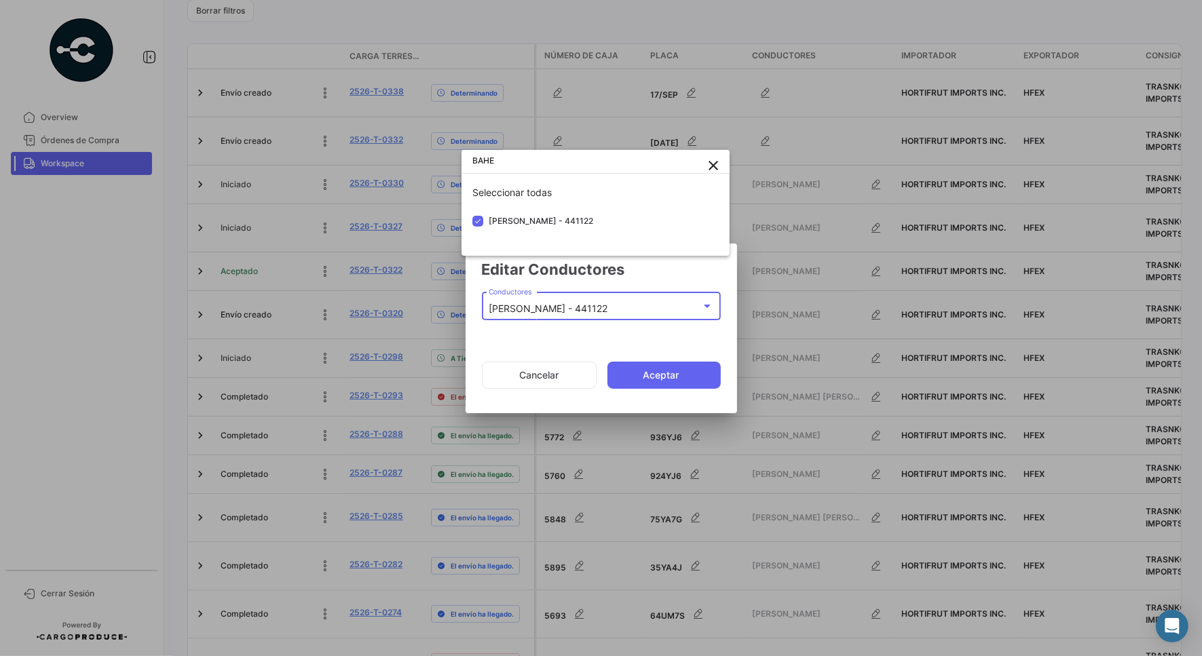
click at [649, 378] on div at bounding box center [601, 328] width 1202 height 656
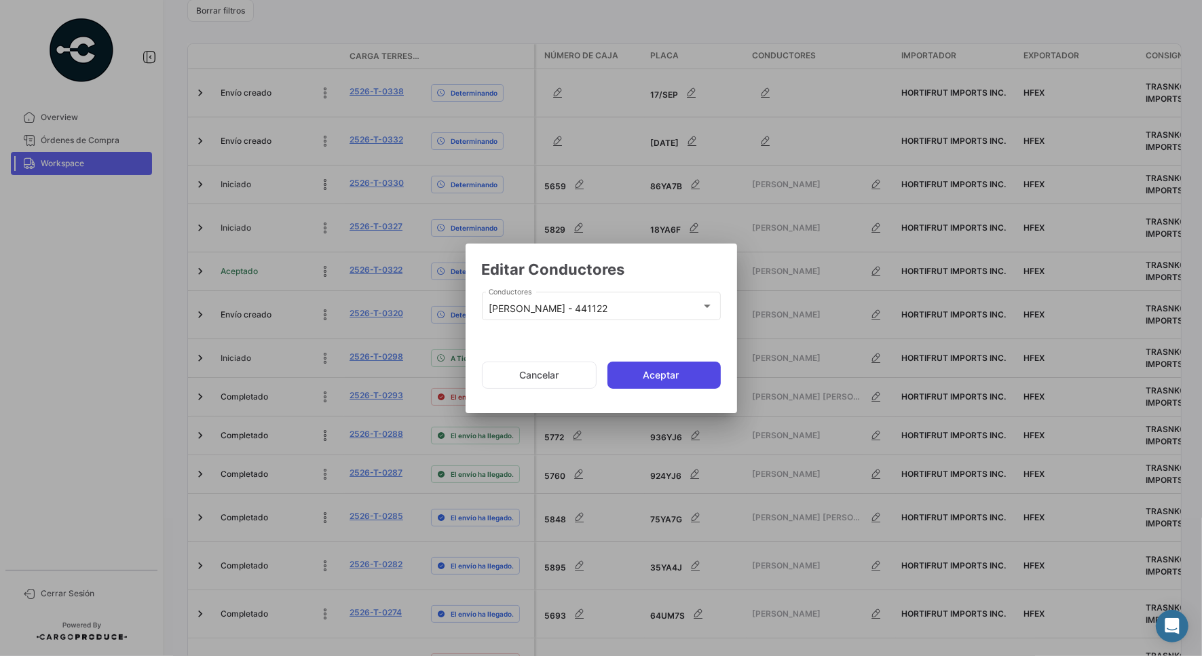
click at [670, 374] on button "Aceptar" at bounding box center [663, 375] width 113 height 27
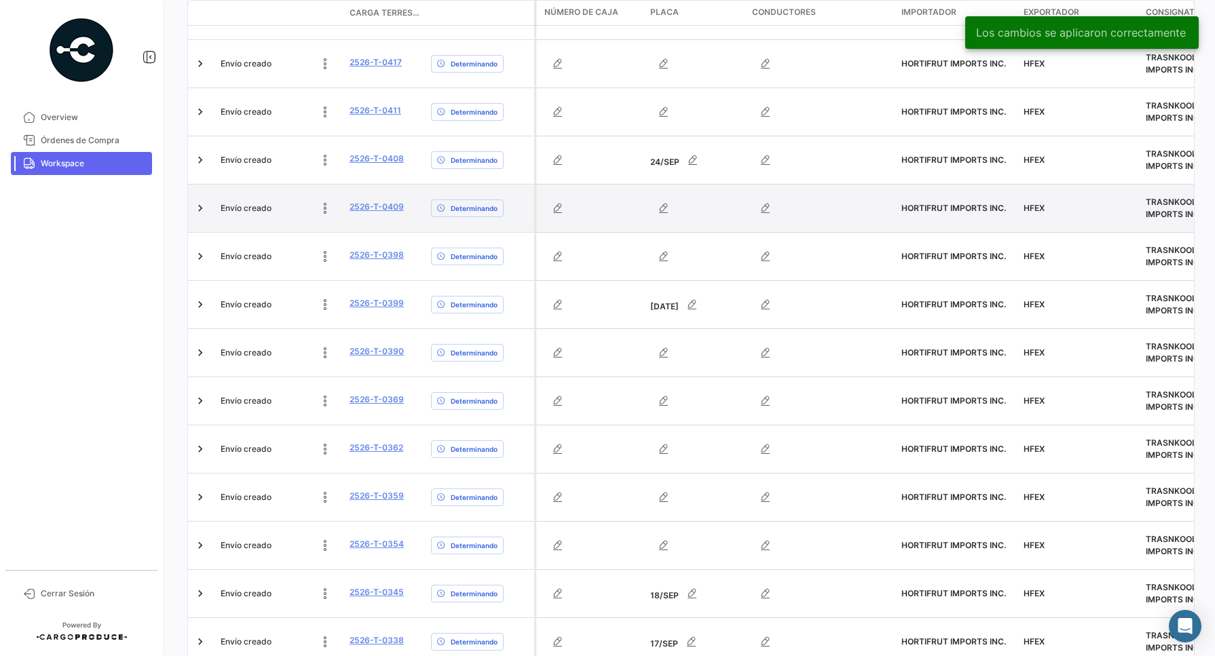
scroll to position [715, 0]
